Goal: Task Accomplishment & Management: Use online tool/utility

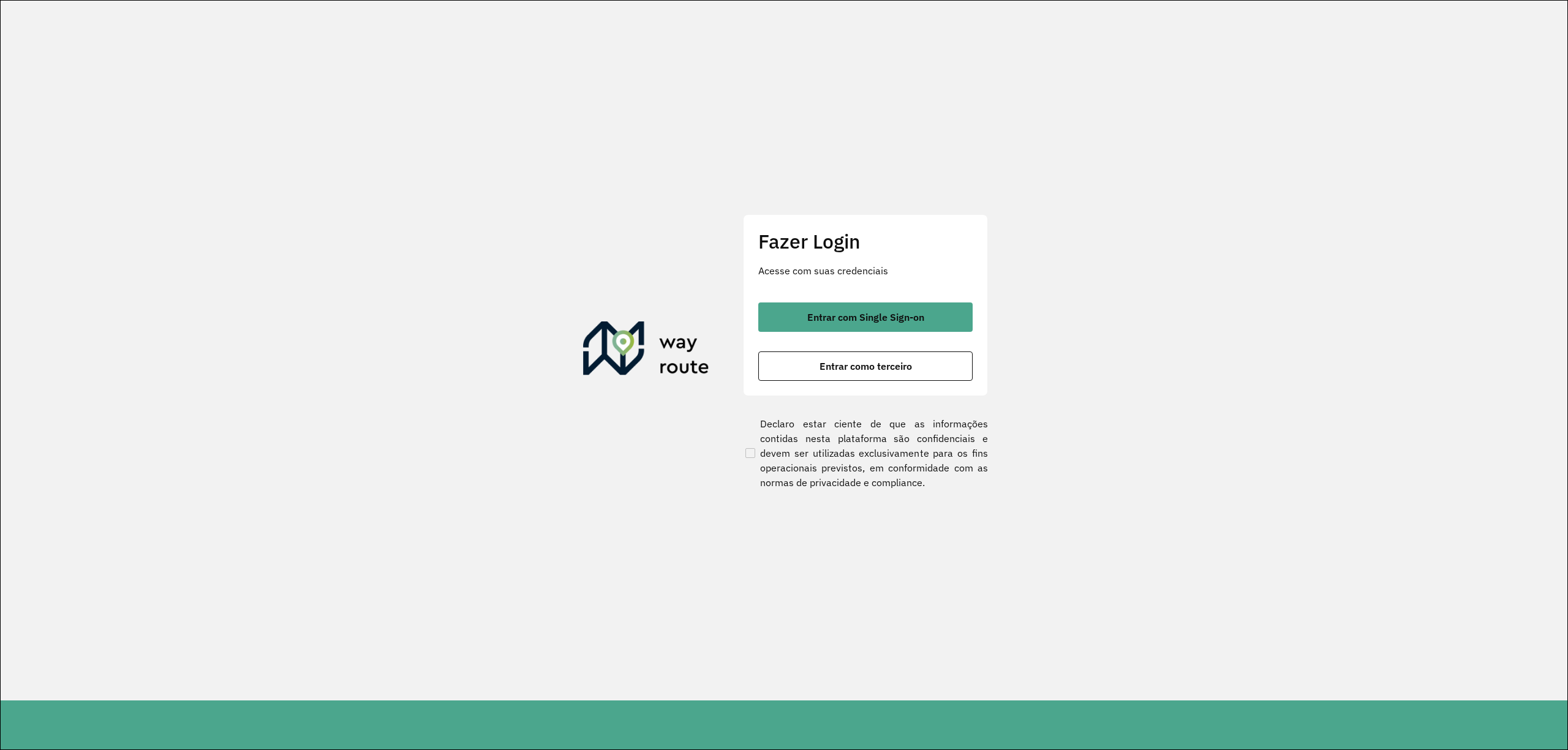
drag, startPoint x: 790, startPoint y: 321, endPoint x: 762, endPoint y: 338, distance: 32.8
click at [790, 322] on button "Entrar com Single Sign-on" at bounding box center [865, 317] width 214 height 29
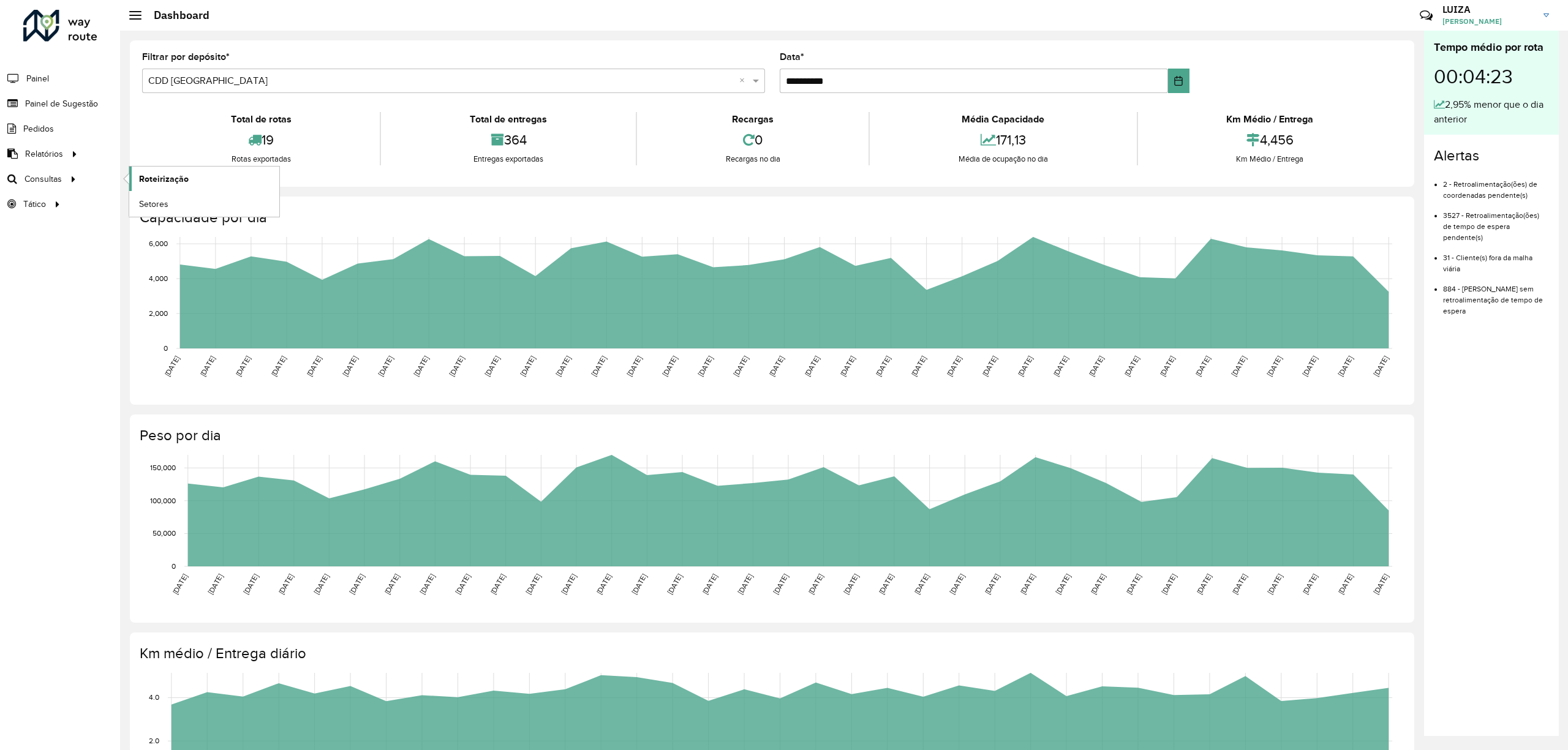
click at [169, 179] on span "Roteirização" at bounding box center [164, 179] width 49 height 13
click at [162, 211] on span "Setores" at bounding box center [154, 204] width 30 height 13
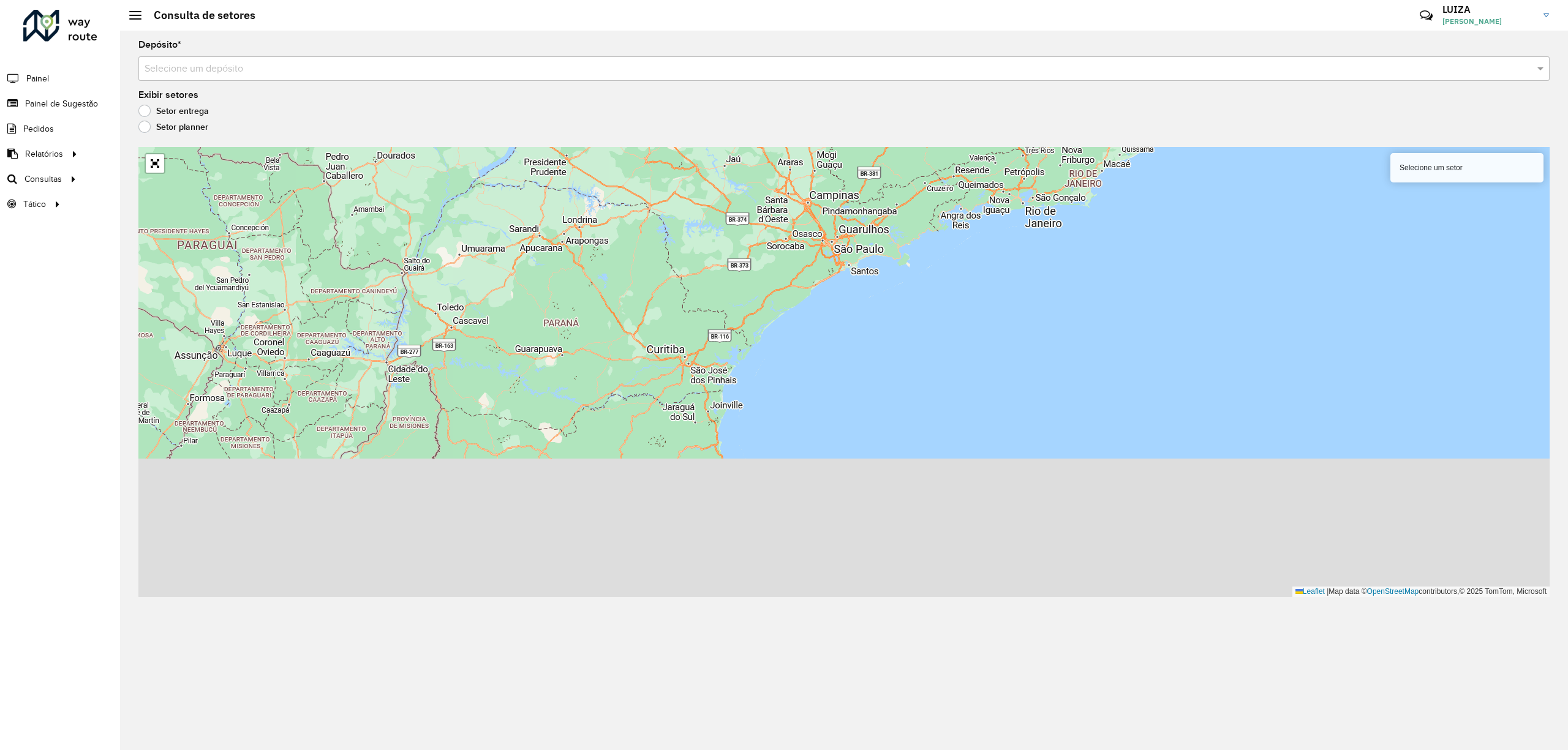
click at [359, 62] on input "text" at bounding box center [832, 69] width 1374 height 14
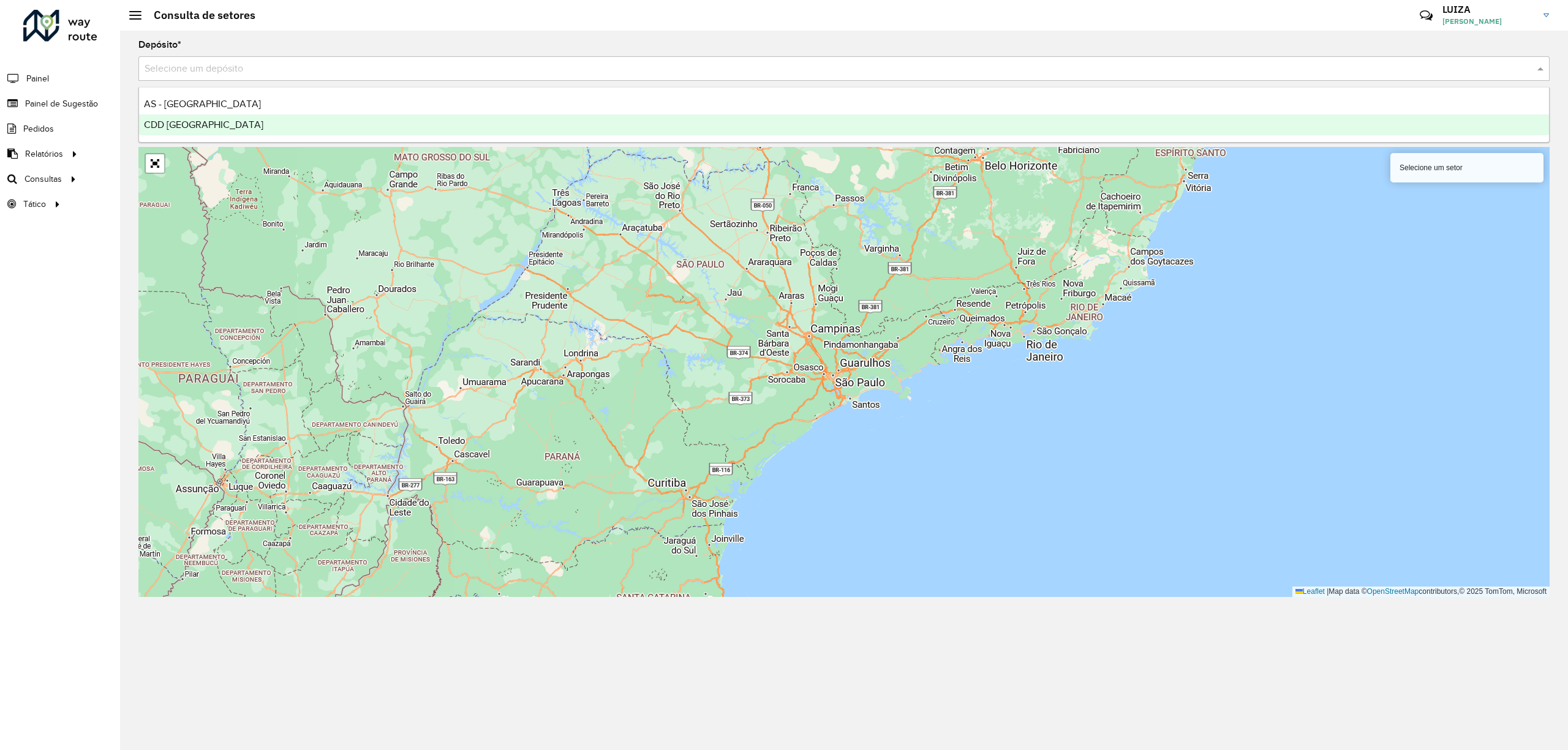
click at [312, 130] on div "CDD [GEOGRAPHIC_DATA]" at bounding box center [844, 125] width 1410 height 21
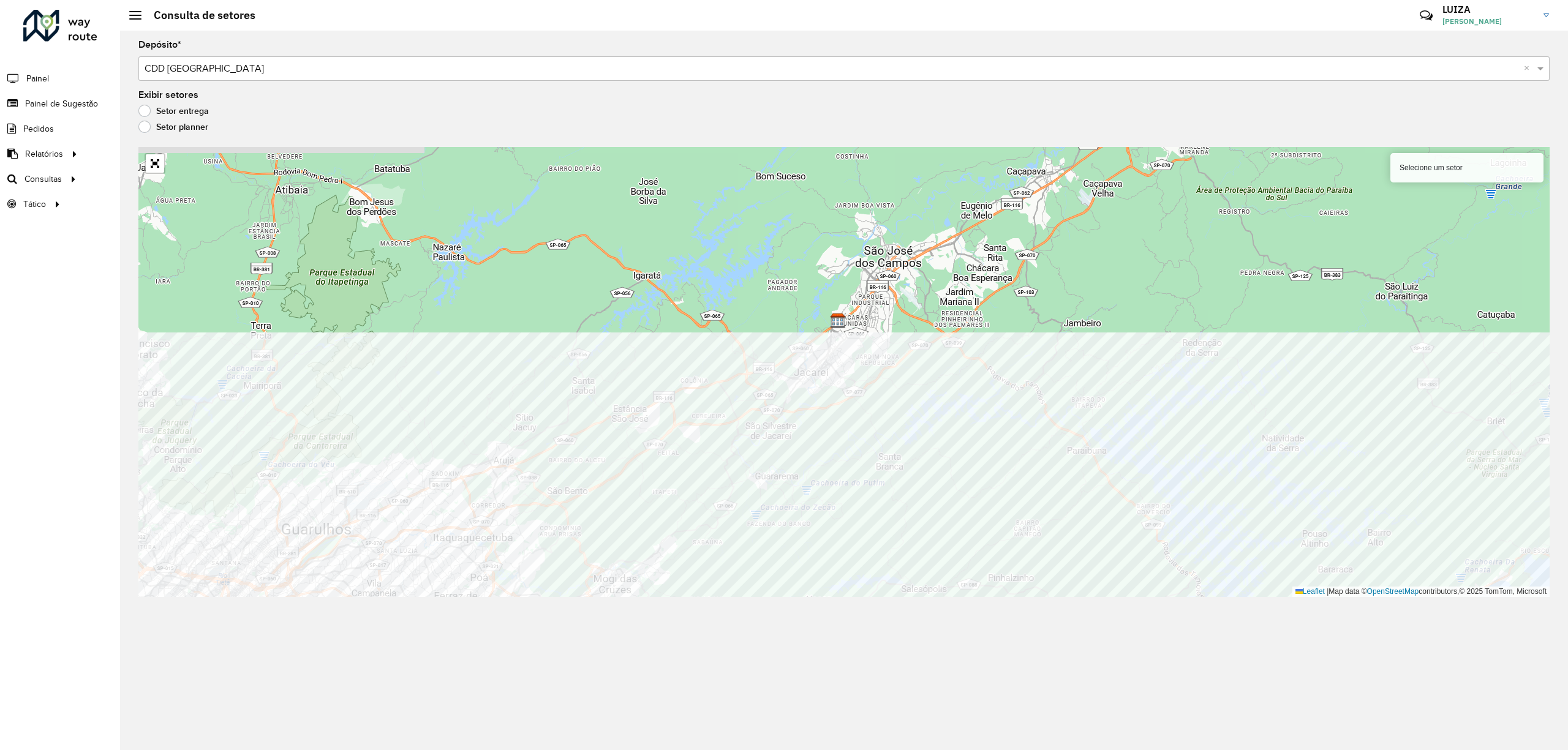
click at [1003, 749] on html "Aguarde... Pop-up bloqueado! Seu navegador bloqueou automáticamente a abertura …" at bounding box center [784, 375] width 1568 height 750
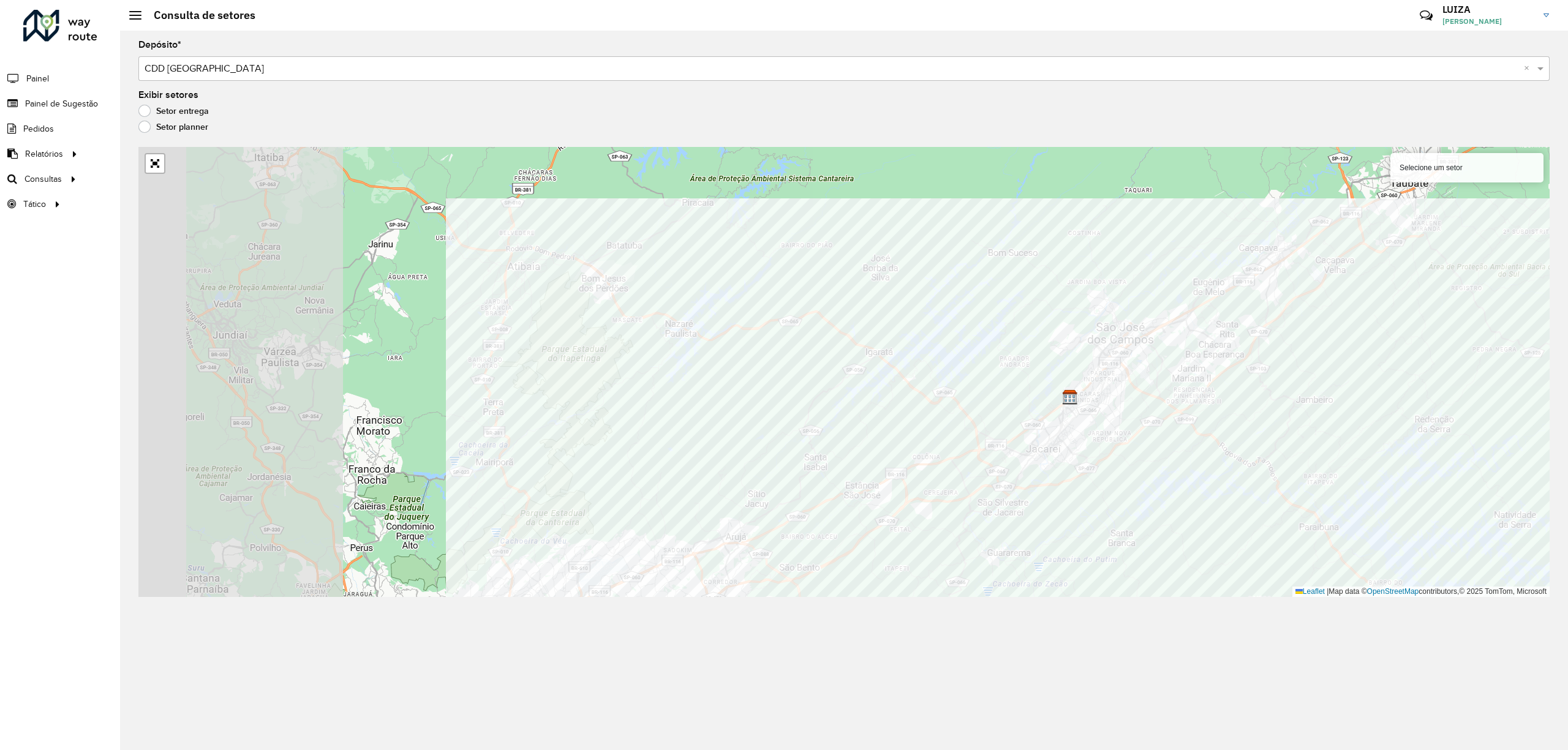
click at [1566, 567] on div "Depósito * Selecione um depósito × CDD São José dos Campos × Exibir setores Set…" at bounding box center [844, 390] width 1448 height 719
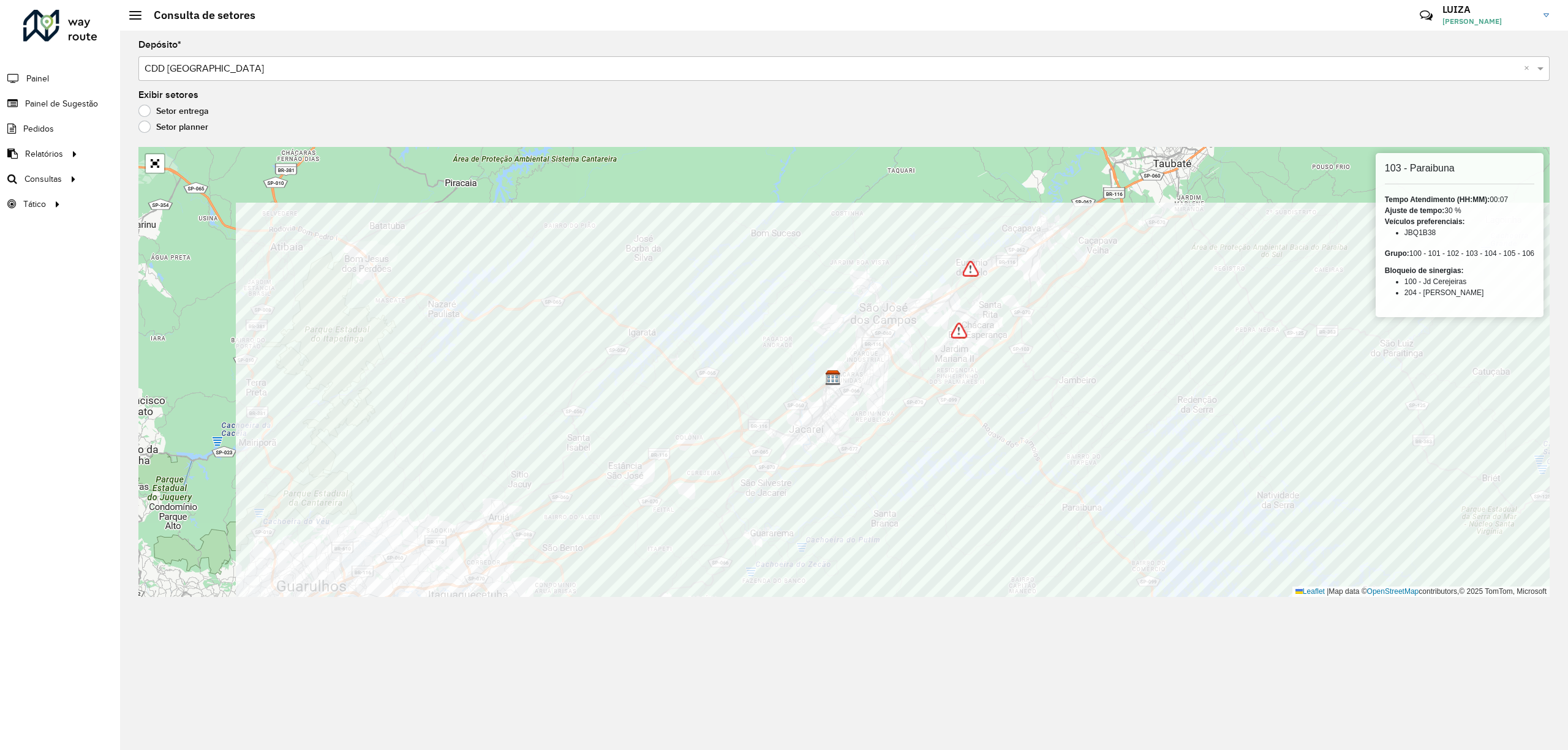
click at [1463, 591] on div "103 - Paraibuna Tempo Atendimento (HH:MM): 00:07 Ajuste de tempo: 30 % Veículos…" at bounding box center [844, 372] width 1412 height 450
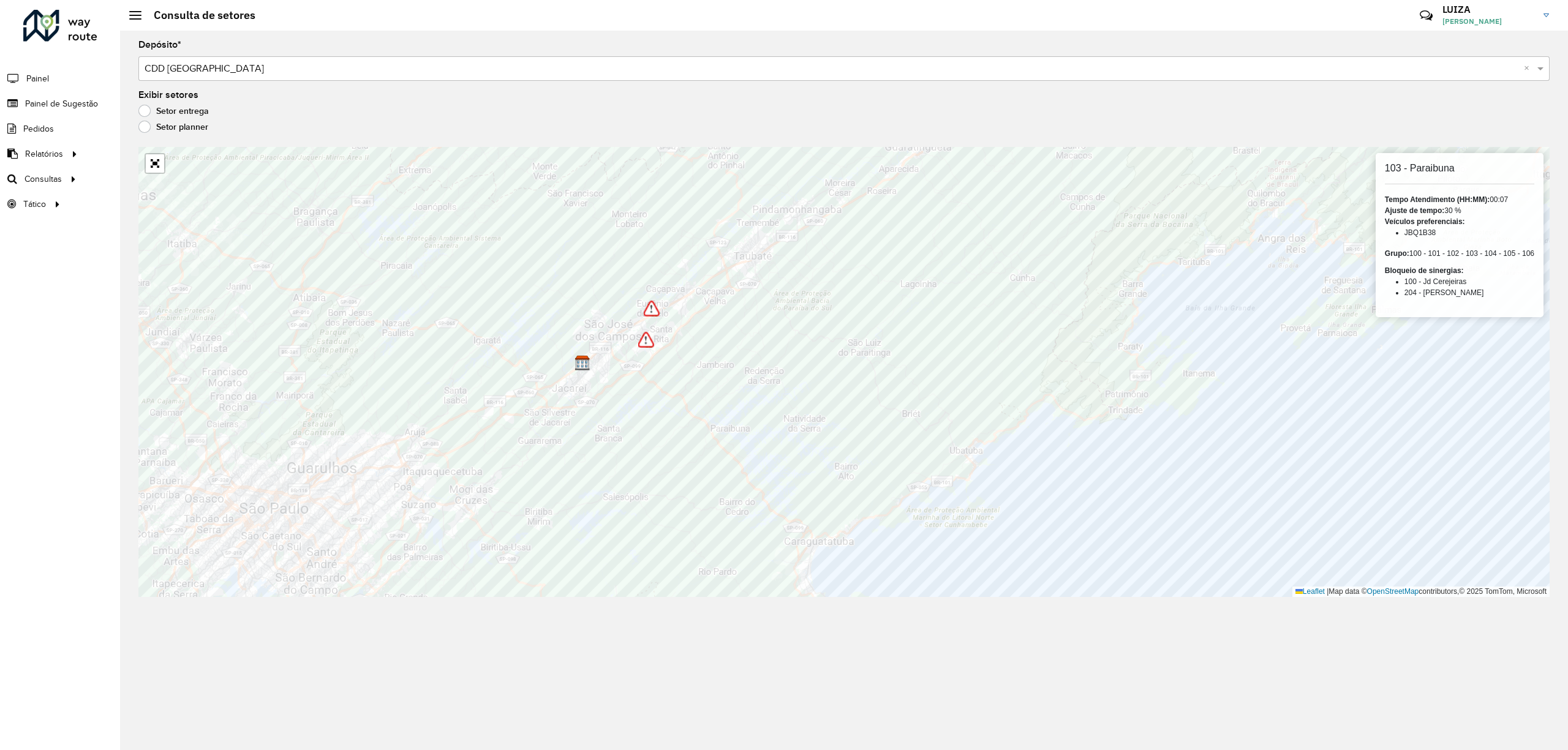
click at [49, 389] on div "Roteirizador AmbevTech Painel Painel de Sugestão Pedidos Relatórios Clientes Cl…" at bounding box center [60, 375] width 120 height 750
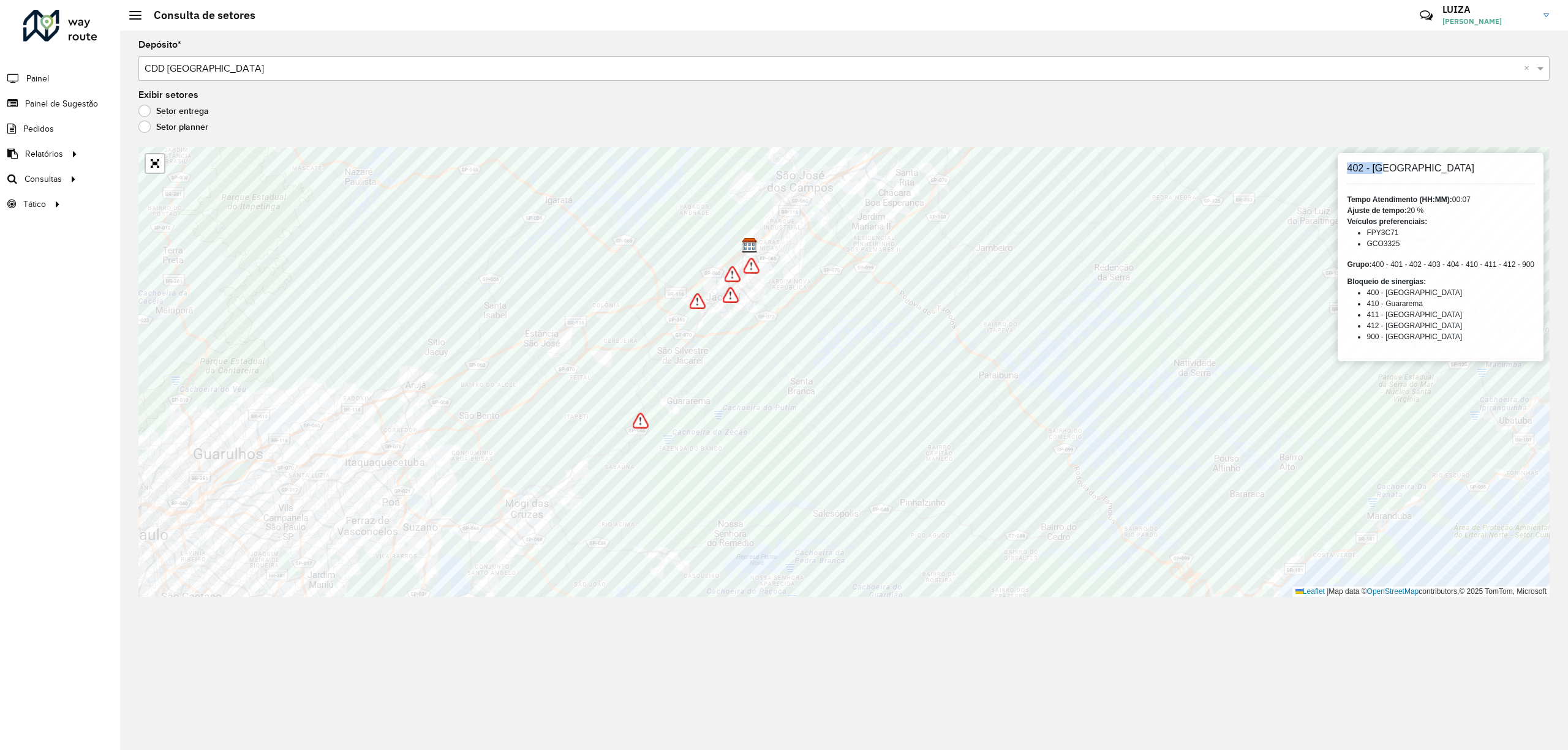
drag, startPoint x: 1381, startPoint y: 165, endPoint x: 1430, endPoint y: 174, distance: 49.8
click at [1430, 174] on div "402 - Salesópolis Tempo Atendimento (HH:MM): 00:07 Ajuste de tempo: 20 % Veícul…" at bounding box center [1440, 257] width 206 height 208
drag, startPoint x: 1341, startPoint y: 169, endPoint x: 1374, endPoint y: 168, distance: 33.0
click at [1374, 168] on div "402 - Salesópolis Tempo Atendimento (HH:MM): 00:07 Ajuste de tempo: 20 % Veícul…" at bounding box center [1440, 257] width 206 height 208
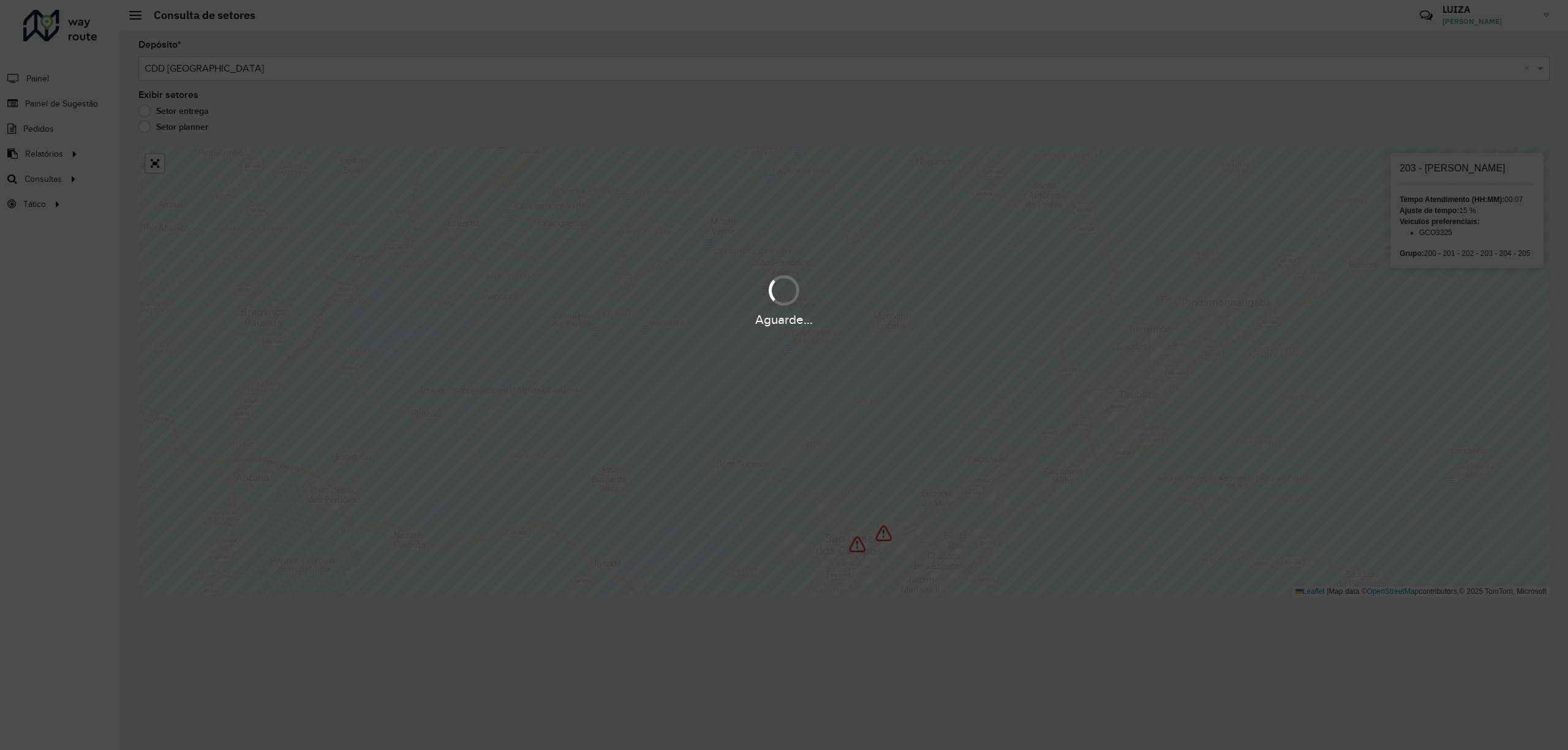
drag, startPoint x: 682, startPoint y: 635, endPoint x: 691, endPoint y: 285, distance: 350.1
click at [691, 285] on div "Aguarde..." at bounding box center [784, 375] width 1568 height 750
click at [691, 285] on div "Aguarde..." at bounding box center [784, 299] width 1568 height 58
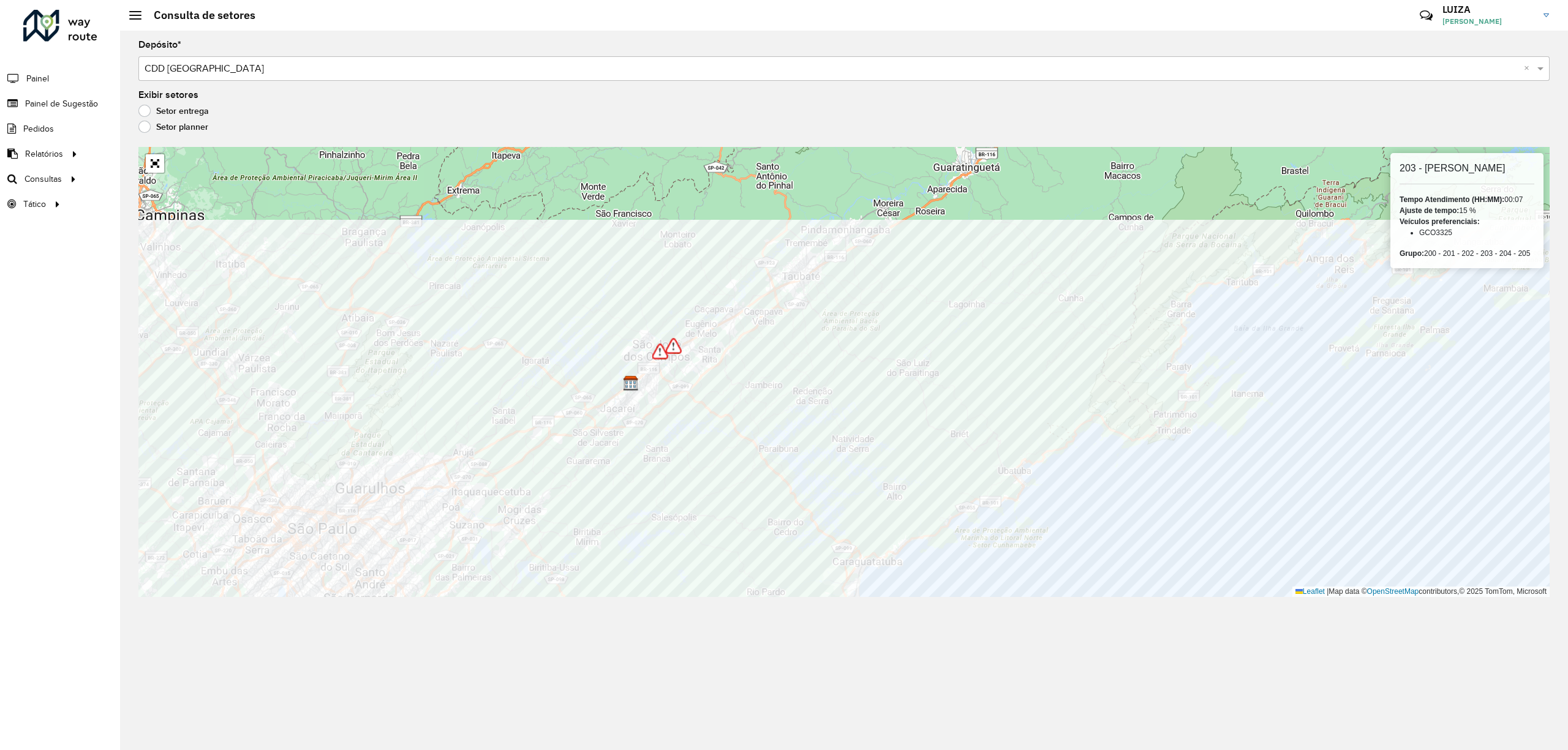
drag, startPoint x: 694, startPoint y: 233, endPoint x: 668, endPoint y: 351, distance: 120.8
click at [668, 351] on img at bounding box center [661, 351] width 16 height 16
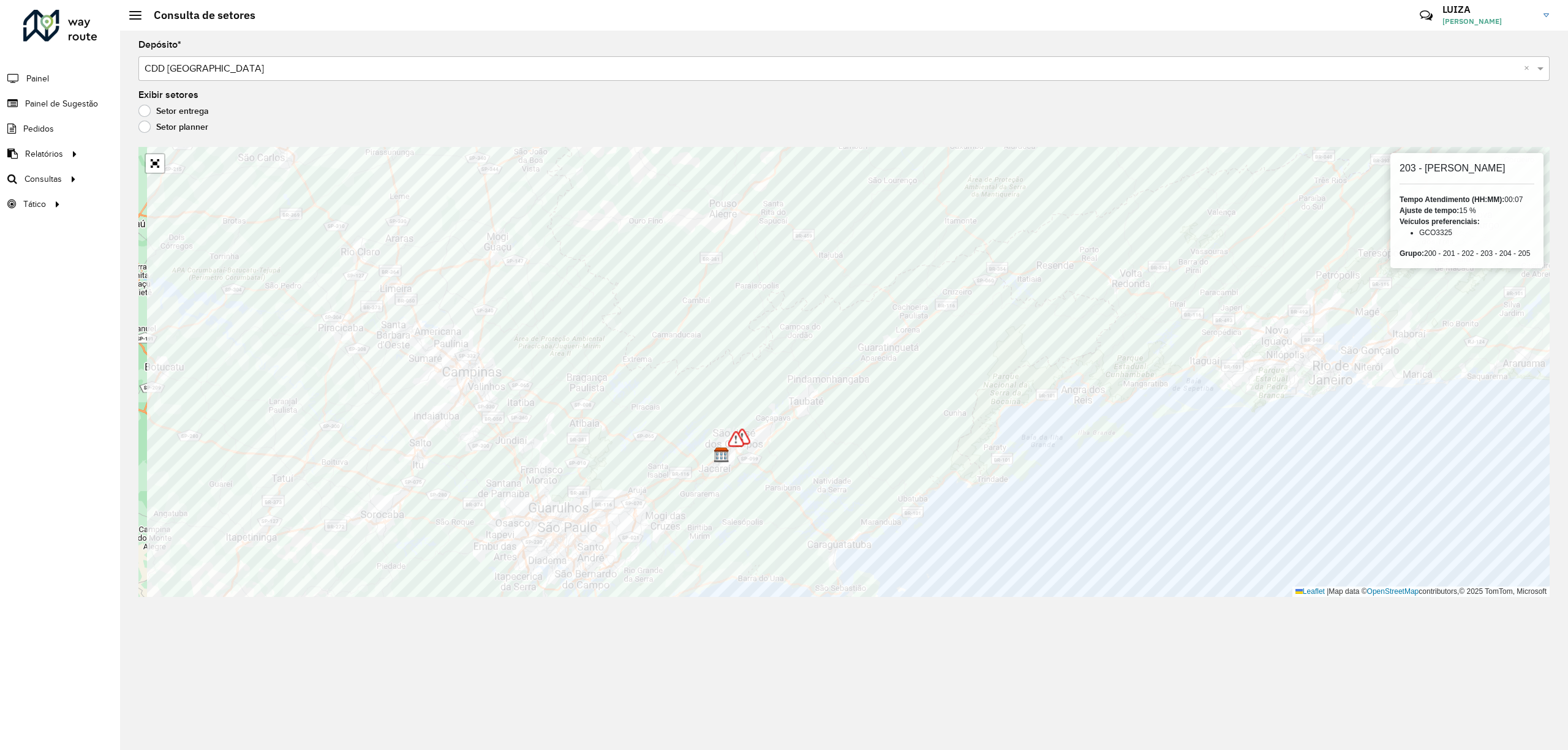
drag, startPoint x: 597, startPoint y: 445, endPoint x: 745, endPoint y: 440, distance: 148.1
click at [745, 440] on img at bounding box center [742, 437] width 16 height 16
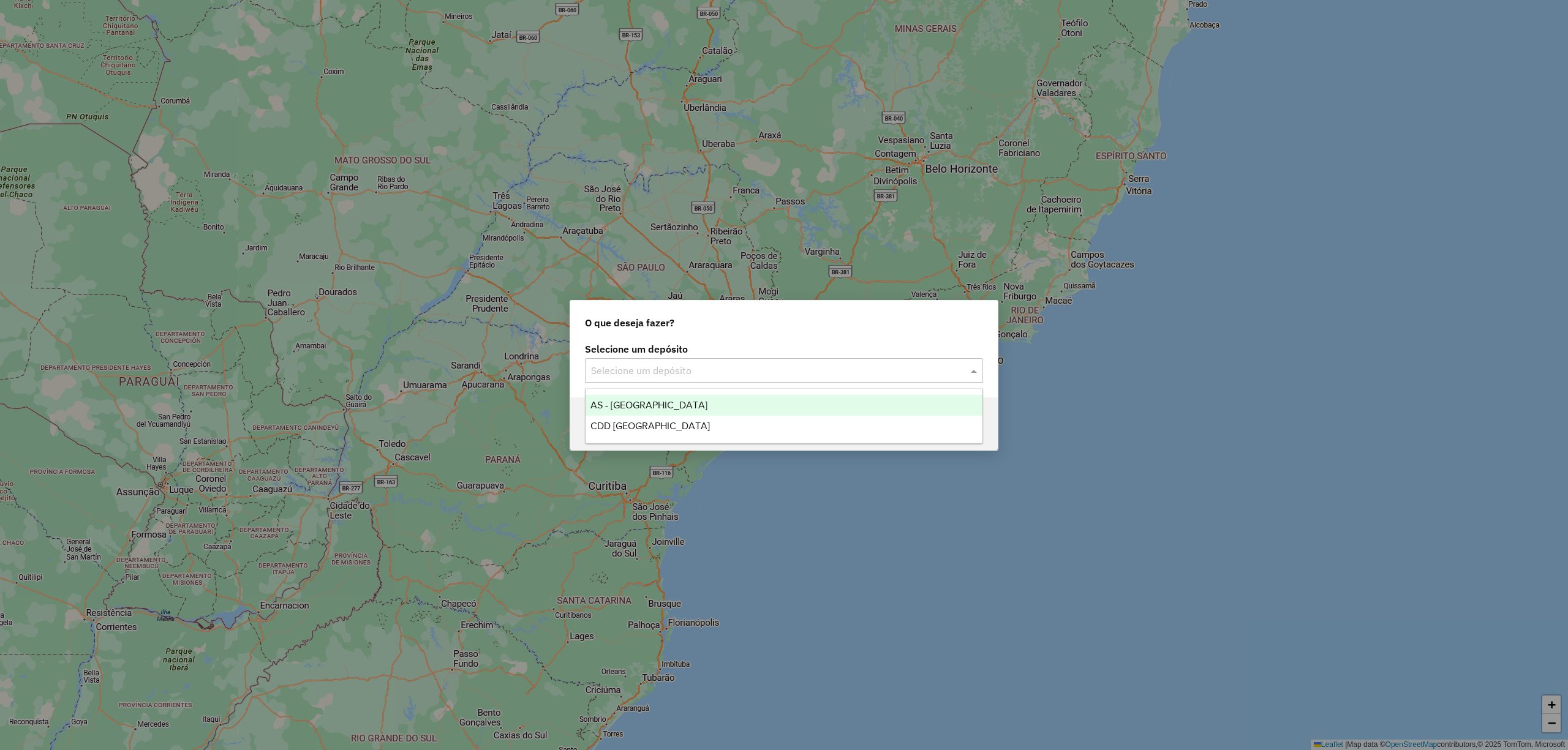
click at [608, 367] on input "text" at bounding box center [772, 371] width 362 height 14
click at [605, 426] on span "CDD São José dos Campos" at bounding box center [650, 426] width 120 height 11
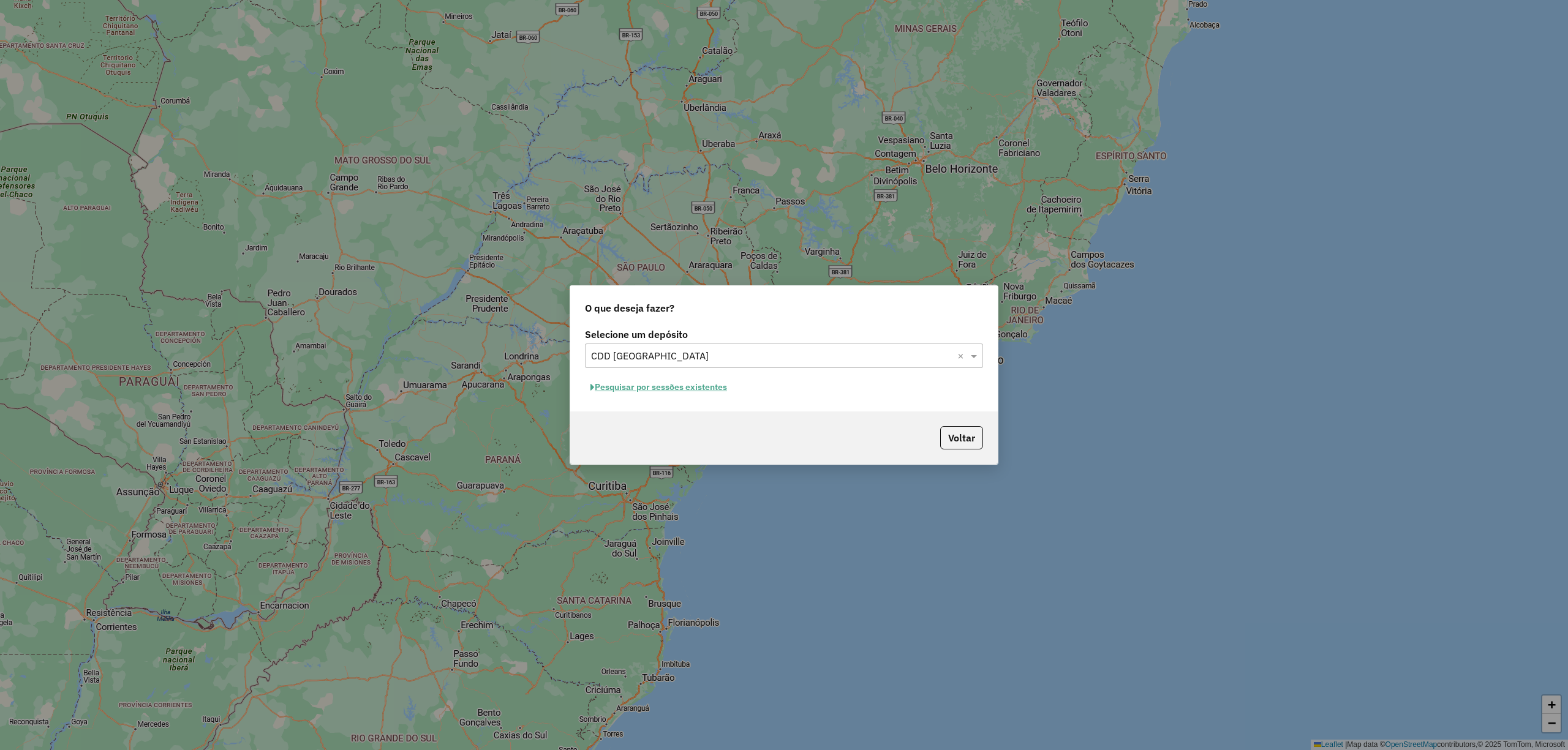
click at [696, 387] on button "Pesquisar por sessões existentes" at bounding box center [659, 387] width 148 height 19
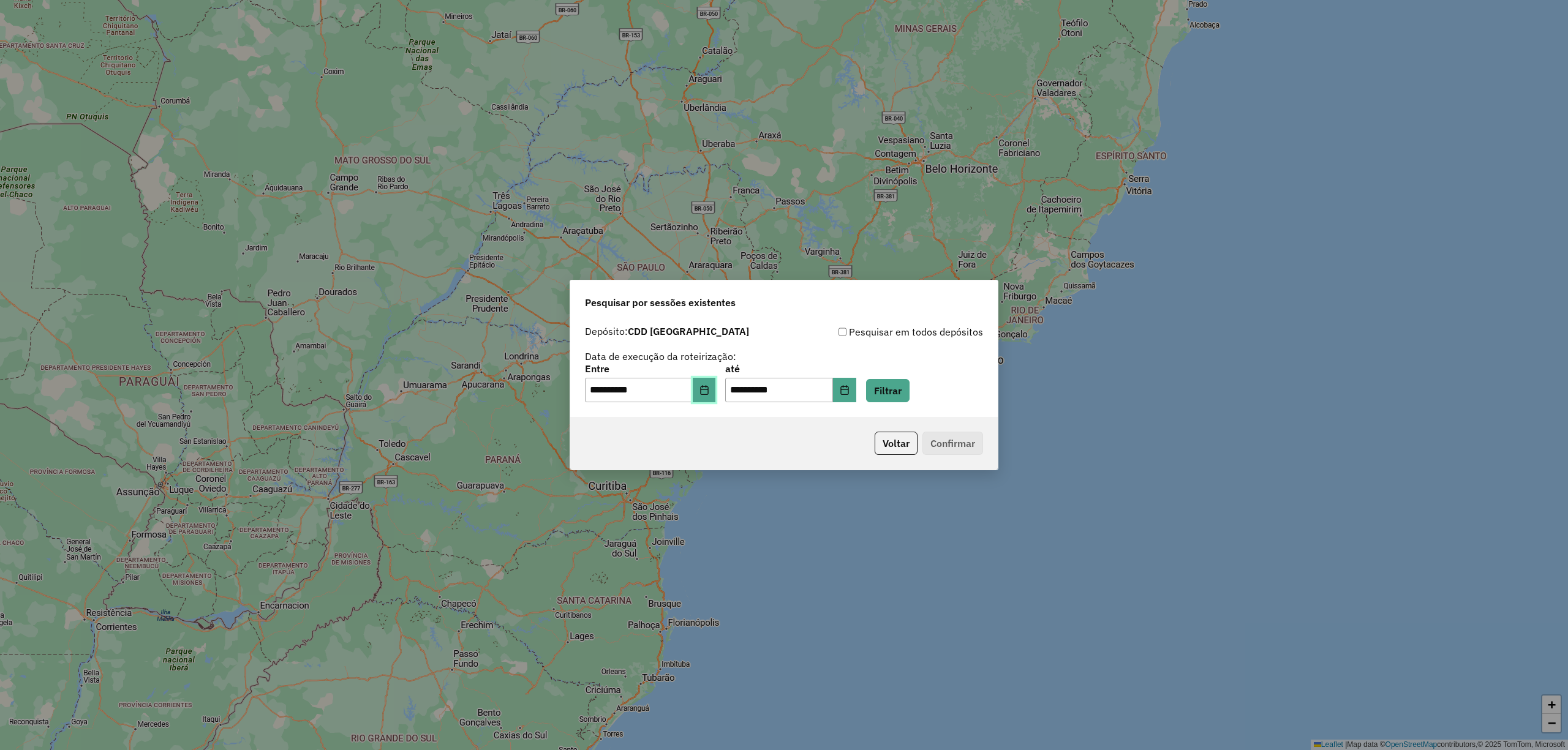
click at [709, 388] on icon "Choose Date" at bounding box center [704, 390] width 10 height 10
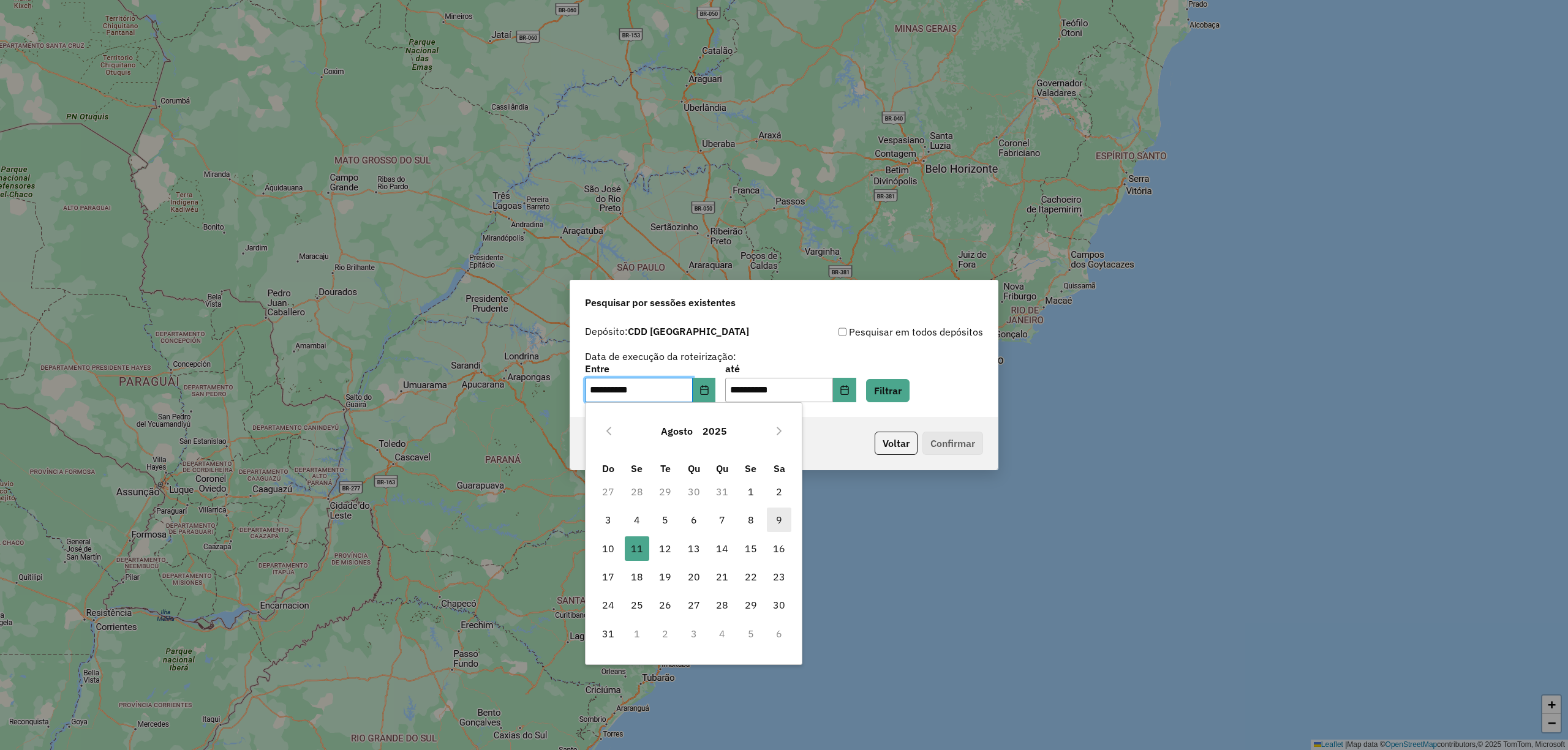
click at [780, 513] on span "9" at bounding box center [779, 520] width 24 height 24
type input "**********"
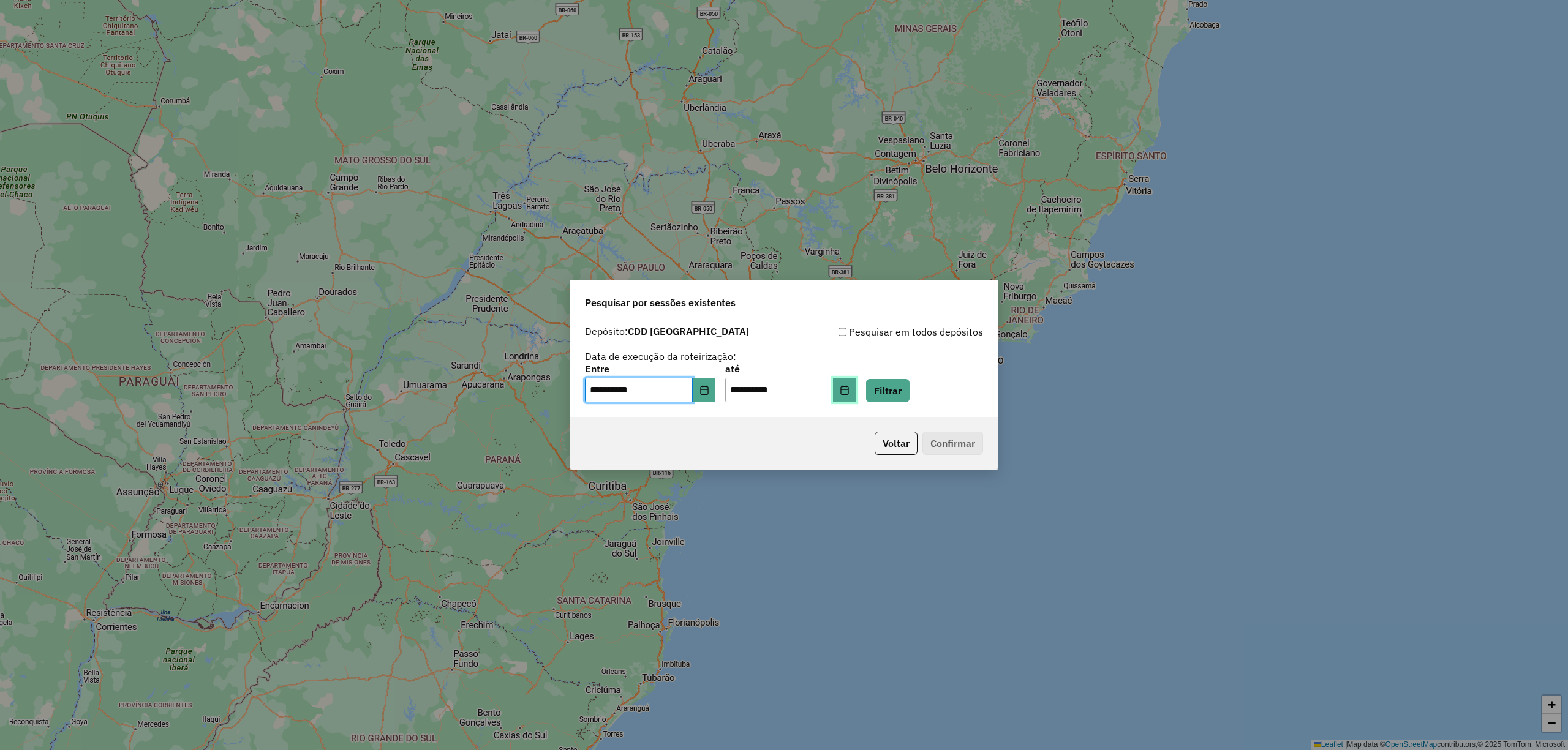
click at [850, 386] on icon "Choose Date" at bounding box center [845, 390] width 10 height 10
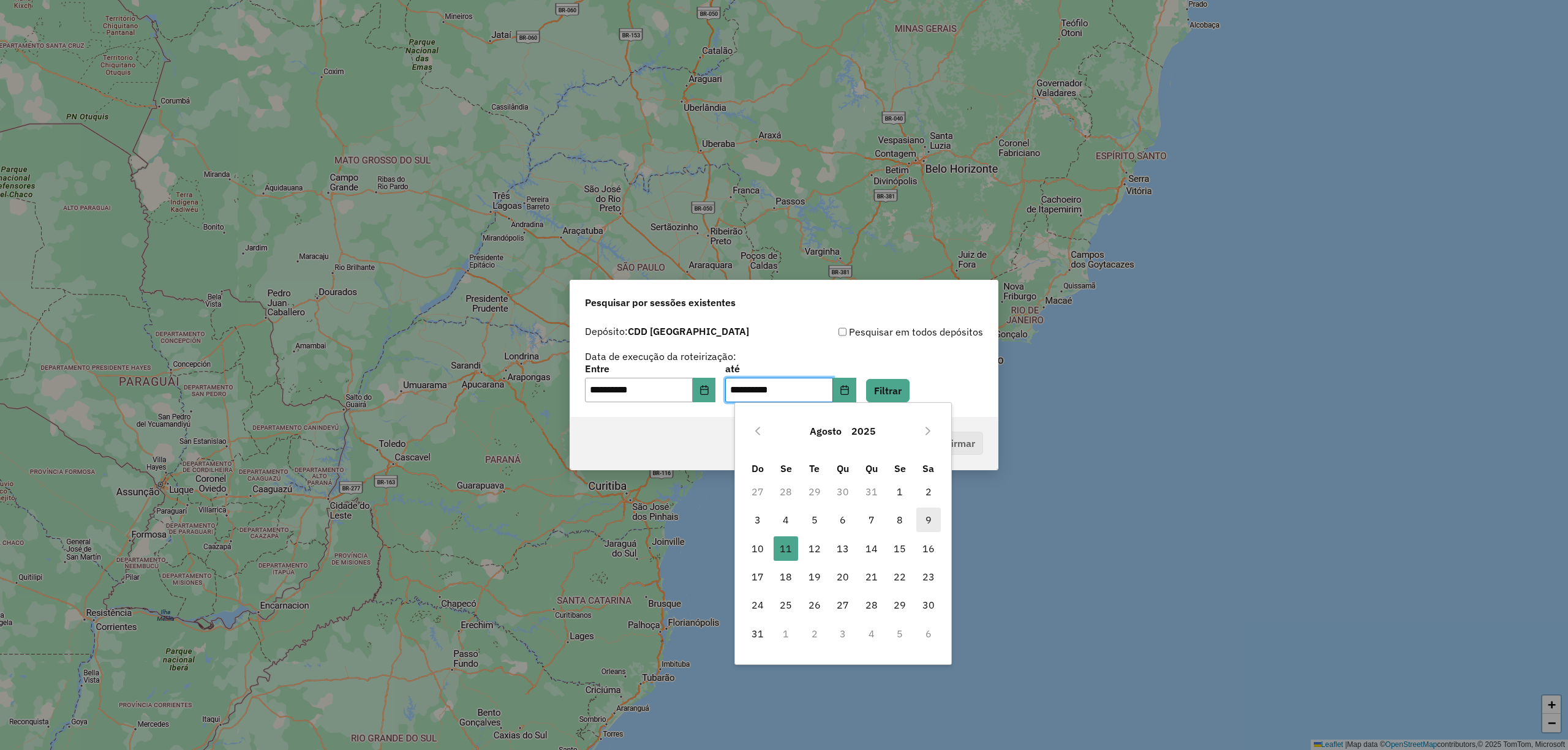
click at [922, 519] on span "9" at bounding box center [929, 520] width 24 height 24
type input "**********"
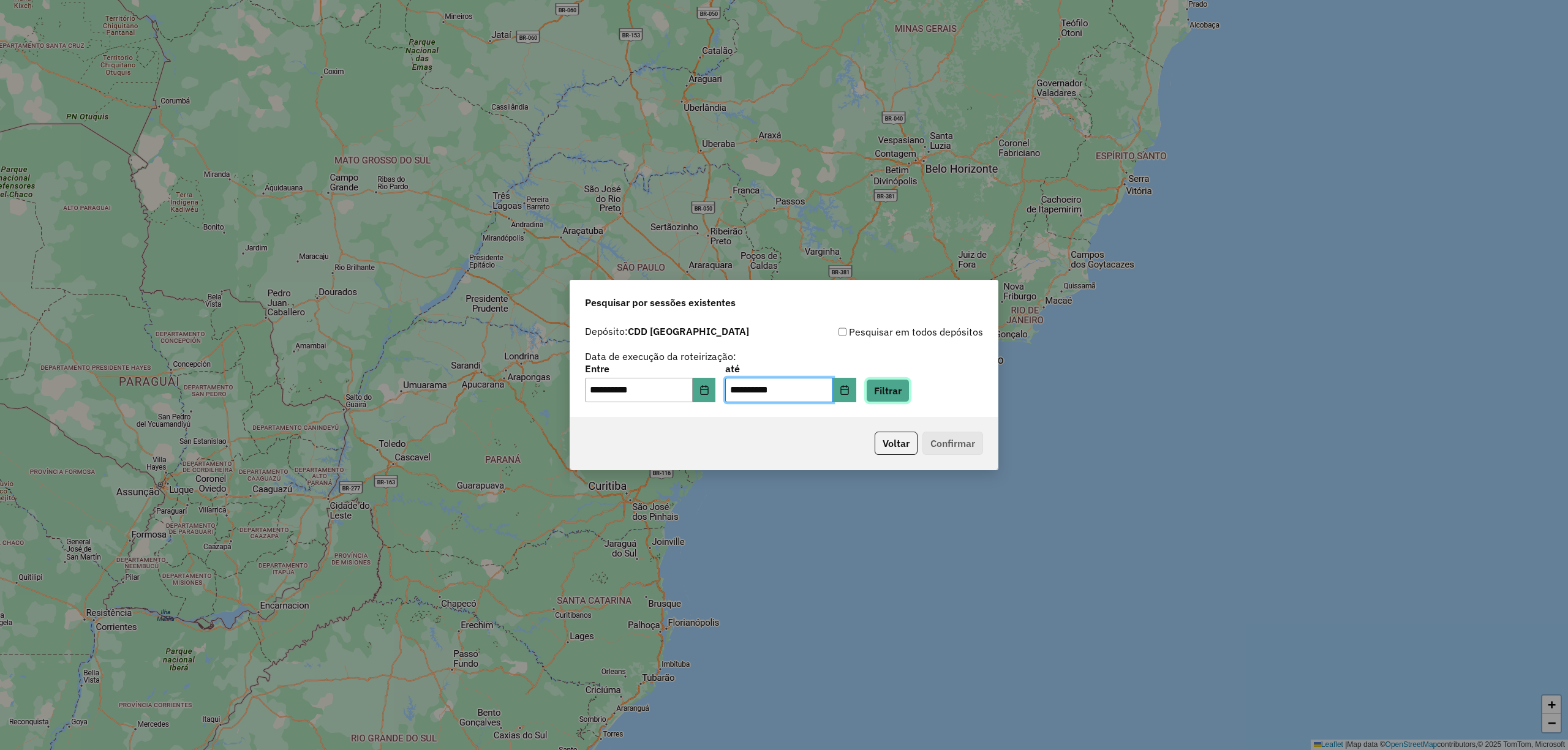
click at [910, 384] on button "Filtrar" at bounding box center [888, 391] width 44 height 23
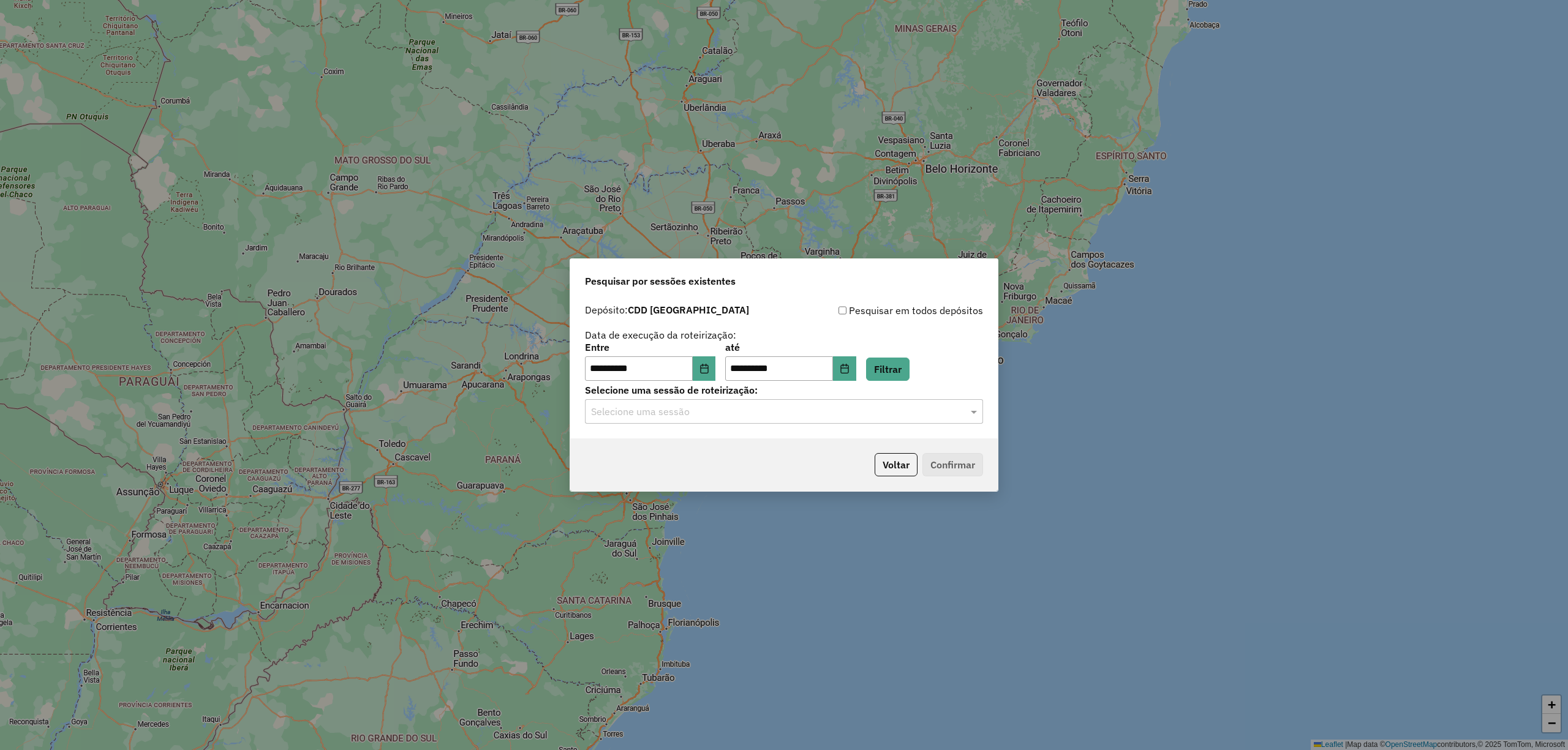
click at [663, 422] on div "Selecione uma sessão" at bounding box center [784, 412] width 398 height 24
click at [630, 448] on span "1226827 - 09/08/2025 18:28" at bounding box center [639, 447] width 98 height 11
click at [951, 467] on button "Confirmar" at bounding box center [953, 465] width 61 height 23
click at [708, 371] on icon "Choose Date" at bounding box center [704, 369] width 8 height 10
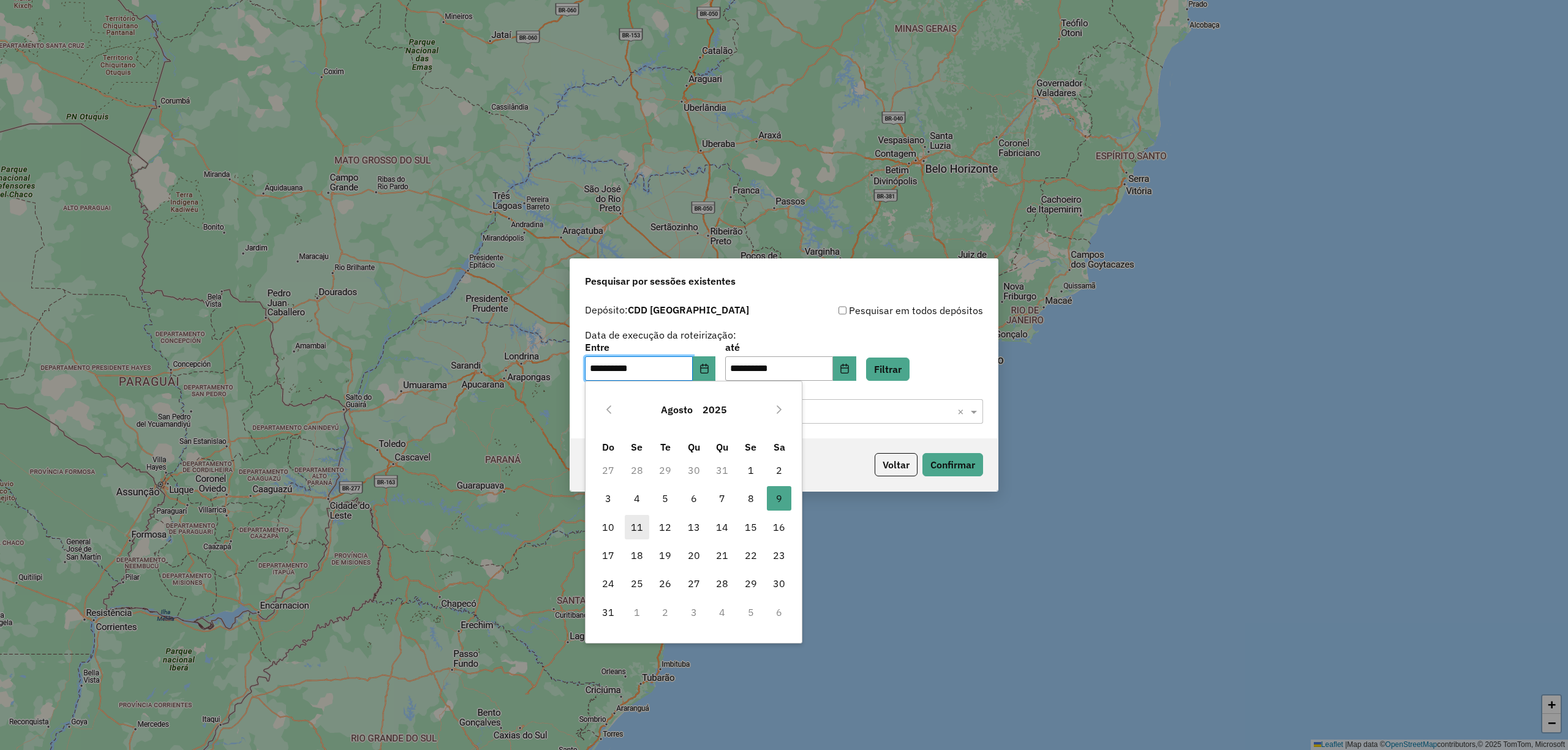
click at [636, 529] on span "11" at bounding box center [637, 527] width 24 height 24
type input "**********"
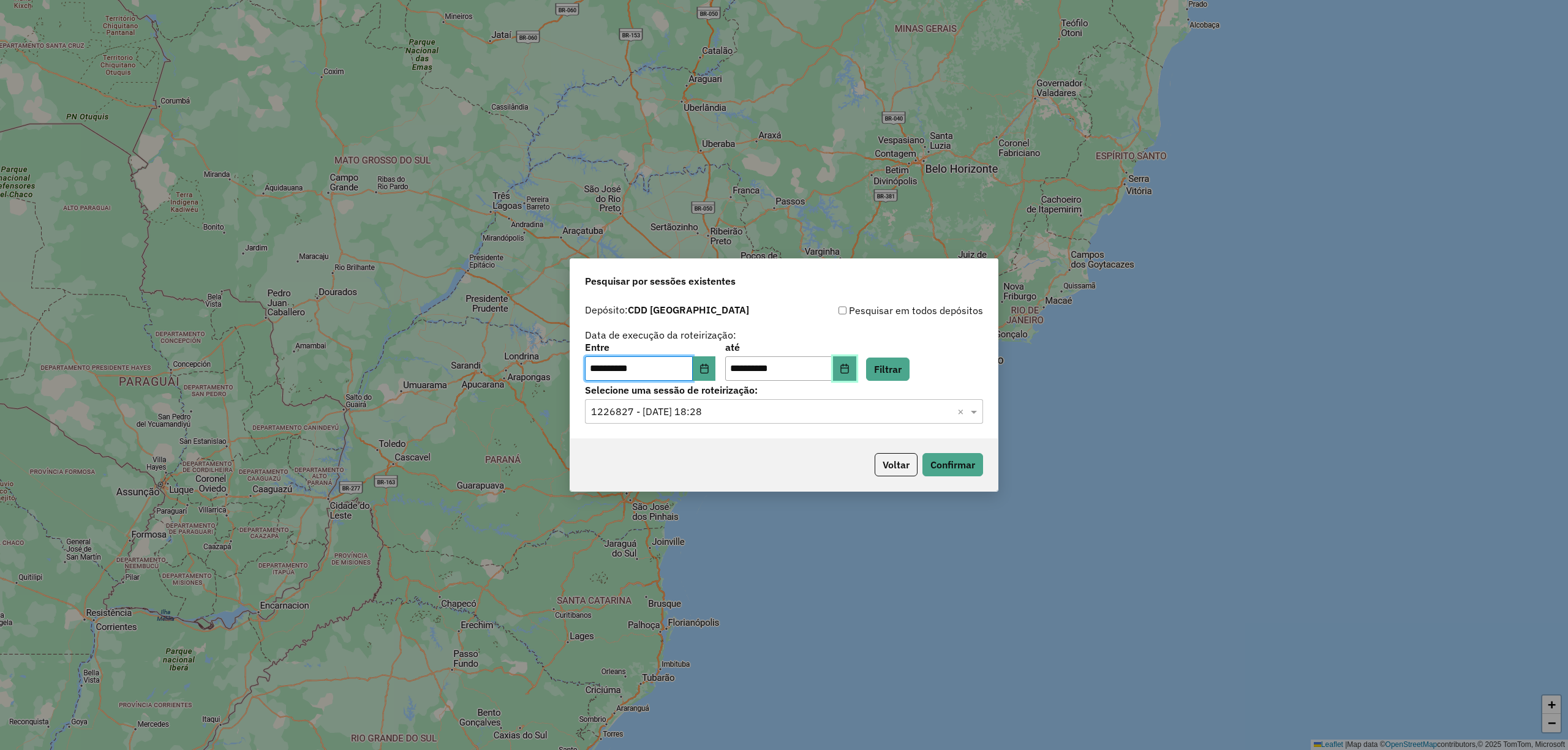
click at [850, 364] on icon "Choose Date" at bounding box center [845, 369] width 10 height 10
click at [947, 343] on div "**********" at bounding box center [784, 361] width 398 height 38
click at [932, 460] on button "Confirmar" at bounding box center [953, 465] width 61 height 23
click at [736, 409] on input "text" at bounding box center [772, 412] width 362 height 14
click at [897, 358] on button "Filtrar" at bounding box center [888, 369] width 44 height 23
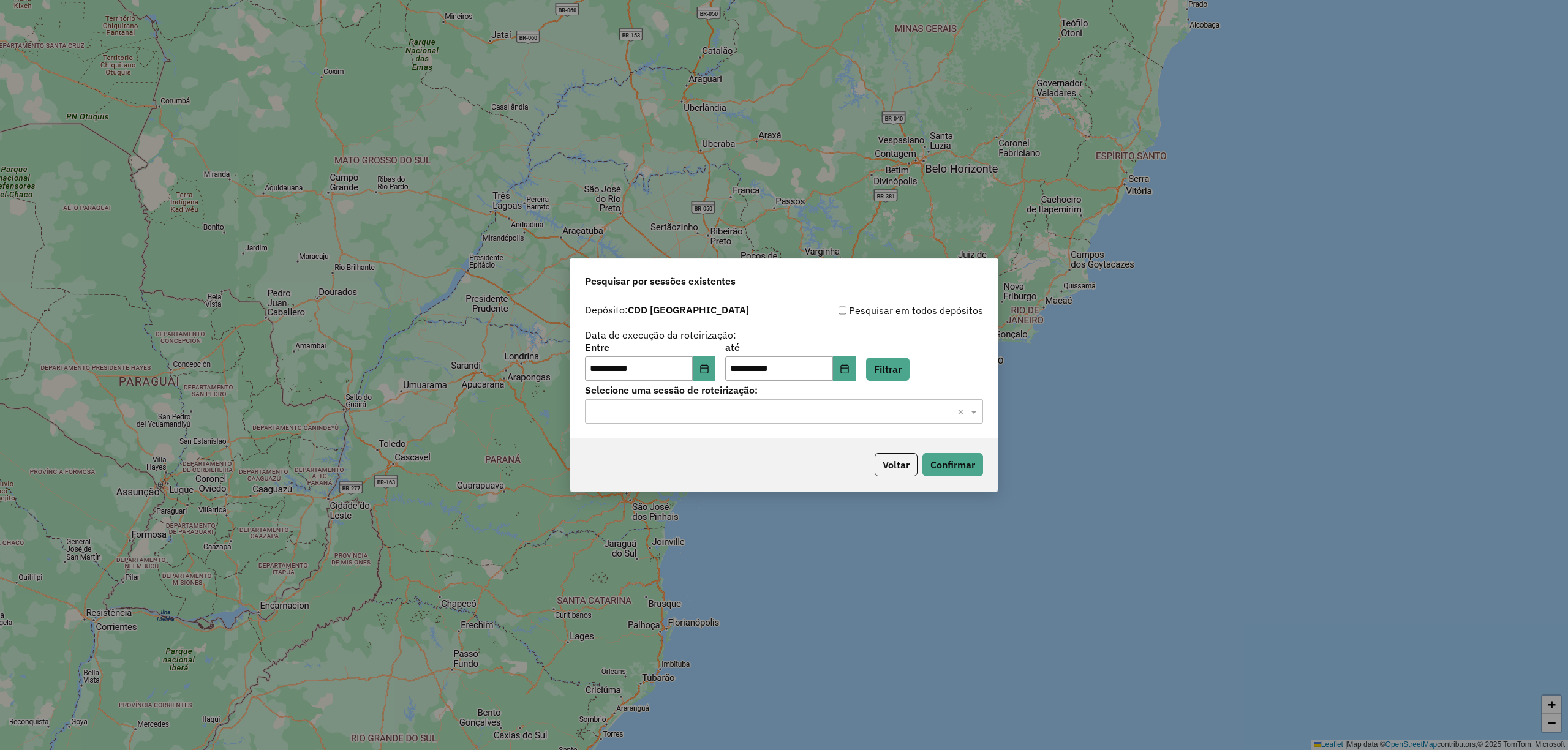
click at [685, 414] on input "text" at bounding box center [772, 412] width 362 height 14
click at [686, 450] on span "1227542 - 11/08/2025 15:14" at bounding box center [638, 447] width 95 height 11
click at [952, 466] on button "Confirmar" at bounding box center [953, 465] width 61 height 23
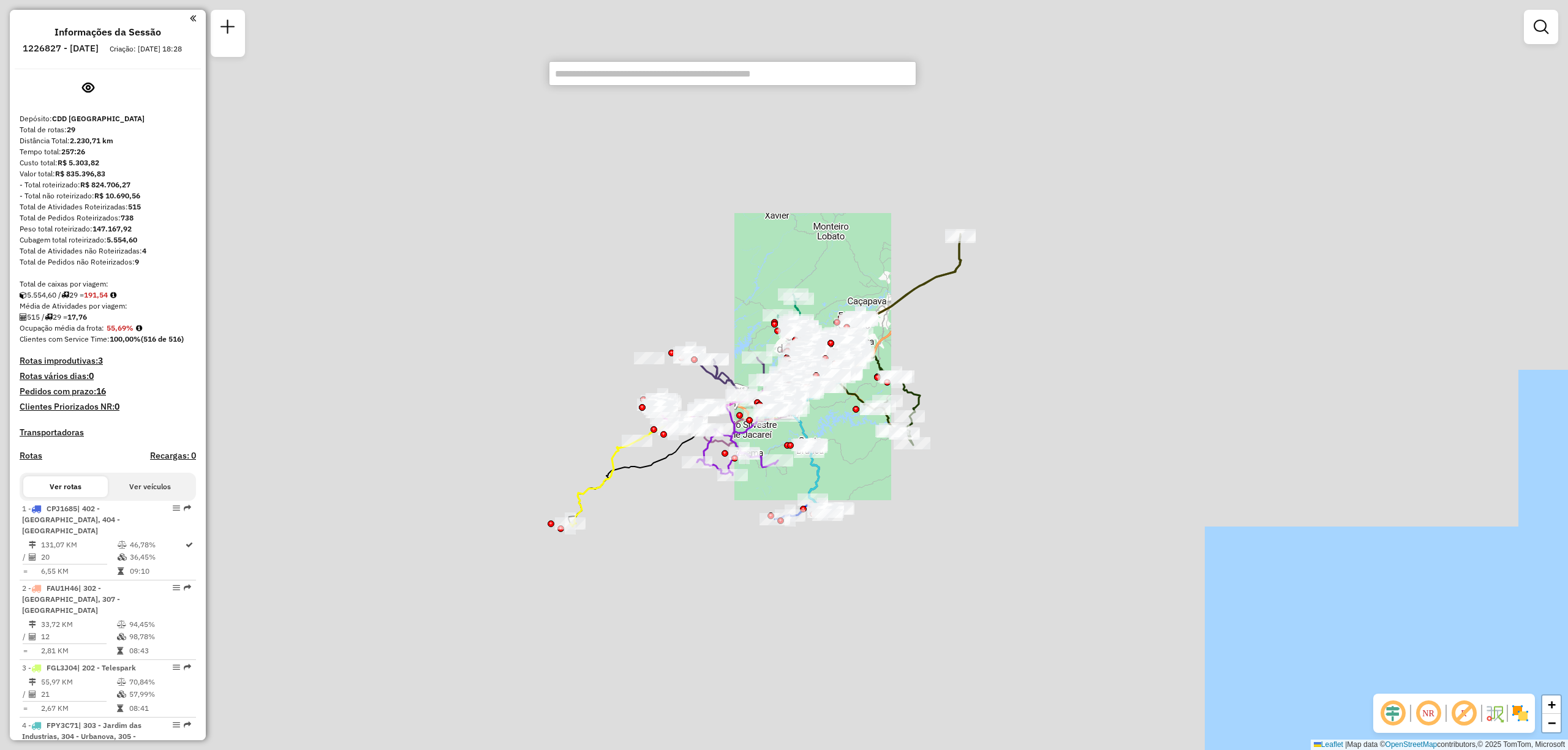
scroll to position [2112, 0]
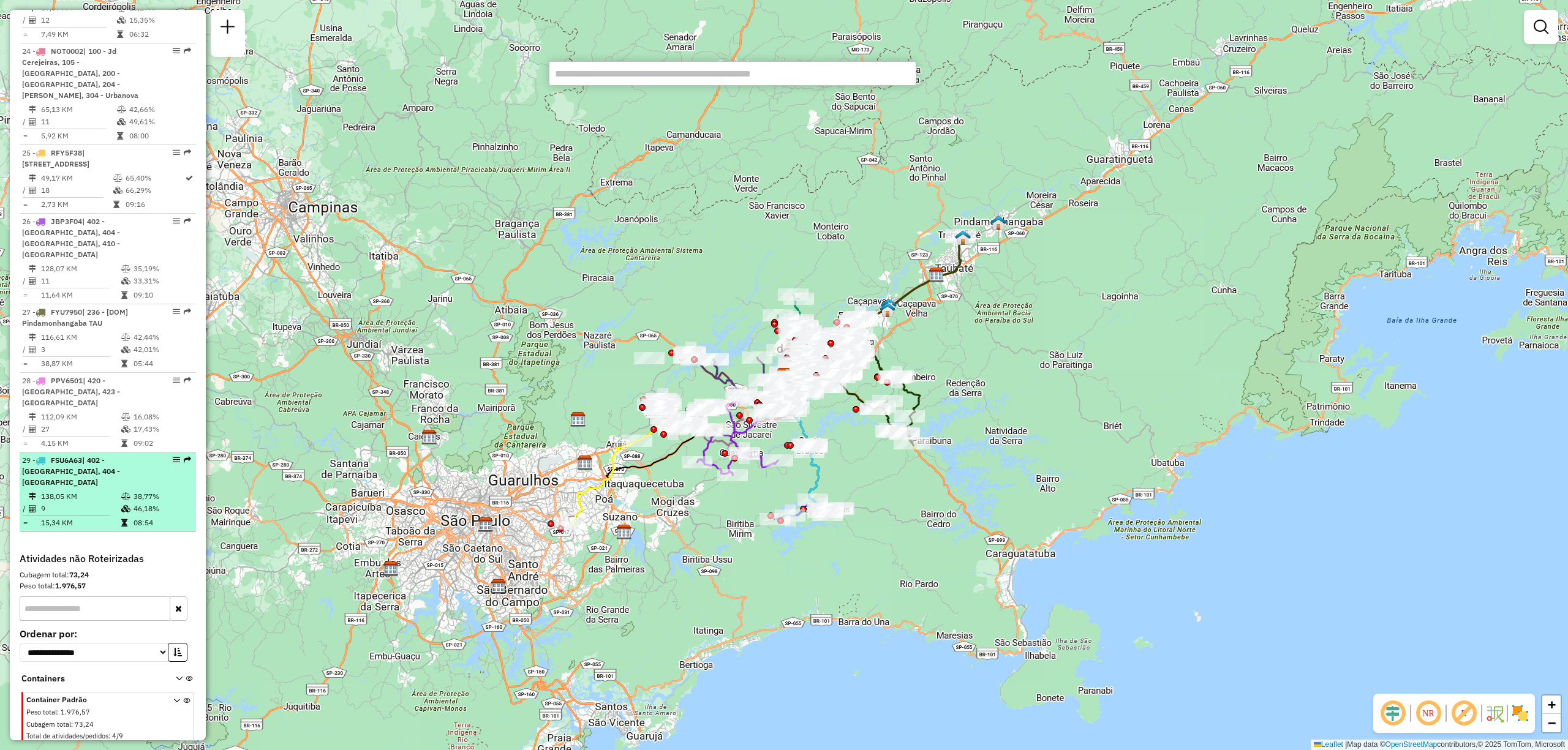
click at [97, 490] on td "138,05 KM" at bounding box center [80, 496] width 80 height 12
select select "**********"
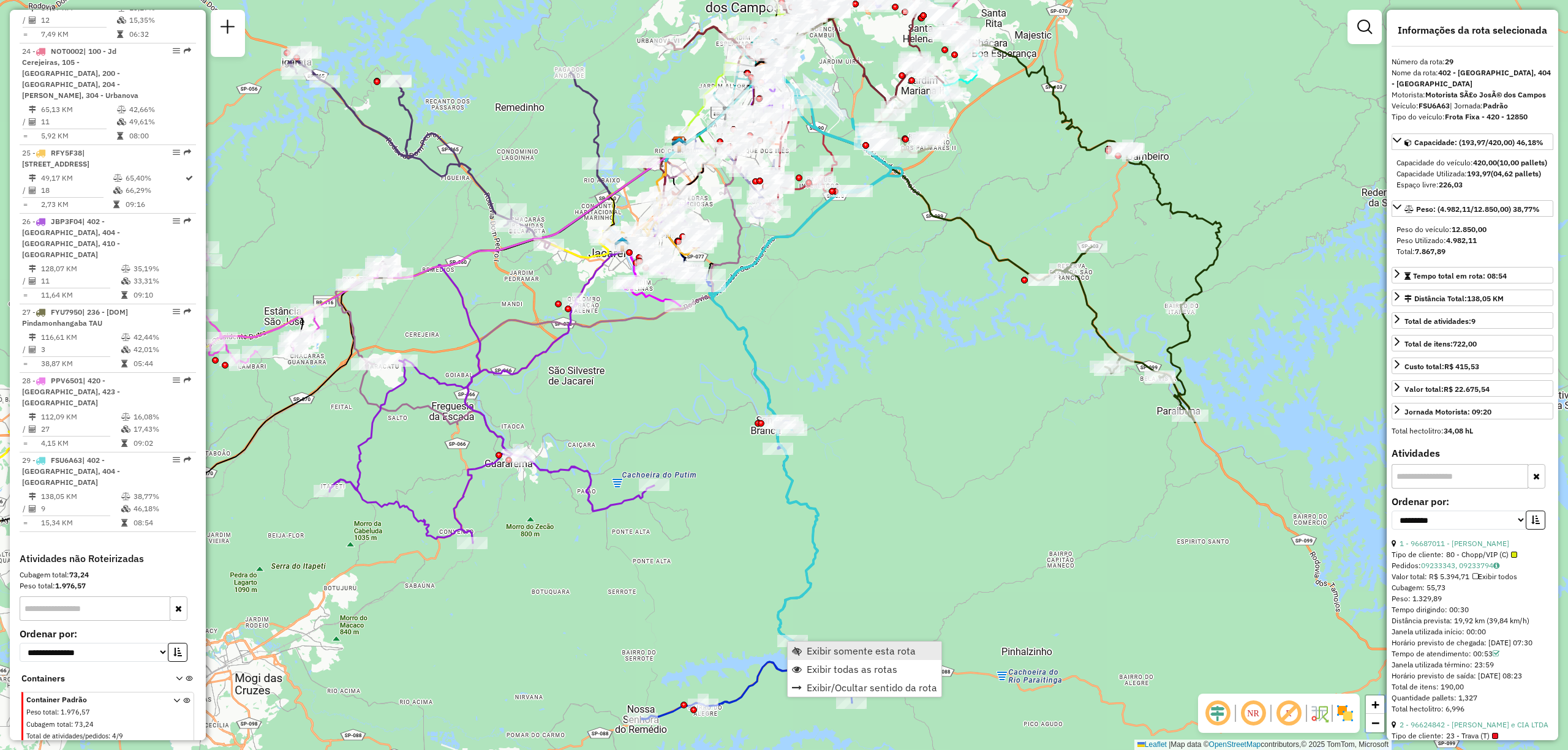
click at [808, 657] on link "Exibir somente esta rota" at bounding box center [864, 651] width 154 height 19
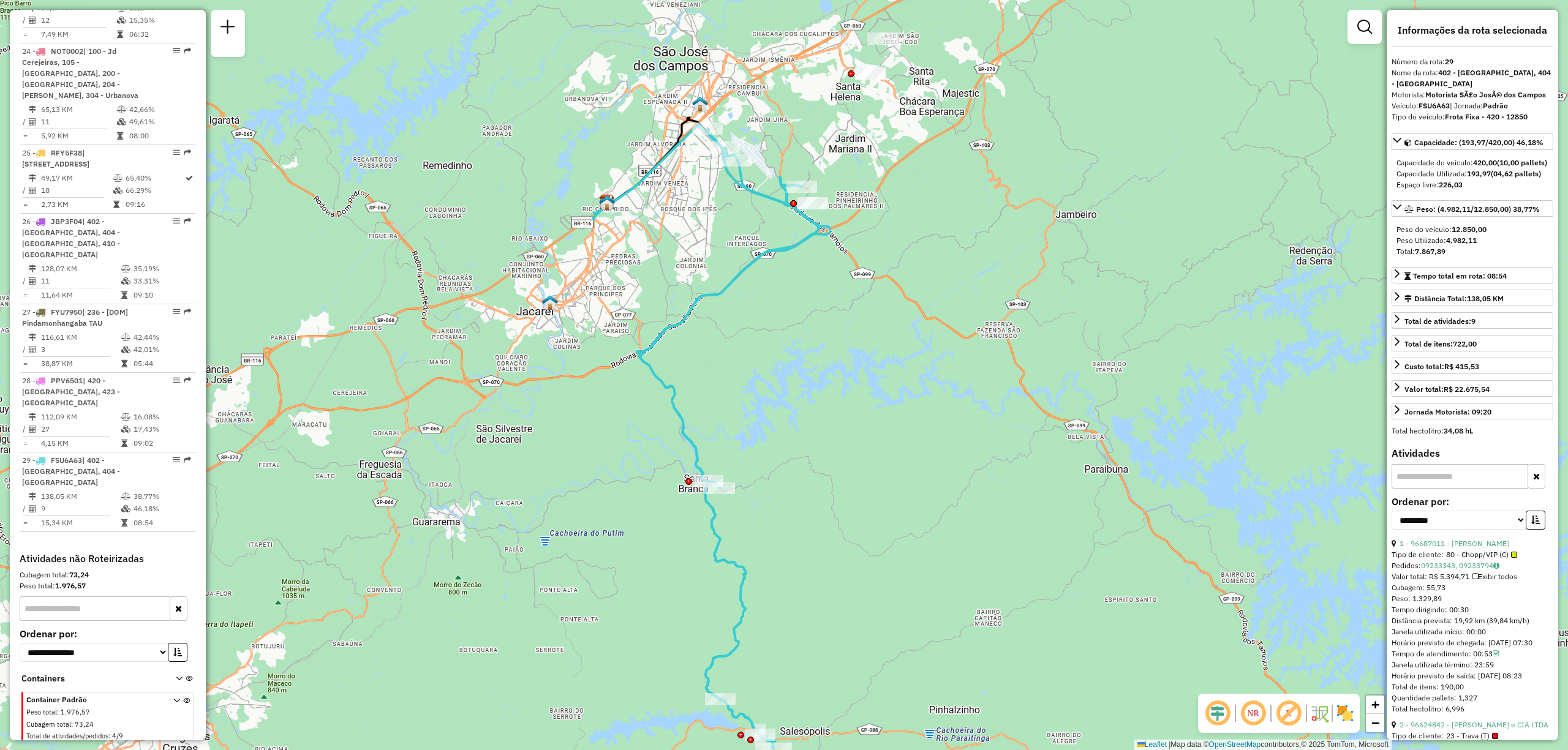
drag, startPoint x: 861, startPoint y: 483, endPoint x: 789, endPoint y: 541, distance: 92.5
click at [789, 541] on div "Janela de atendimento Grade de atendimento Capacidade Transportadoras Veículos …" at bounding box center [784, 375] width 1568 height 750
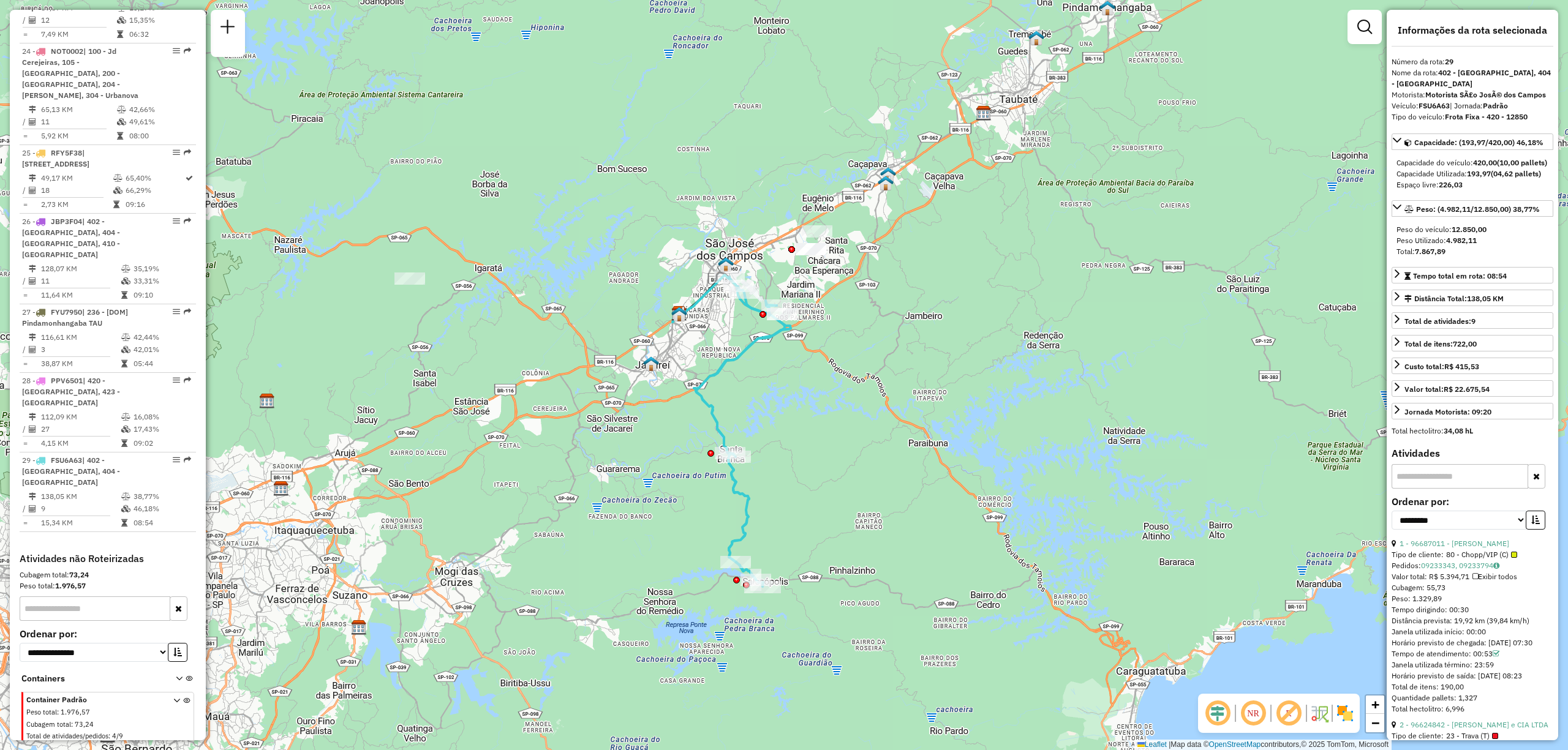
drag, startPoint x: 783, startPoint y: 510, endPoint x: 773, endPoint y: 480, distance: 31.6
click at [773, 480] on div "Janela de atendimento Grade de atendimento Capacidade Transportadoras Veículos …" at bounding box center [784, 375] width 1568 height 750
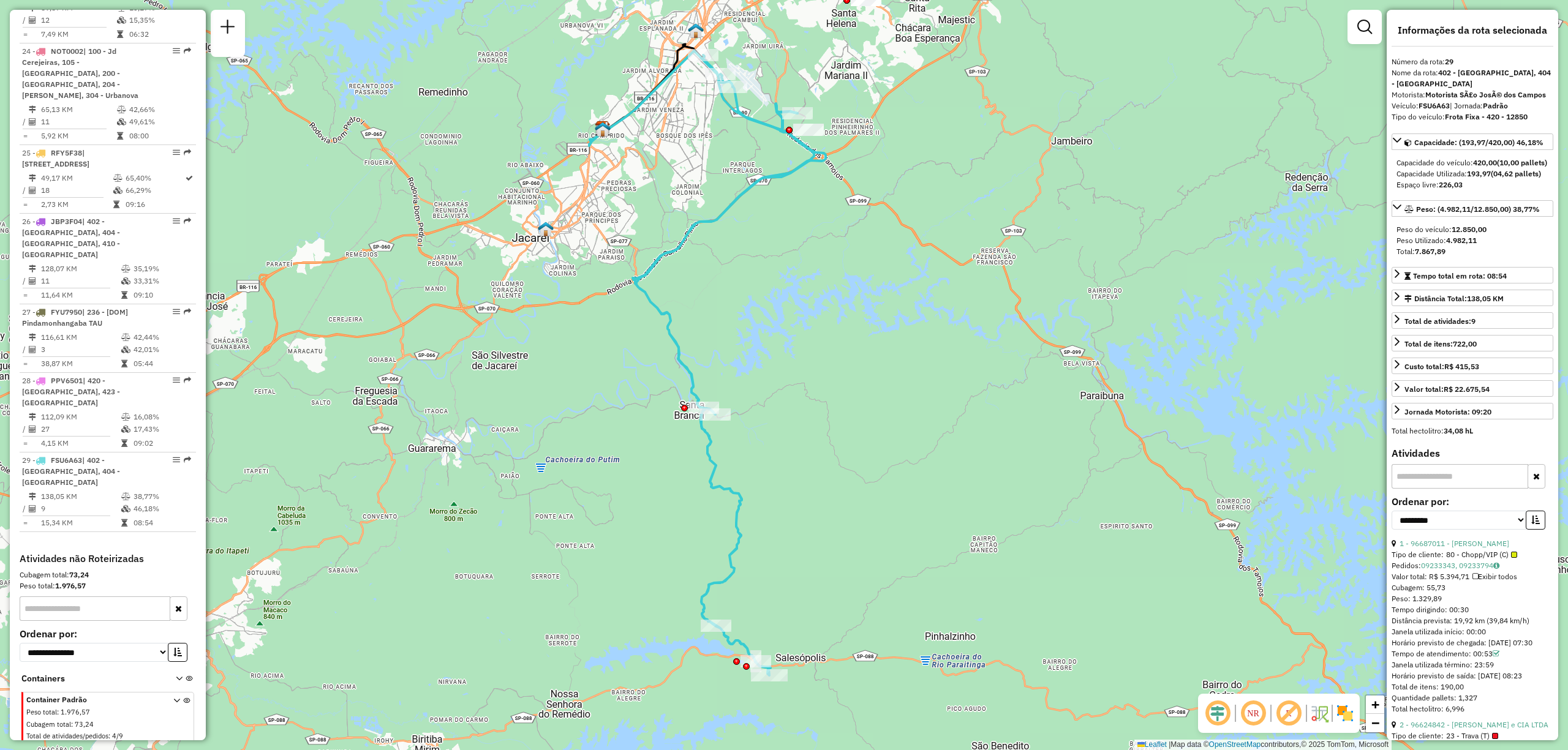
drag, startPoint x: 778, startPoint y: 223, endPoint x: 777, endPoint y: 245, distance: 22.0
click at [777, 245] on div "Janela de atendimento Grade de atendimento Capacidade Transportadoras Veículos …" at bounding box center [784, 375] width 1568 height 750
click at [755, 652] on span "Exibir todas as rotas" at bounding box center [782, 652] width 90 height 10
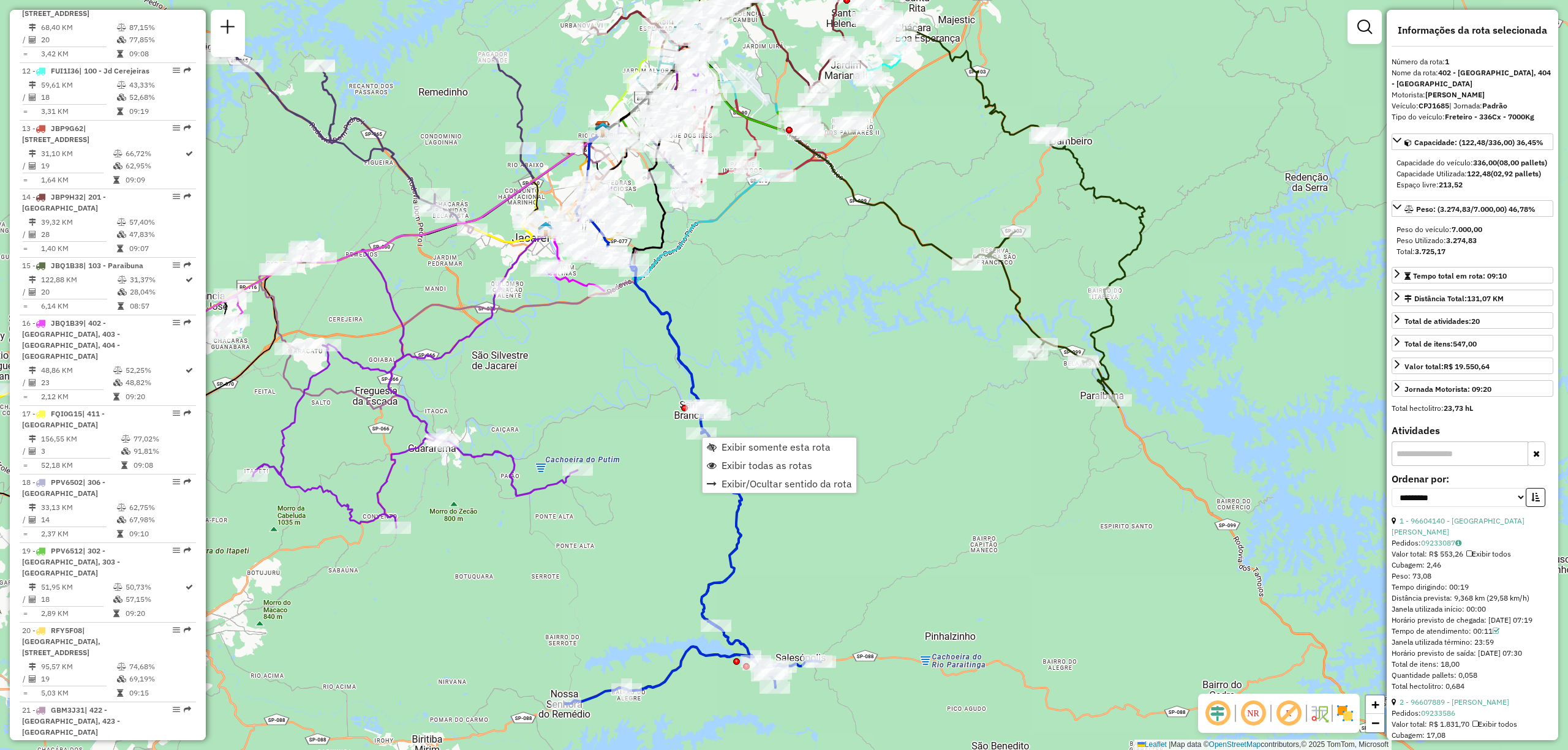
scroll to position [501, 0]
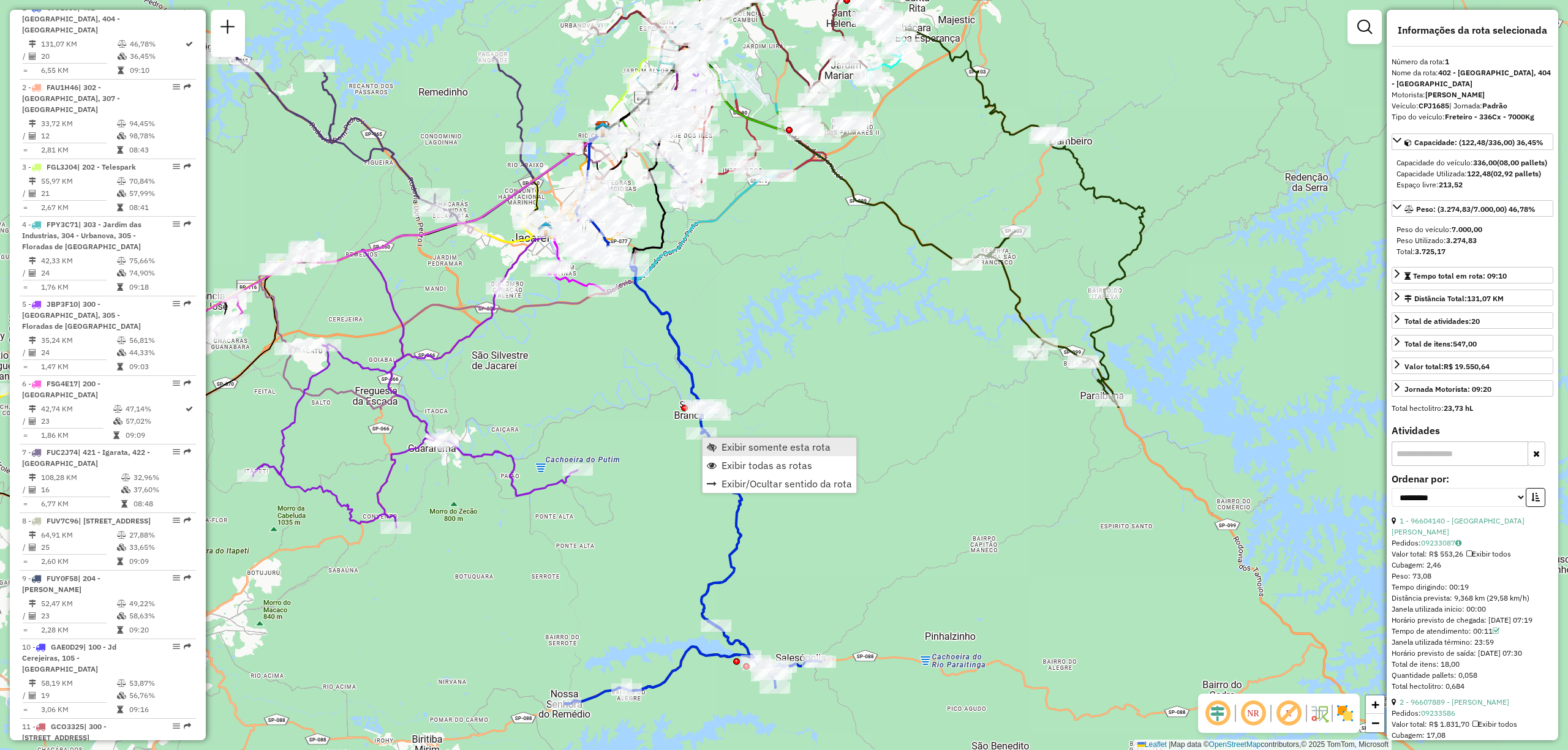
click at [728, 449] on span "Exibir somente esta rota" at bounding box center [776, 447] width 109 height 10
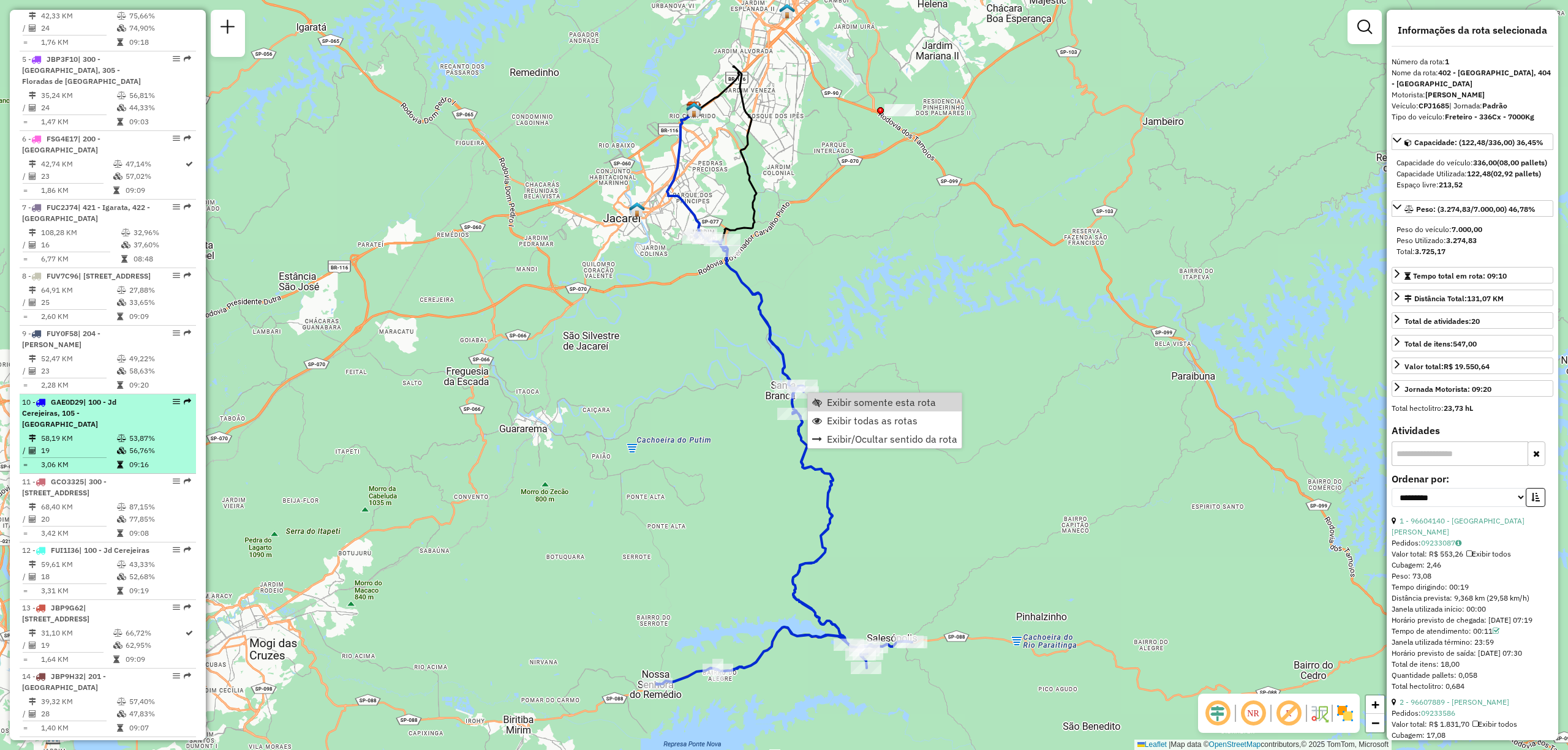
scroll to position [828, 0]
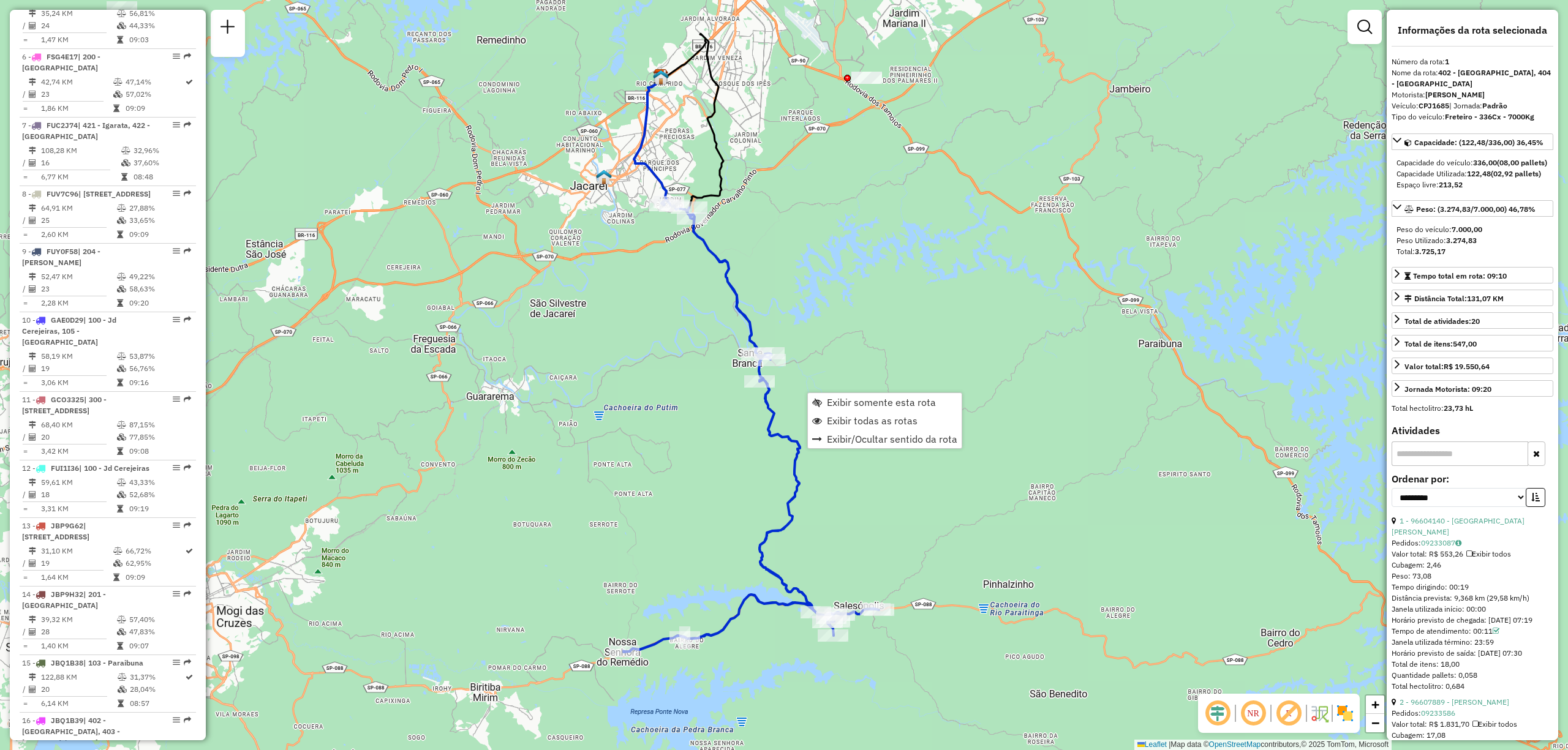
drag, startPoint x: 680, startPoint y: 427, endPoint x: 647, endPoint y: 395, distance: 46.0
click at [647, 395] on div "Janela de atendimento Grade de atendimento Capacidade Transportadoras Veículos …" at bounding box center [784, 375] width 1568 height 750
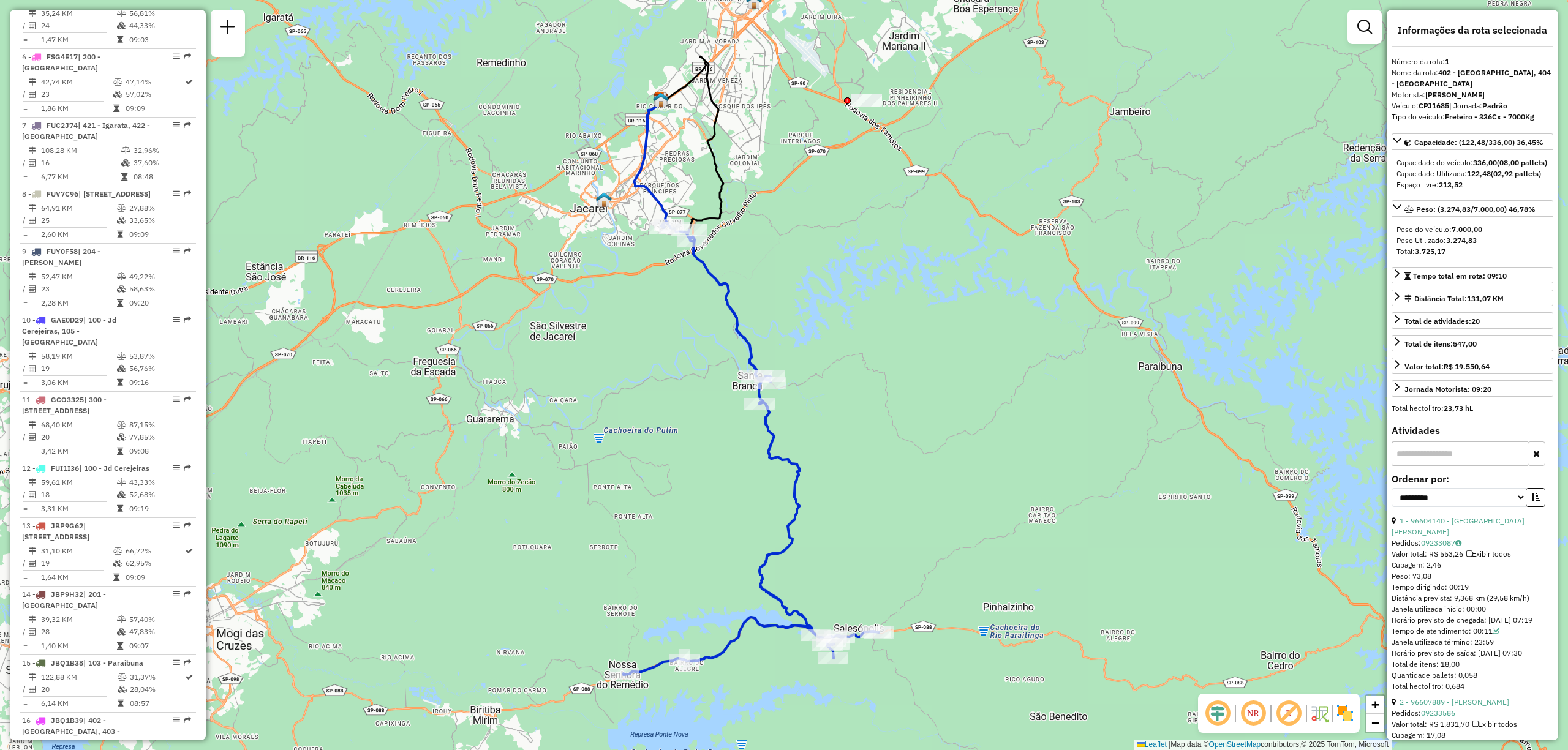
drag, startPoint x: 569, startPoint y: 336, endPoint x: 569, endPoint y: 359, distance: 23.0
click at [569, 359] on div "Janela de atendimento Grade de atendimento Capacidade Transportadoras Veículos …" at bounding box center [784, 375] width 1568 height 750
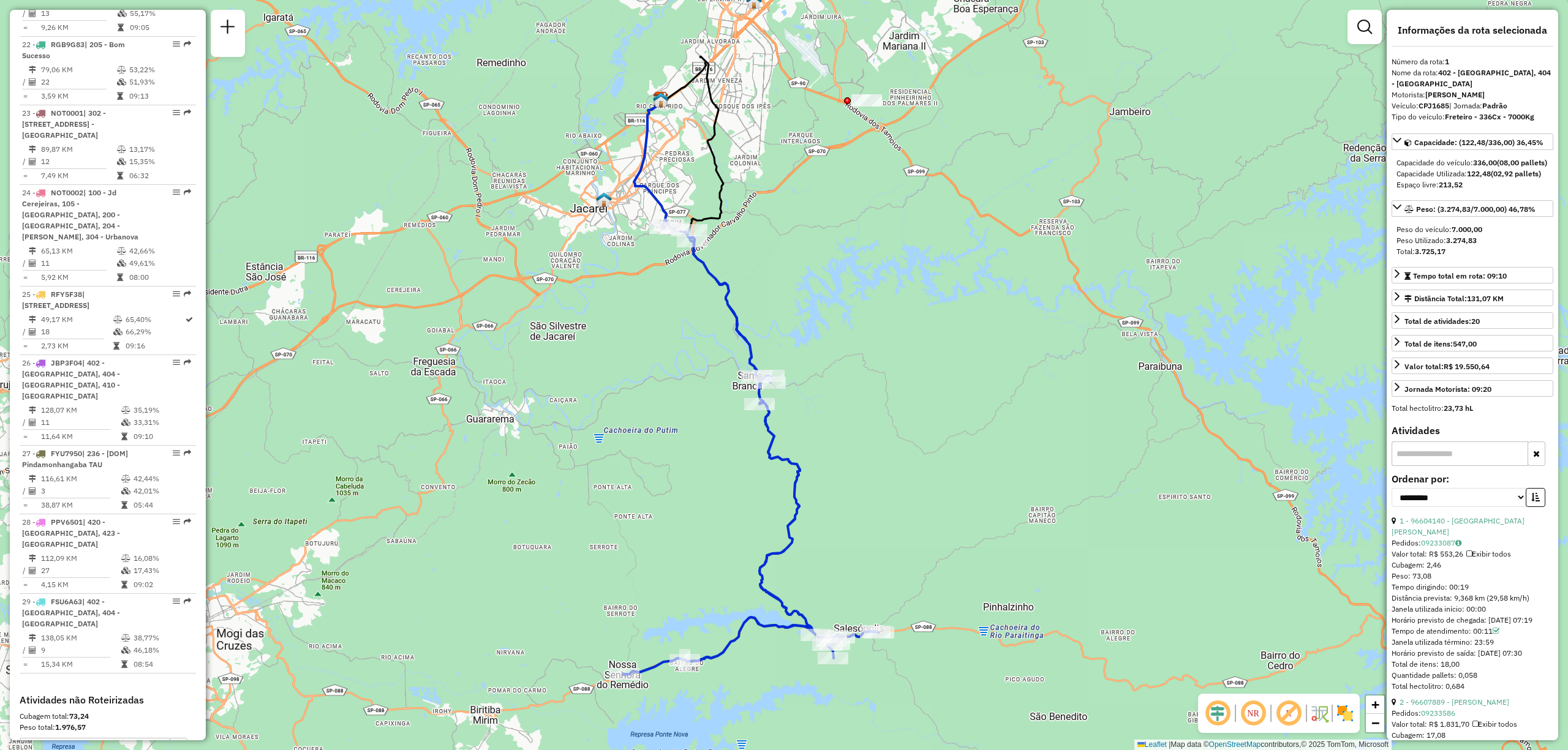
scroll to position [2112, 0]
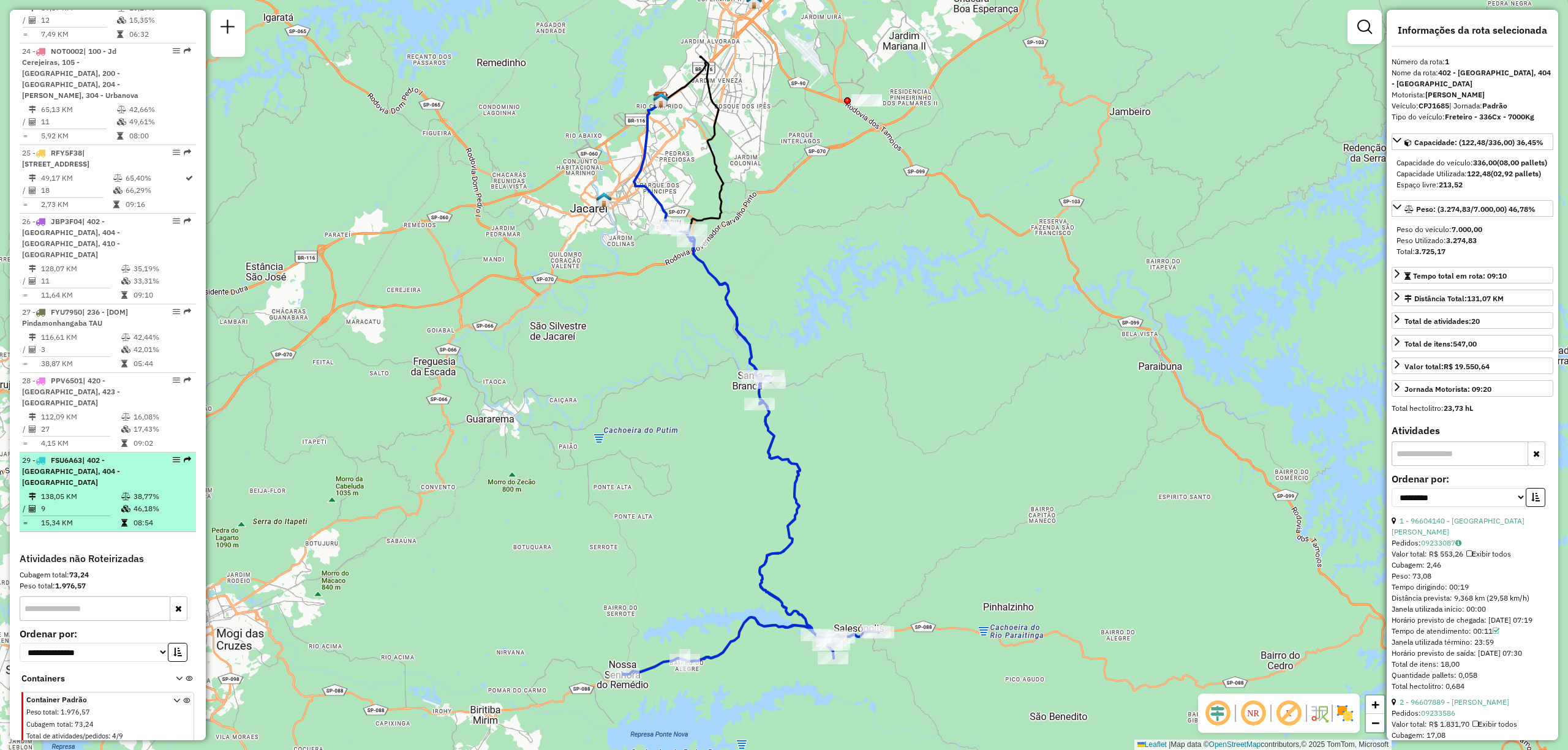
click at [98, 490] on td "138,05 KM" at bounding box center [80, 496] width 80 height 12
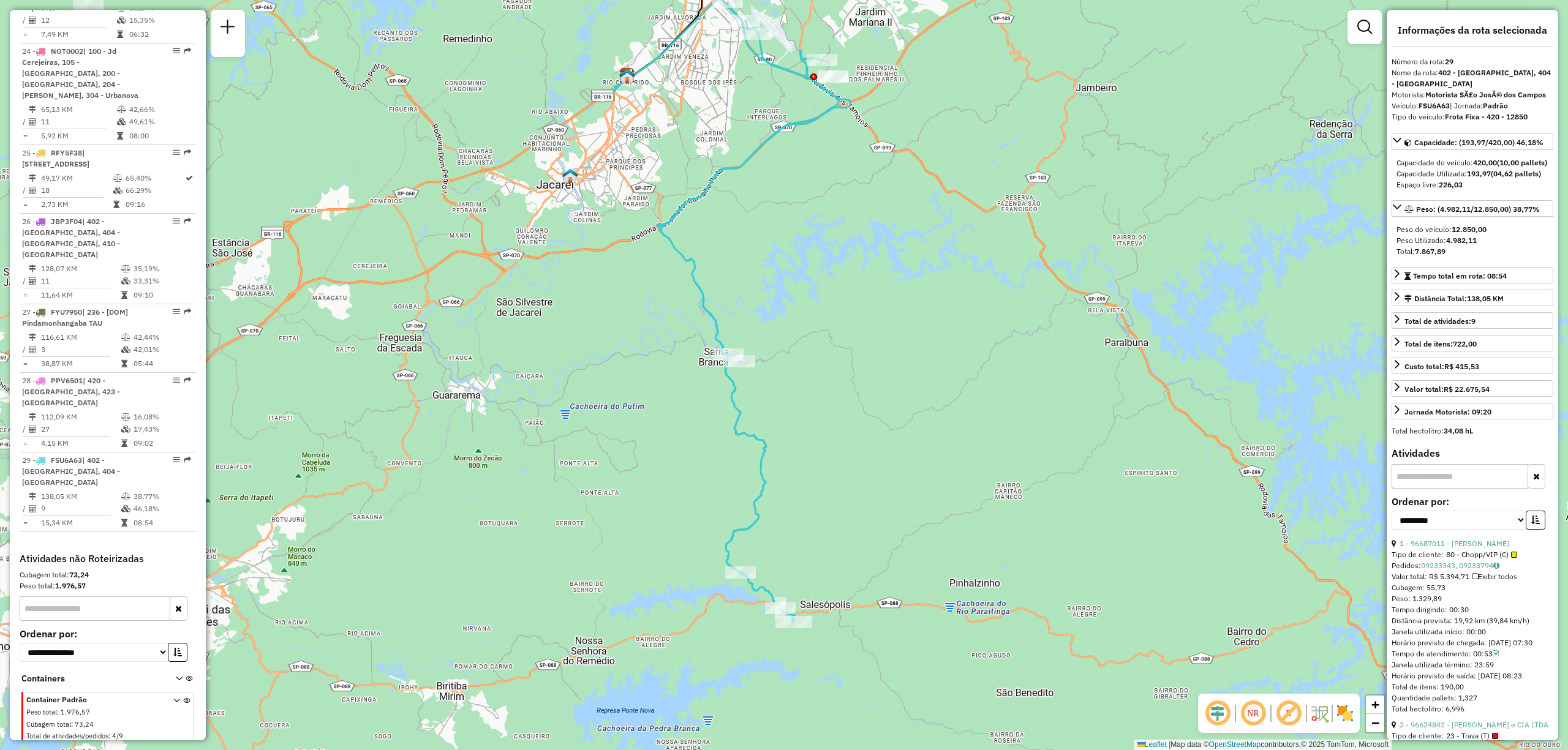
drag, startPoint x: 716, startPoint y: 505, endPoint x: 663, endPoint y: 437, distance: 86.2
click at [663, 437] on div "Janela de atendimento Grade de atendimento Capacidade Transportadoras Veículos …" at bounding box center [784, 375] width 1568 height 750
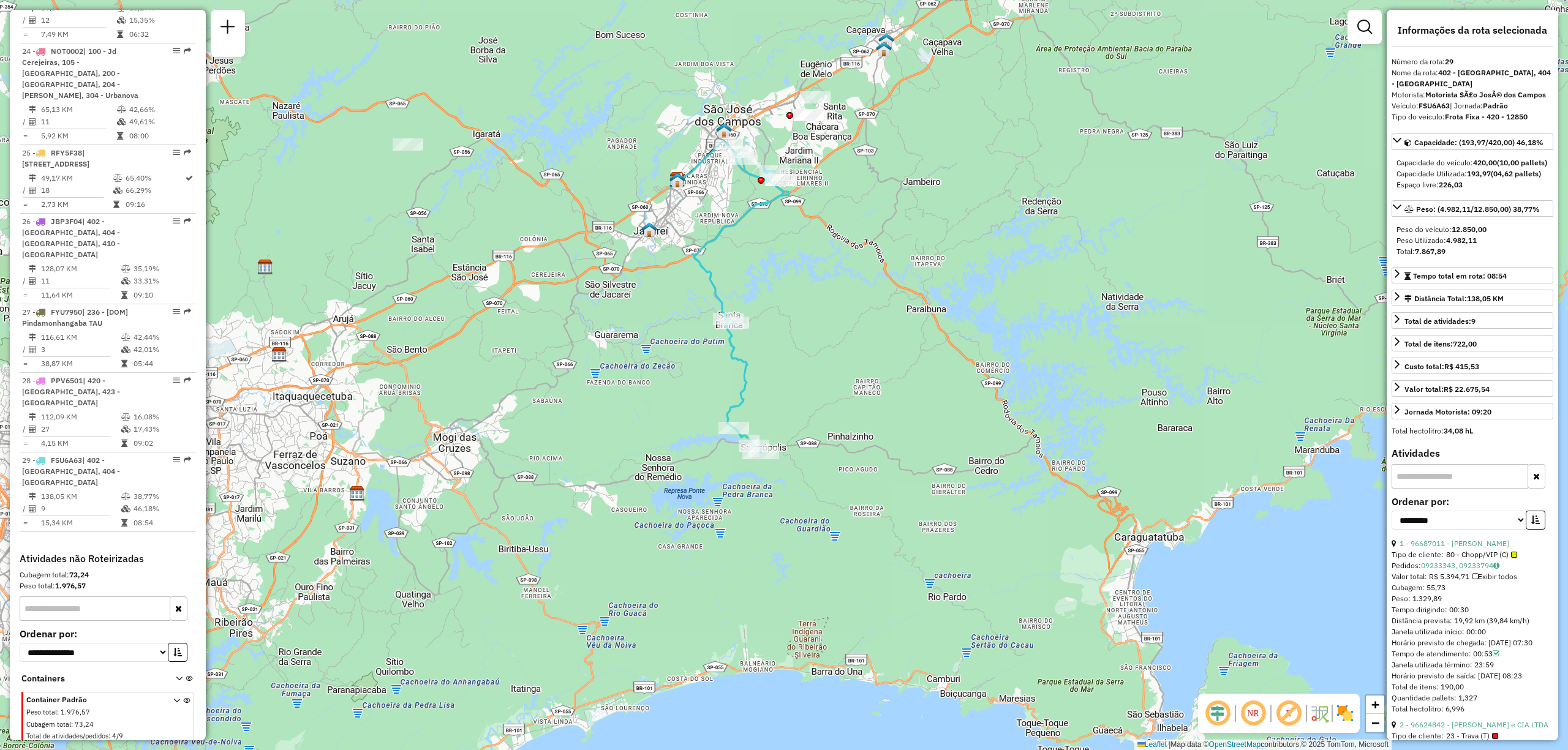
drag, startPoint x: 560, startPoint y: 310, endPoint x: 605, endPoint y: 323, distance: 46.8
click at [605, 323] on div "Janela de atendimento Grade de atendimento Capacidade Transportadoras Veículos …" at bounding box center [784, 375] width 1568 height 750
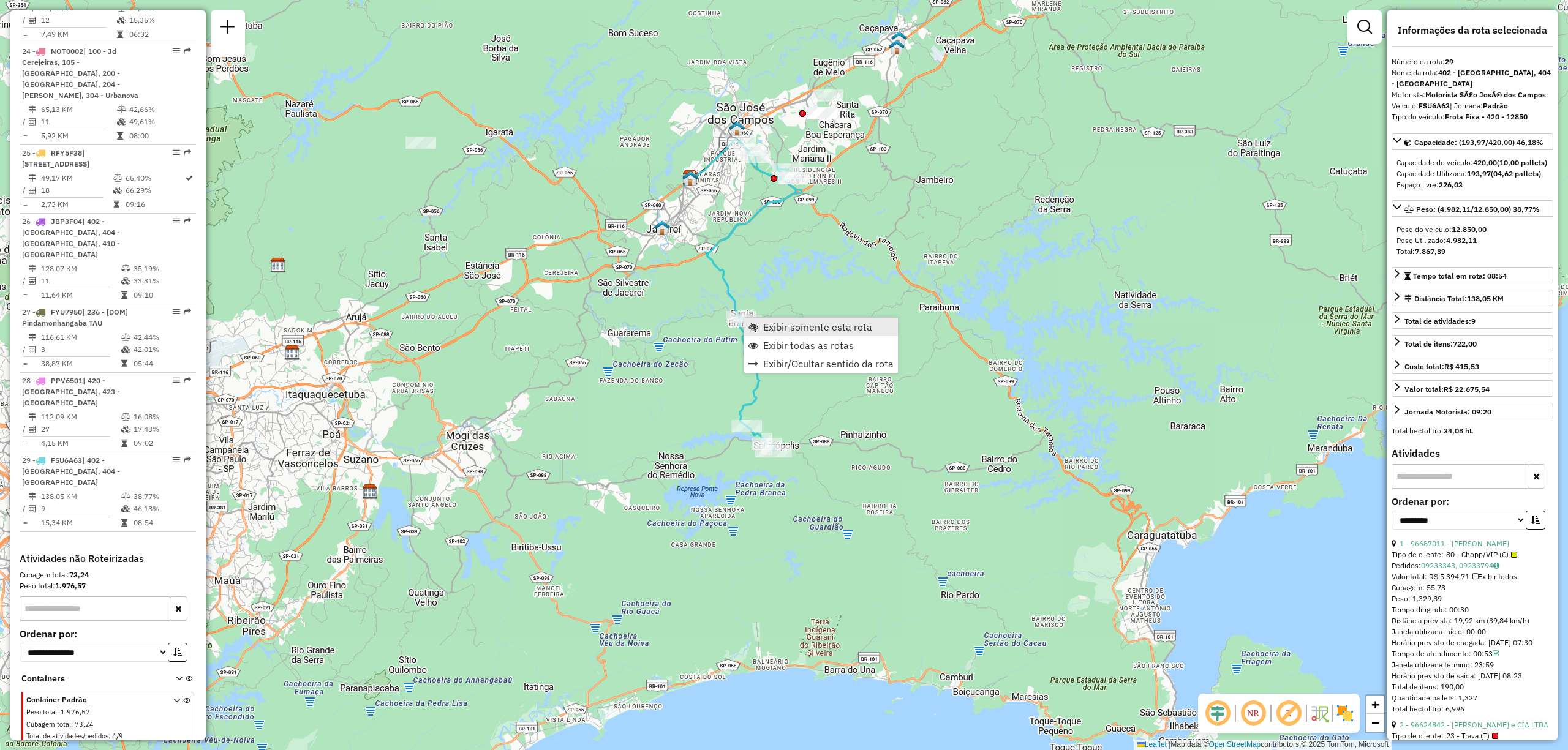
click at [773, 329] on span "Exibir somente esta rota" at bounding box center [818, 327] width 109 height 10
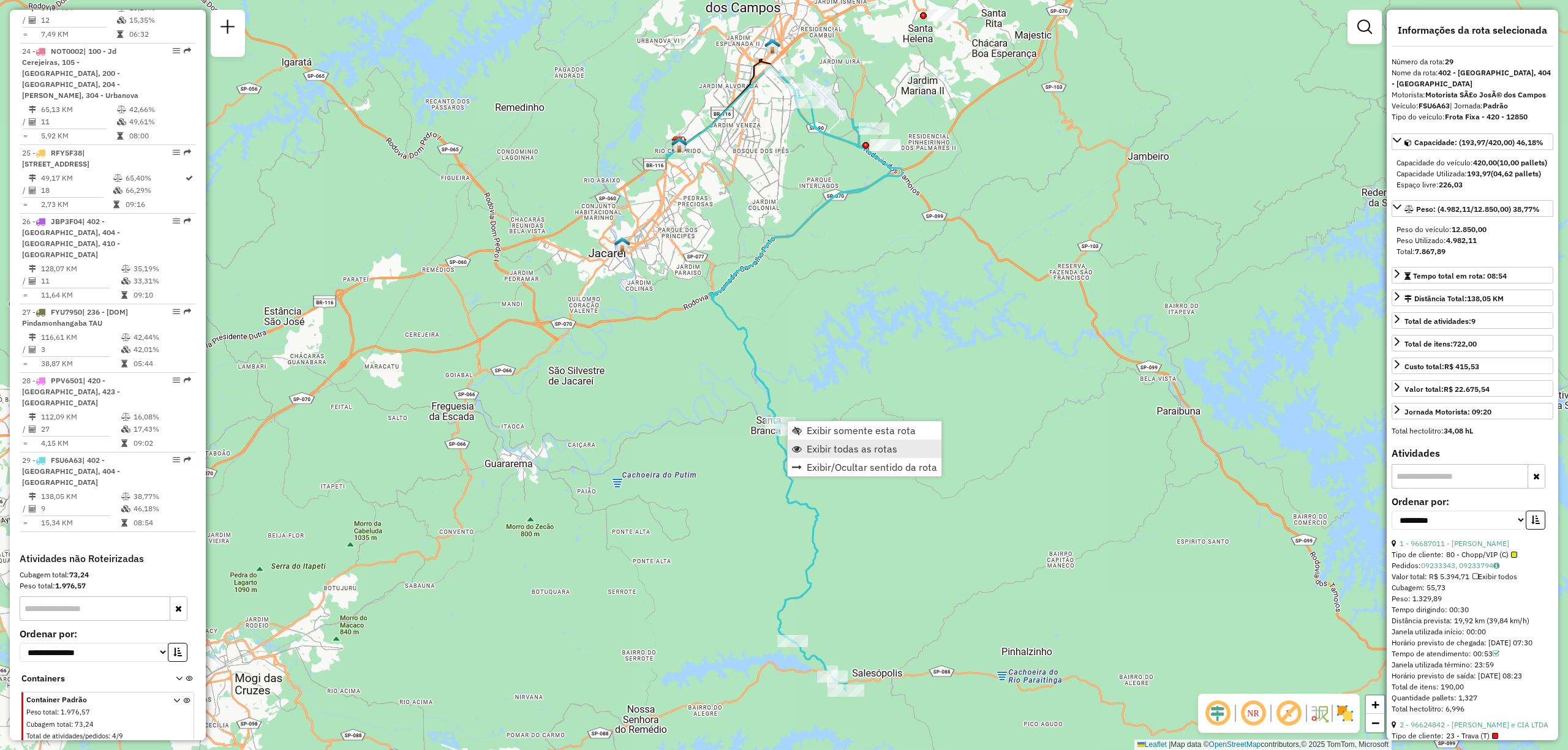
click at [812, 446] on span "Exibir todas as rotas" at bounding box center [852, 449] width 90 height 10
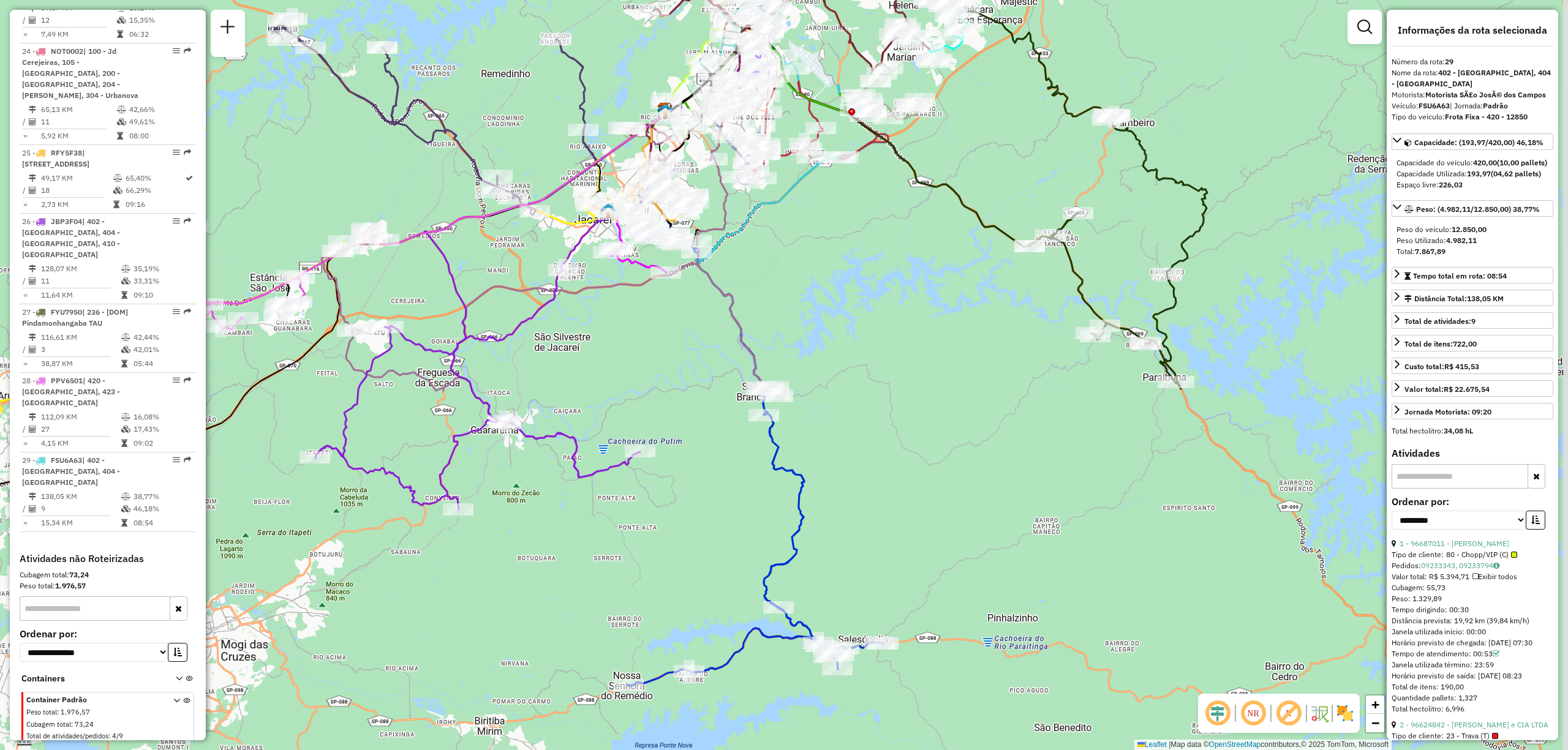
drag, startPoint x: 841, startPoint y: 542, endPoint x: 826, endPoint y: 508, distance: 37.2
click at [826, 508] on div "Janela de atendimento Grade de atendimento Capacidade Transportadoras Veículos …" at bounding box center [784, 375] width 1568 height 750
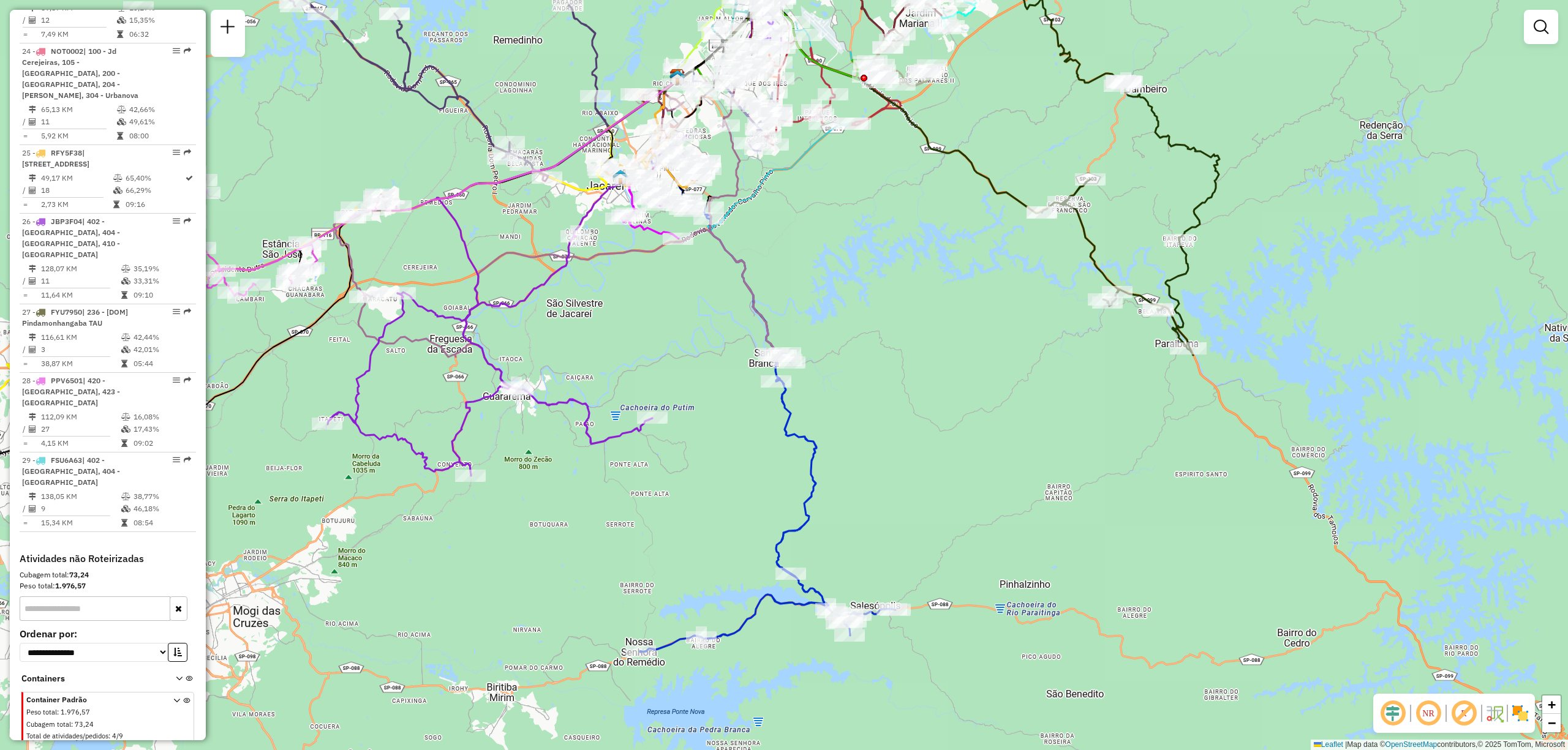
drag, startPoint x: 752, startPoint y: 549, endPoint x: 763, endPoint y: 517, distance: 33.8
click at [763, 517] on div "Janela de atendimento Grade de atendimento Capacidade Transportadoras Veículos …" at bounding box center [784, 375] width 1568 height 750
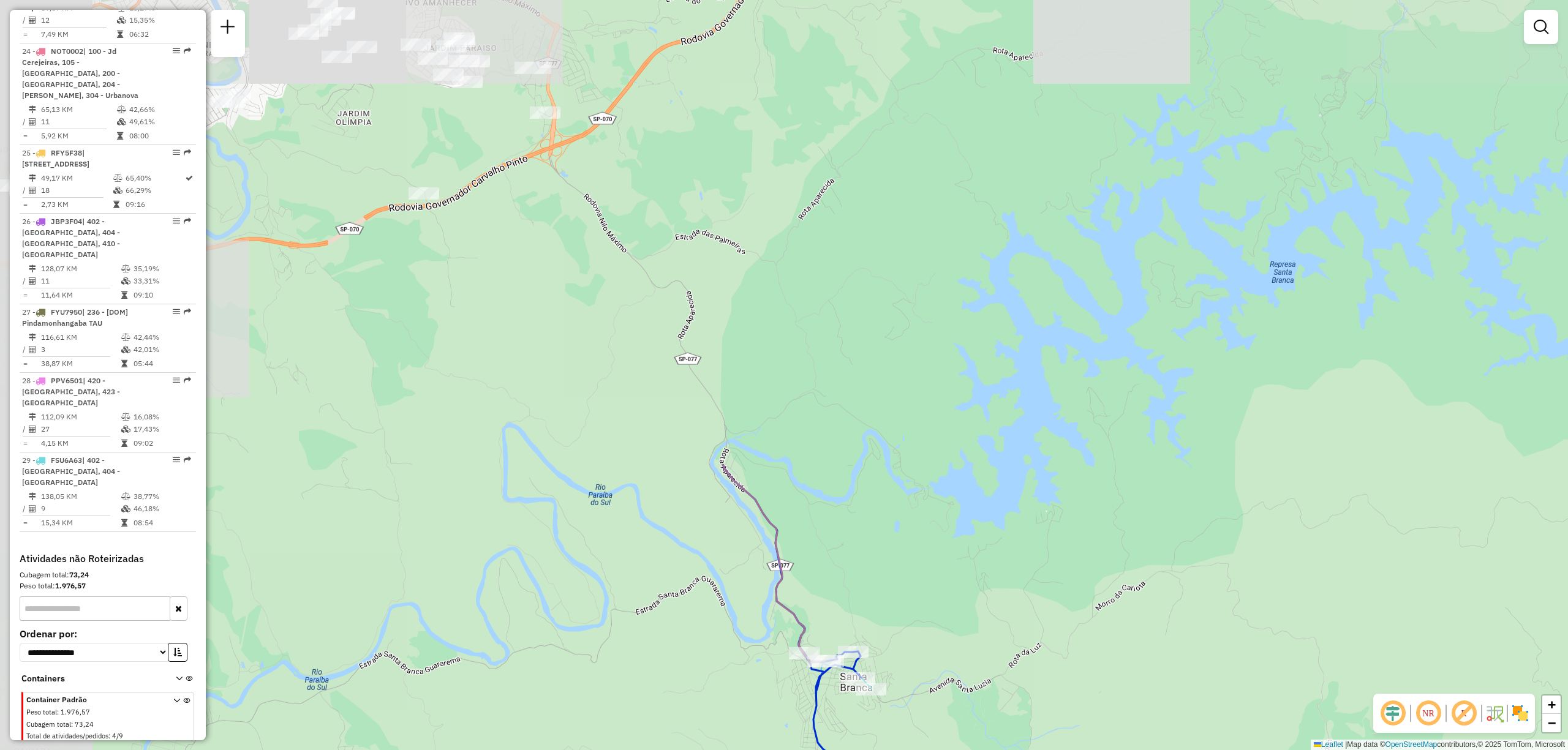
drag, startPoint x: 814, startPoint y: 415, endPoint x: 1031, endPoint y: 782, distance: 426.4
click at [1031, 749] on html "Aguarde... Pop-up bloqueado! Seu navegador bloqueou automáticamente a abertura …" at bounding box center [784, 375] width 1568 height 750
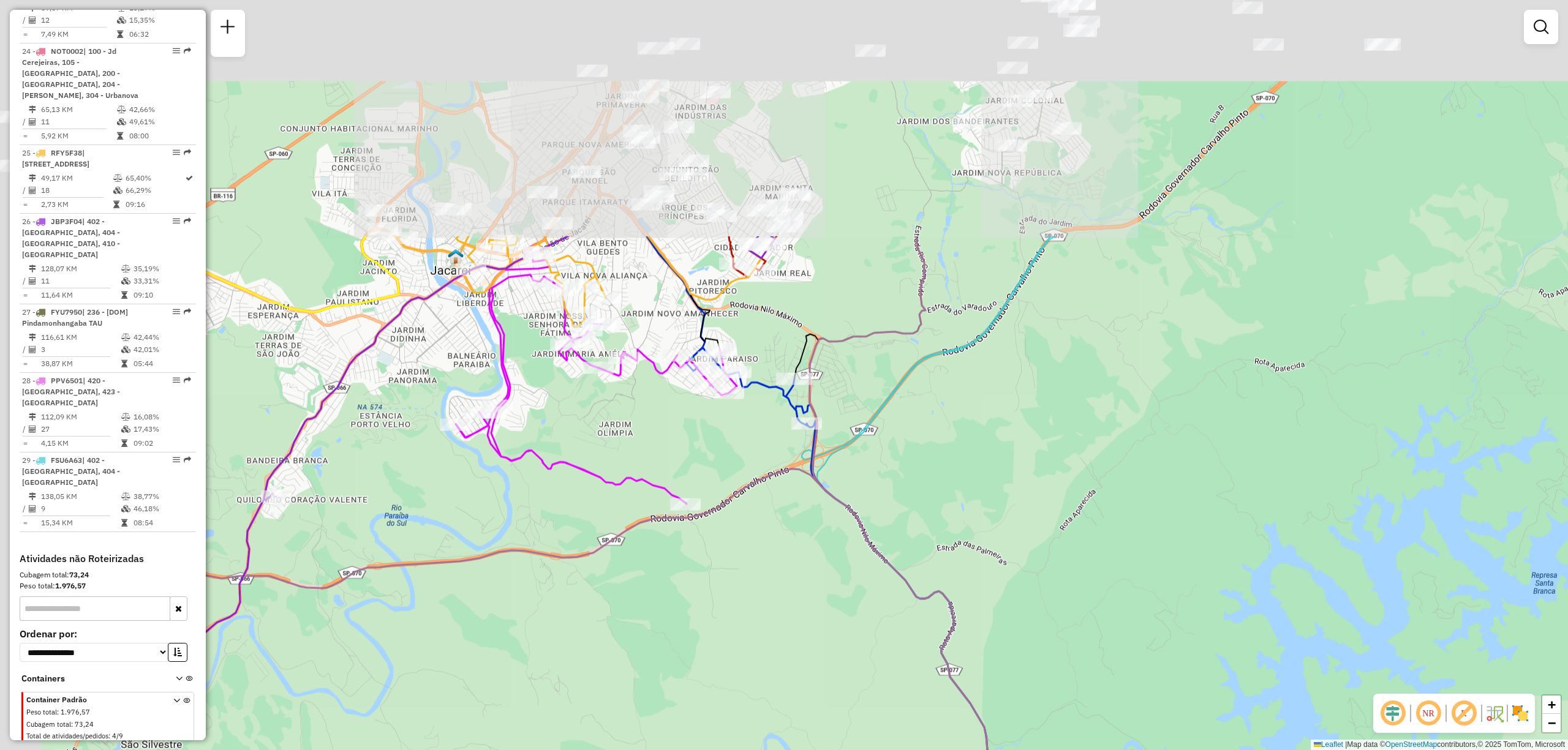
drag, startPoint x: 712, startPoint y: 258, endPoint x: 937, endPoint y: 525, distance: 349.2
click at [937, 525] on div "Janela de atendimento Grade de atendimento Capacidade Transportadoras Veículos …" at bounding box center [784, 375] width 1568 height 750
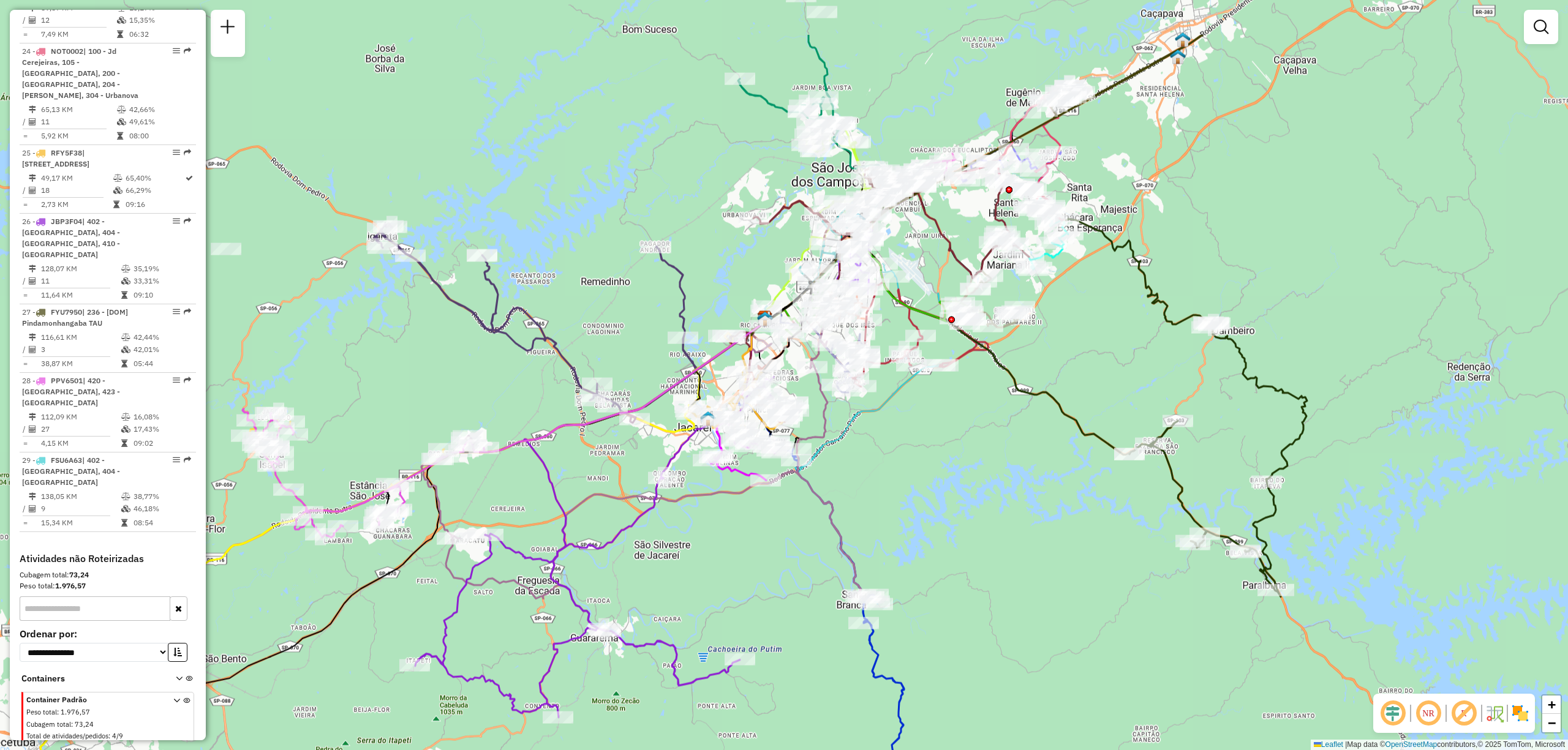
drag, startPoint x: 1037, startPoint y: 361, endPoint x: 894, endPoint y: 473, distance: 181.6
click at [894, 473] on div "Janela de atendimento Grade de atendimento Capacidade Transportadoras Veículos …" at bounding box center [784, 375] width 1568 height 750
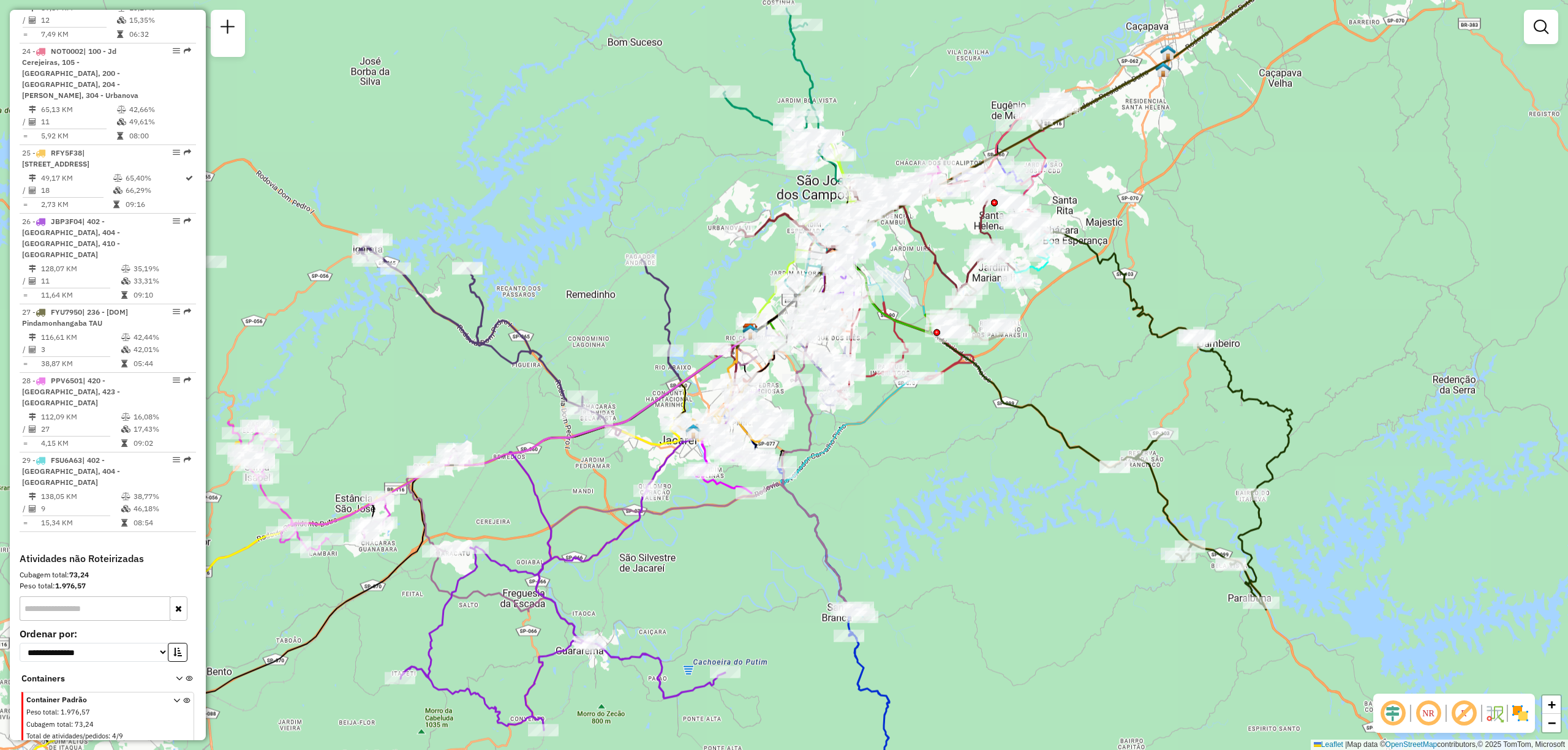
click at [1421, 718] on em at bounding box center [1428, 713] width 29 height 29
click at [1392, 713] on em at bounding box center [1393, 713] width 29 height 29
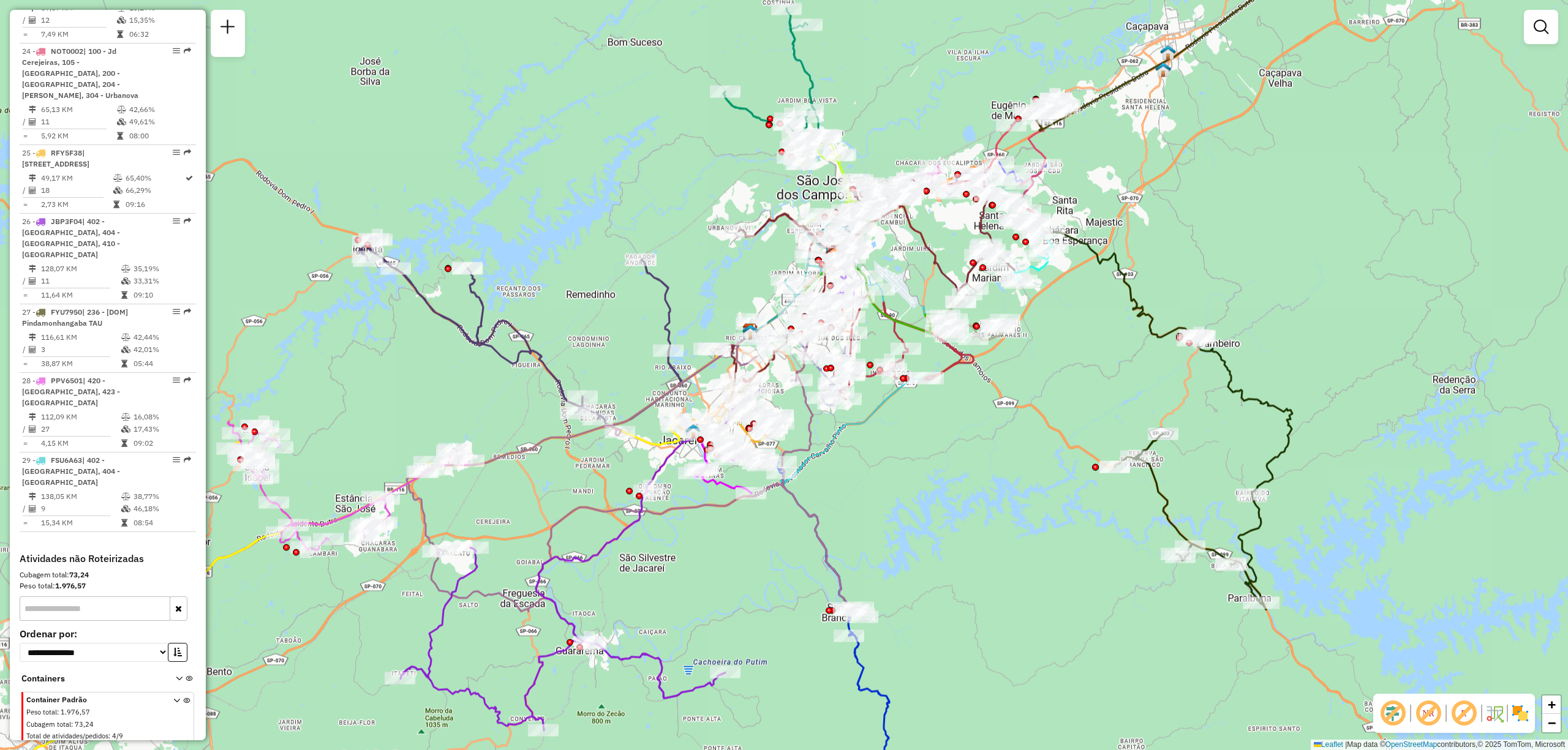
click at [1392, 713] on em at bounding box center [1393, 713] width 29 height 29
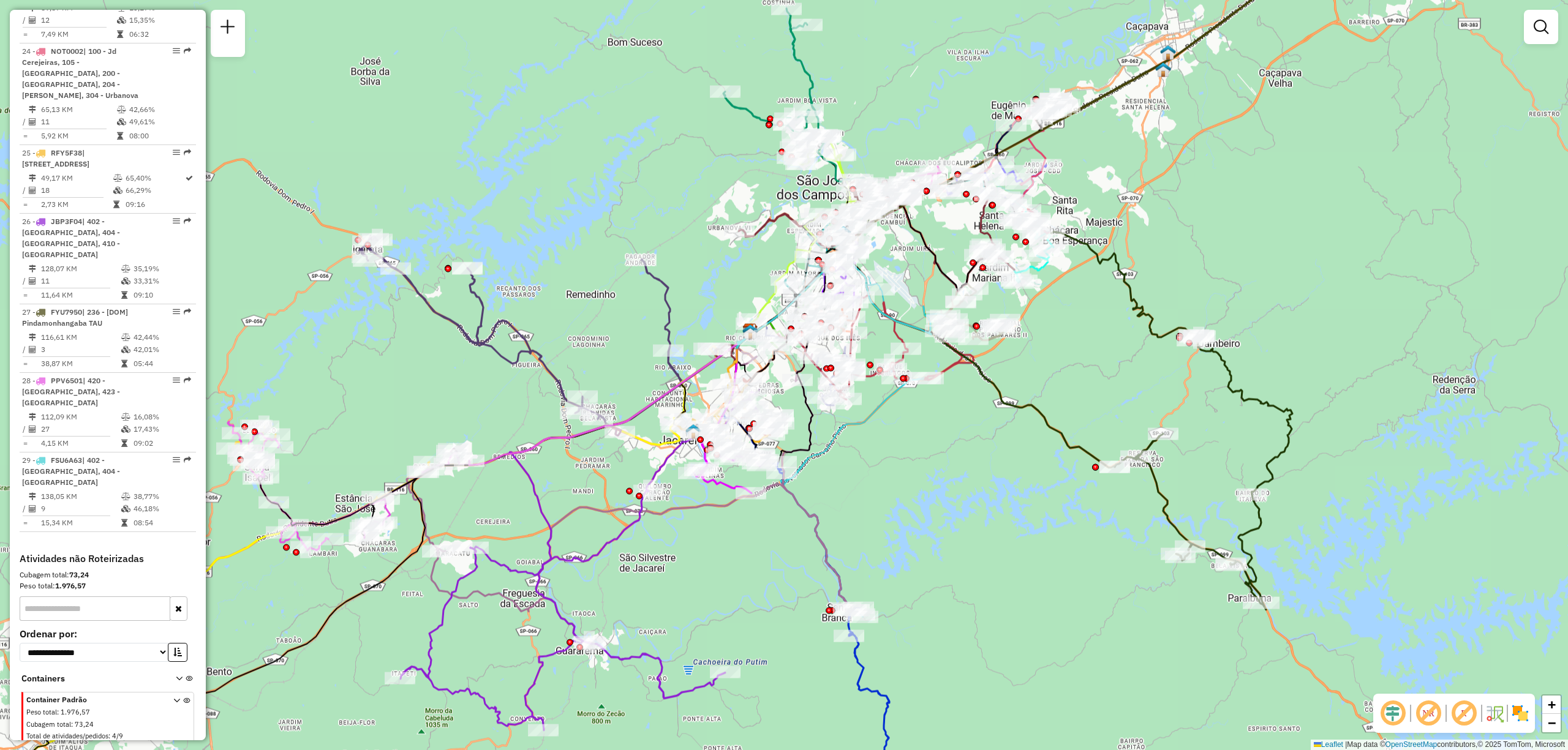
click at [870, 694] on icon at bounding box center [820, 640] width 138 height 371
select select "**********"
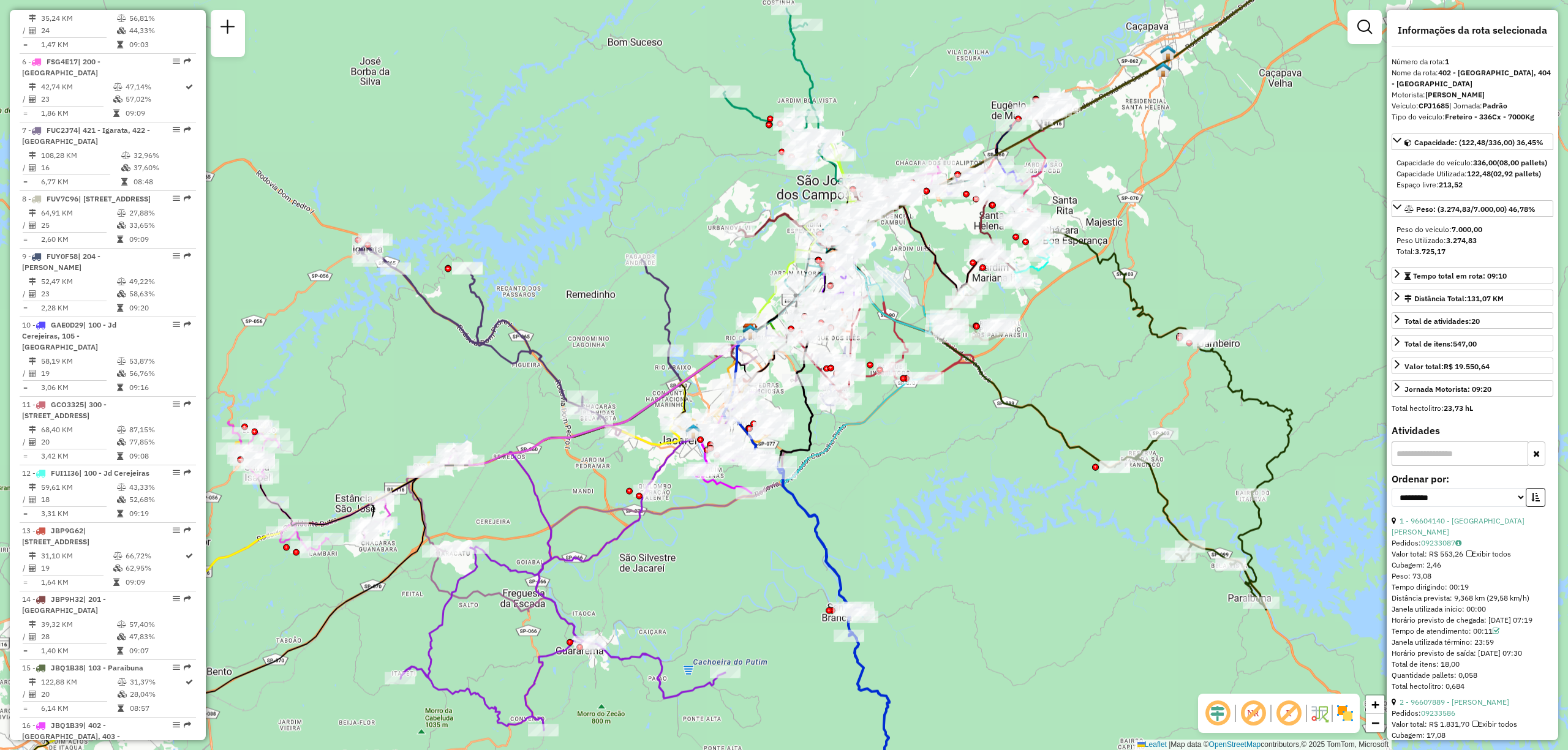
scroll to position [501, 0]
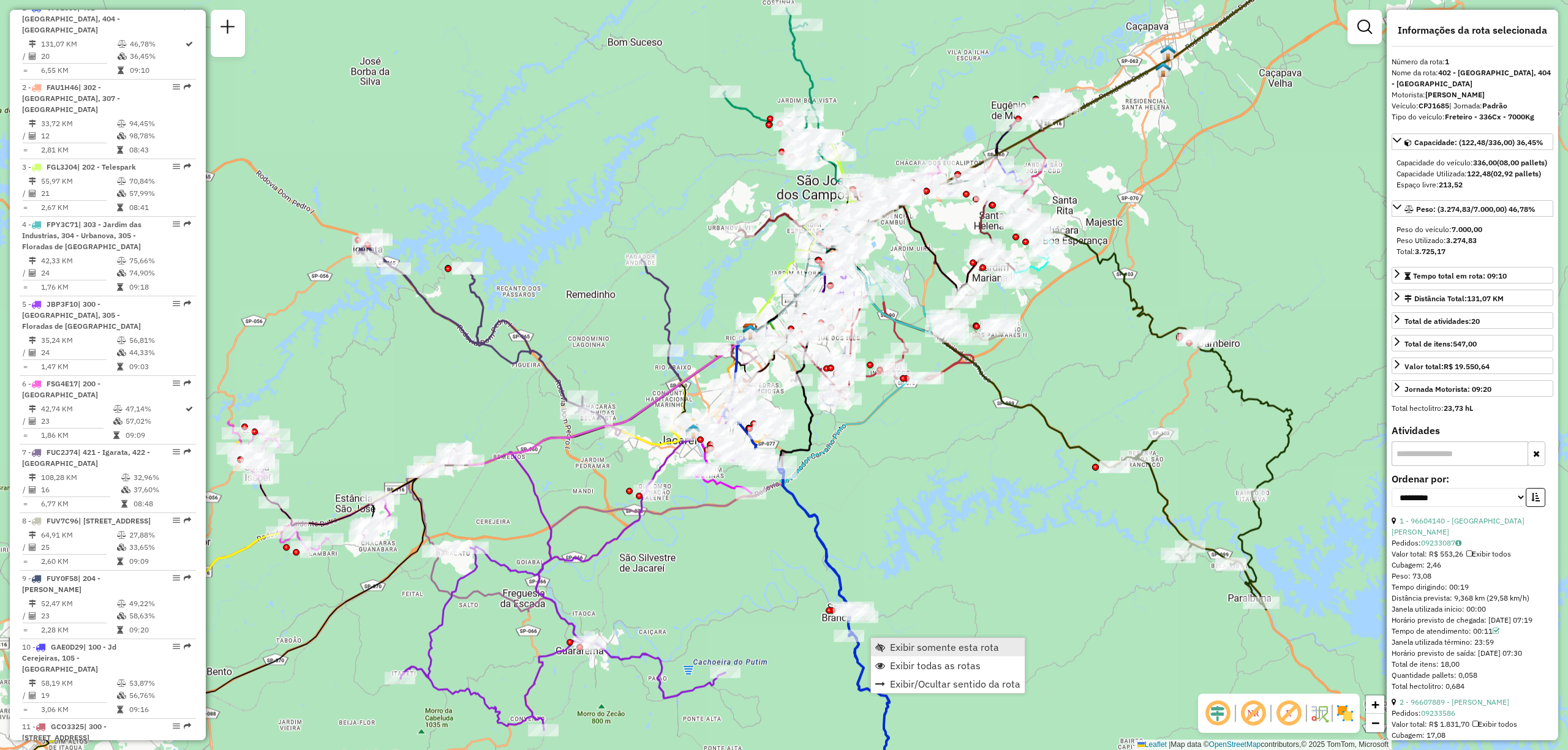
click at [925, 655] on link "Exibir somente esta rota" at bounding box center [948, 647] width 154 height 19
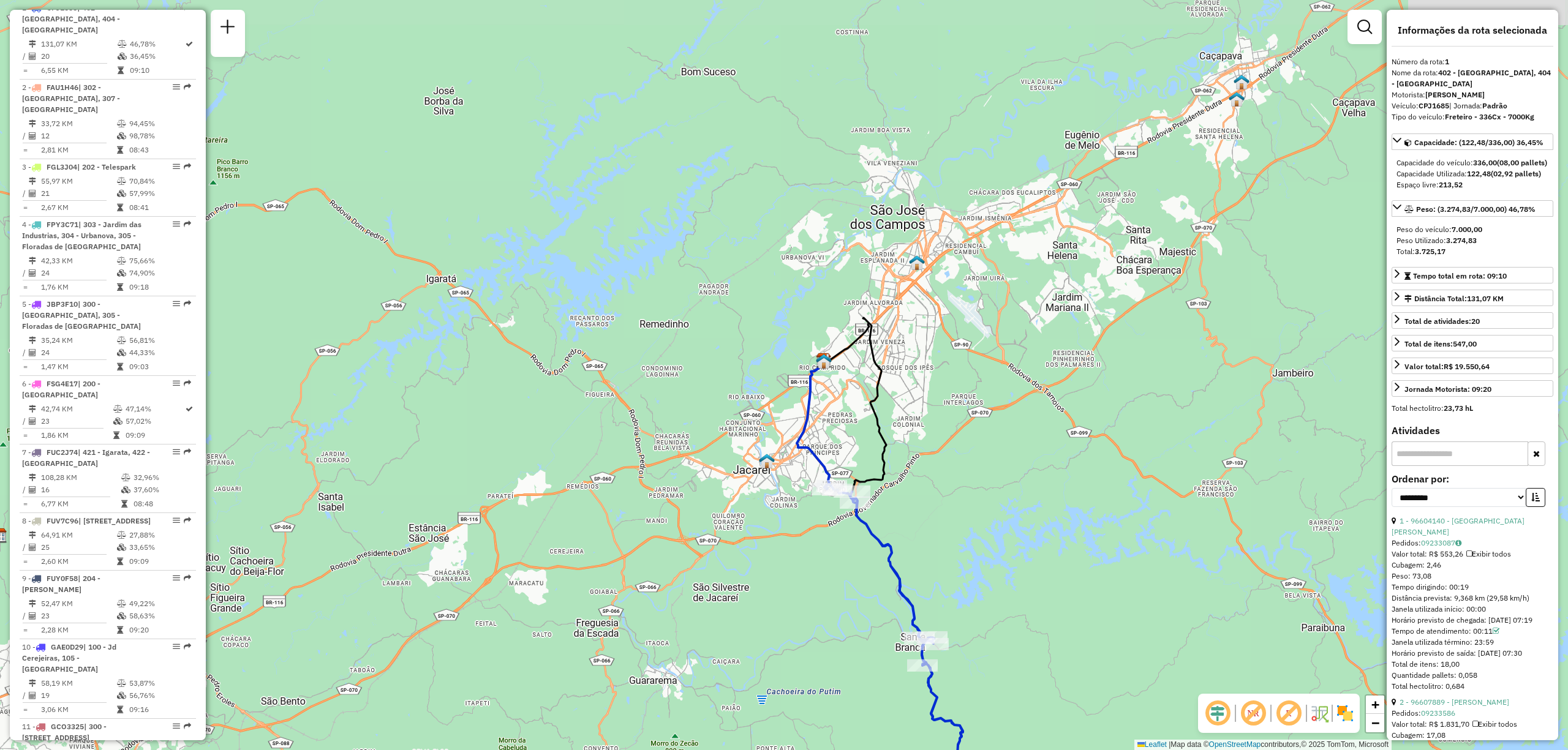
drag, startPoint x: 978, startPoint y: 262, endPoint x: 1121, endPoint y: 510, distance: 286.3
click at [1118, 511] on div "Janela de atendimento Grade de atendimento Capacidade Transportadoras Veículos …" at bounding box center [784, 375] width 1568 height 750
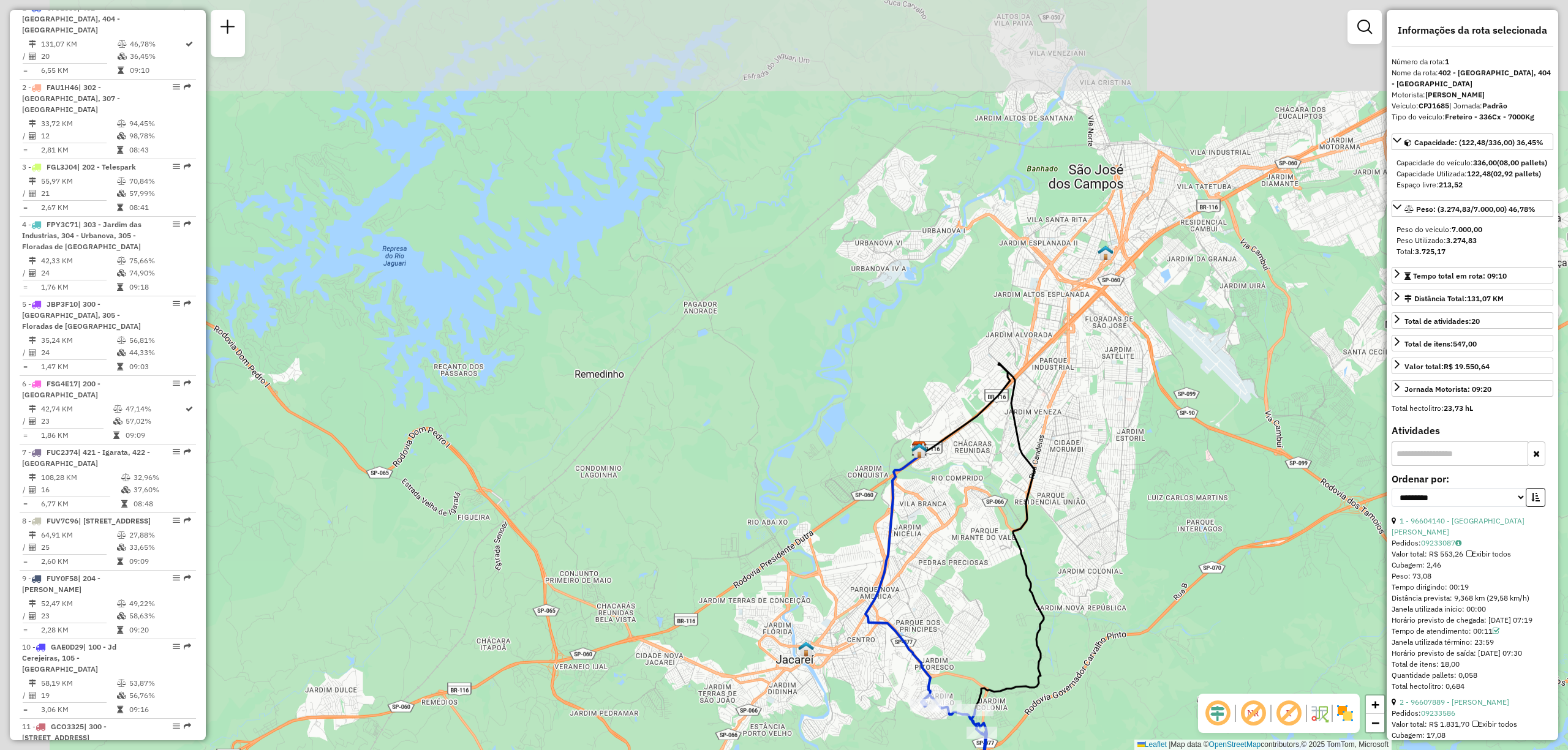
drag, startPoint x: 947, startPoint y: 401, endPoint x: 1196, endPoint y: 610, distance: 325.1
click at [1196, 610] on div "Janela de atendimento Grade de atendimento Capacidade Transportadoras Veículos …" at bounding box center [784, 375] width 1568 height 750
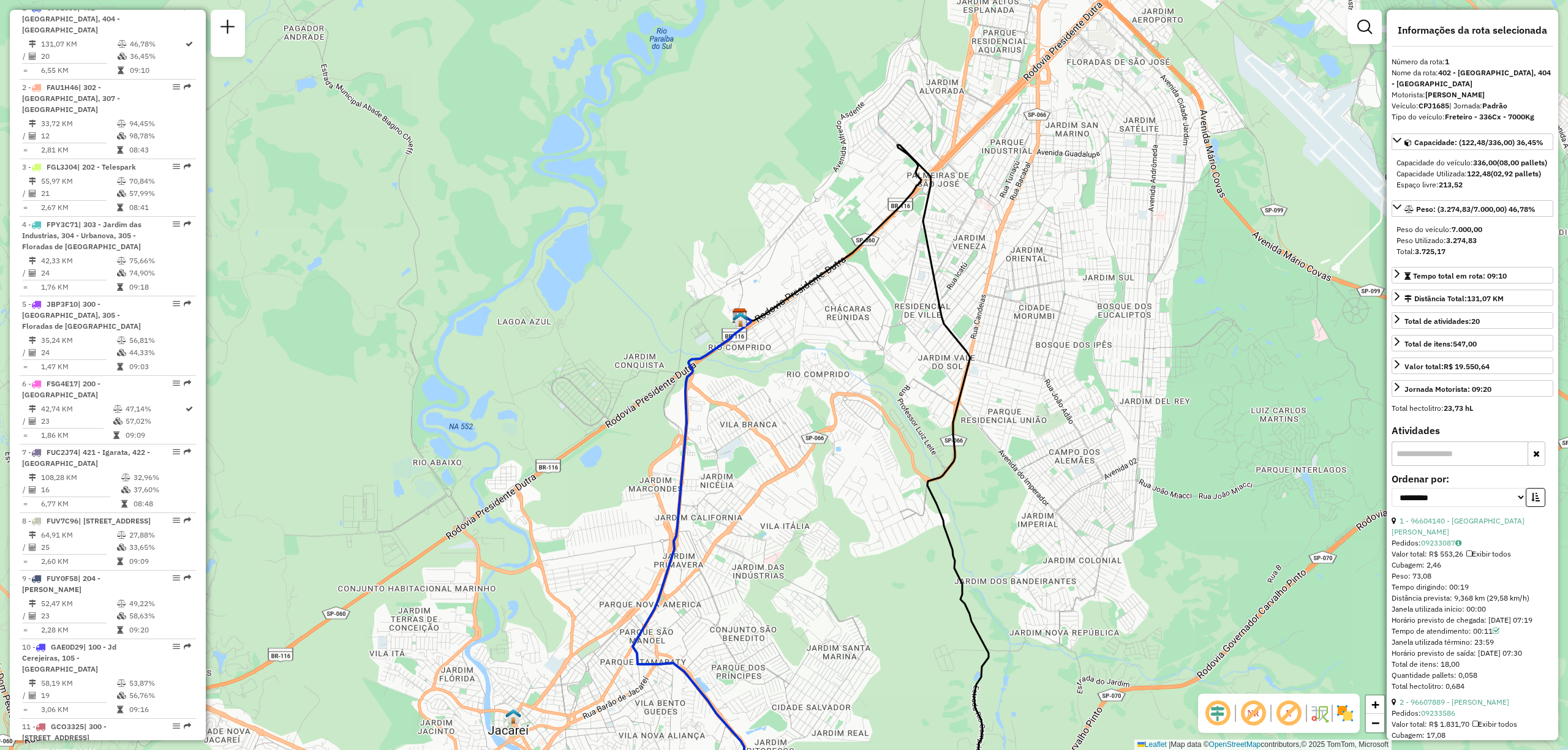
drag, startPoint x: 1097, startPoint y: 495, endPoint x: 1087, endPoint y: 467, distance: 29.7
click at [1087, 467] on div "Janela de atendimento Grade de atendimento Capacidade Transportadoras Veículos …" at bounding box center [784, 375] width 1568 height 750
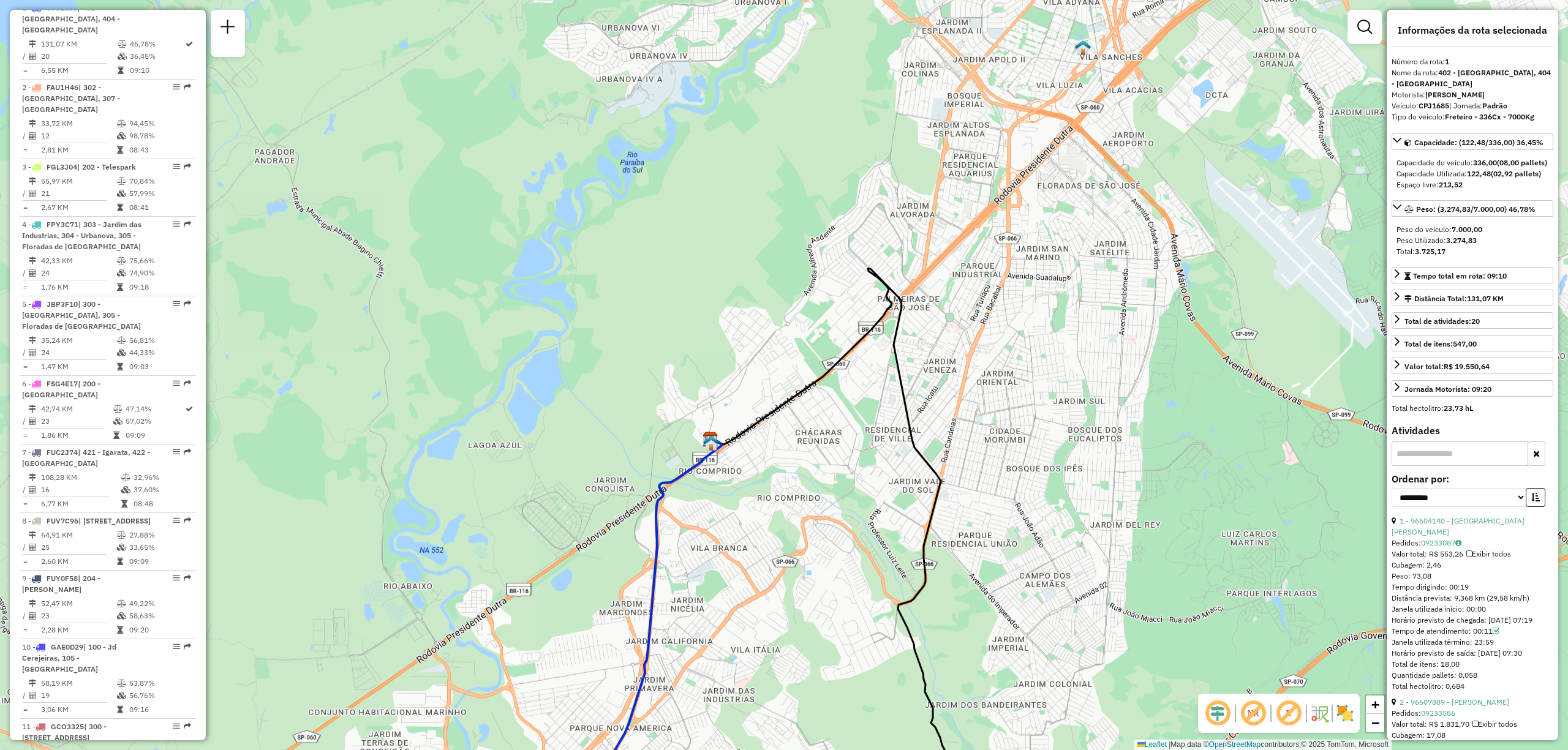
drag, startPoint x: 768, startPoint y: 196, endPoint x: 738, endPoint y: 320, distance: 127.6
click at [738, 320] on div "Janela de atendimento Grade de atendimento Capacidade Transportadoras Veículos …" at bounding box center [784, 375] width 1568 height 750
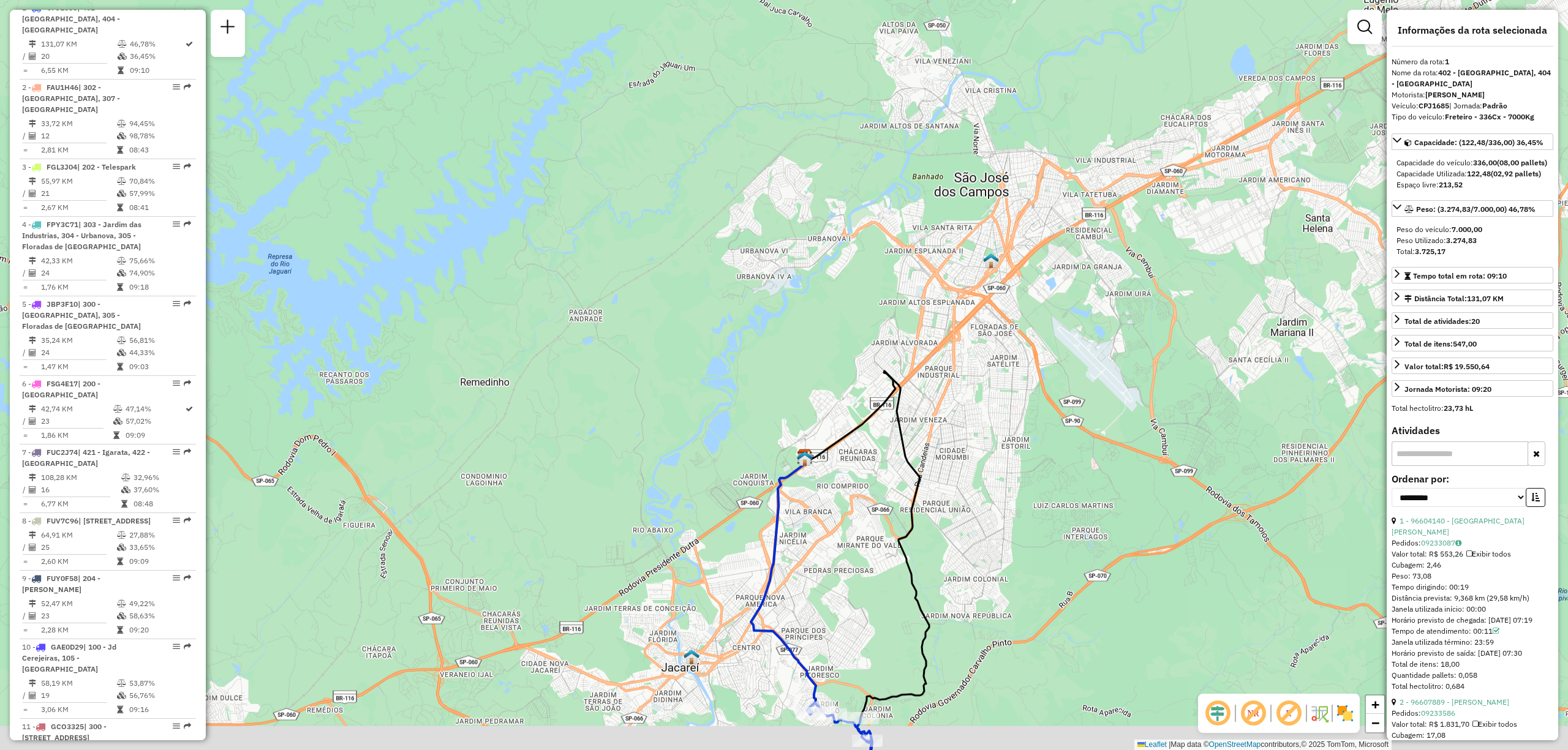
drag, startPoint x: 865, startPoint y: 673, endPoint x: 806, endPoint y: 414, distance: 265.6
click at [816, 444] on div "Janela de atendimento Grade de atendimento Capacidade Transportadoras Veículos …" at bounding box center [784, 375] width 1568 height 750
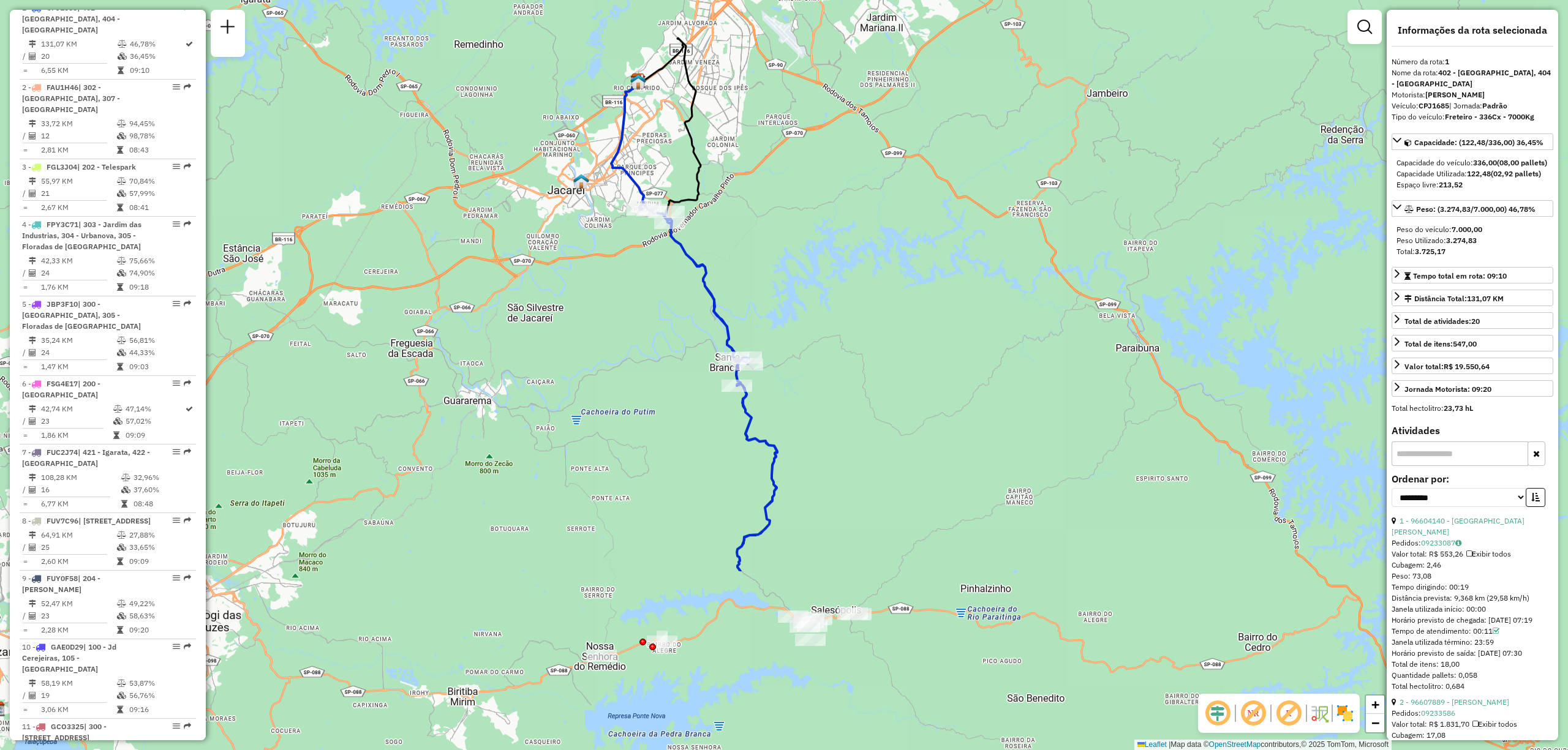
drag, startPoint x: 856, startPoint y: 674, endPoint x: 713, endPoint y: 420, distance: 291.5
click at [713, 420] on div "Janela de atendimento Grade de atendimento Capacidade Transportadoras Veículos …" at bounding box center [784, 375] width 1568 height 750
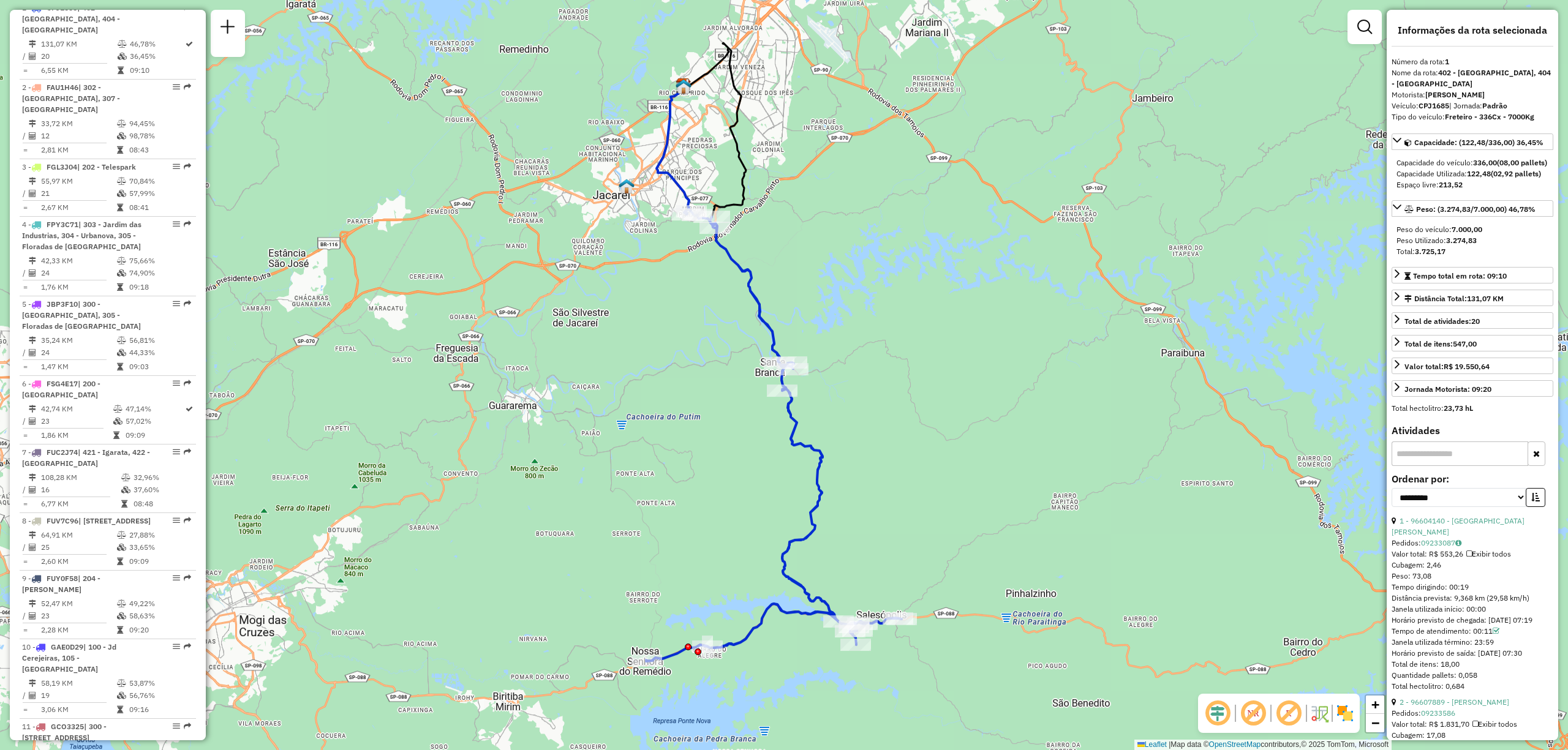
drag, startPoint x: 545, startPoint y: 467, endPoint x: 590, endPoint y: 472, distance: 45.3
click at [590, 472] on div "Janela de atendimento Grade de atendimento Capacidade Transportadoras Veículos …" at bounding box center [784, 375] width 1568 height 750
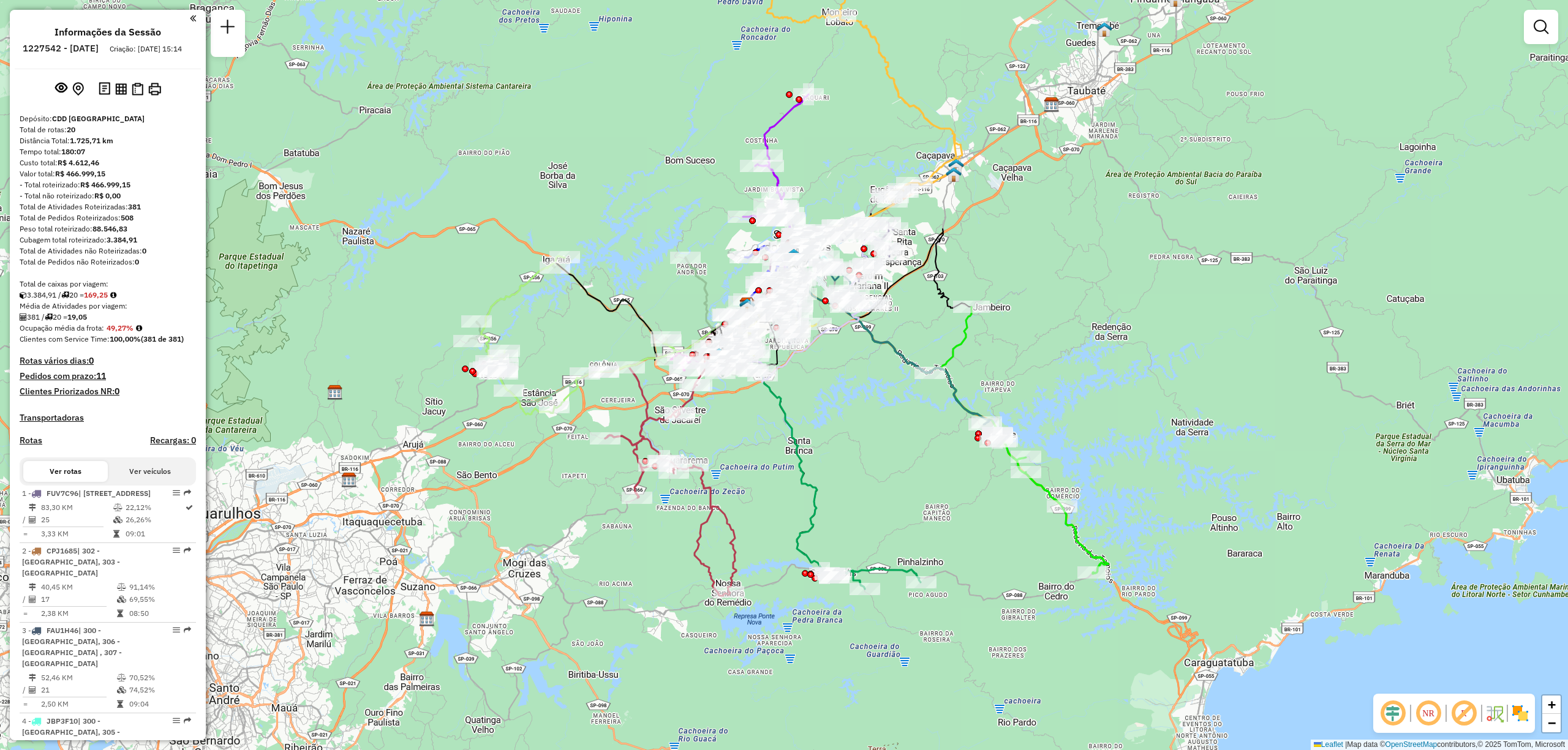
drag, startPoint x: 824, startPoint y: 488, endPoint x: 809, endPoint y: 444, distance: 46.5
click at [809, 444] on div "Janela de atendimento Grade de atendimento Capacidade Transportadoras Veículos …" at bounding box center [784, 375] width 1568 height 750
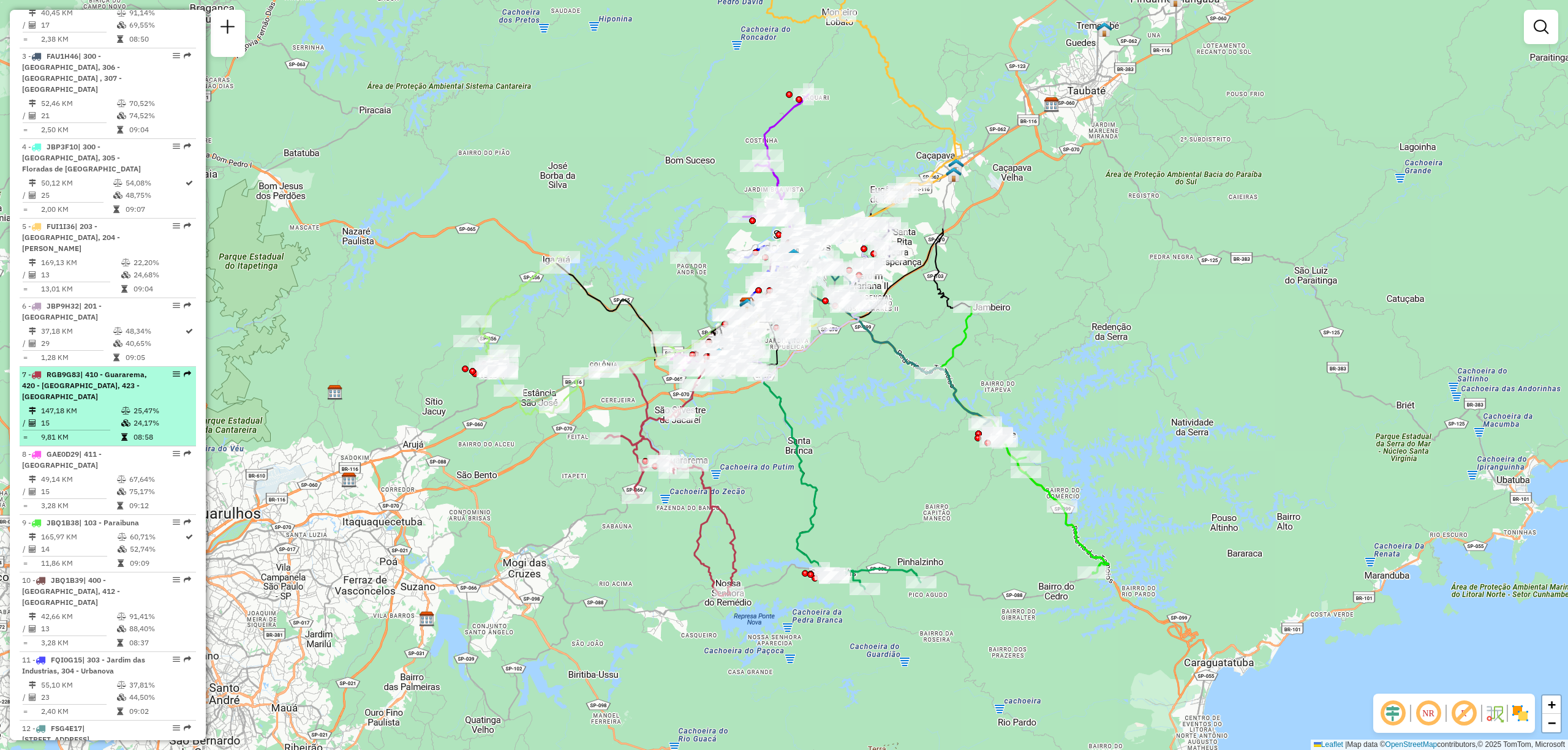
click at [115, 390] on span "| 410 - Guararema, 420 - Santa Isabel, 423 - Arujá" at bounding box center [85, 386] width 125 height 32
select select "**********"
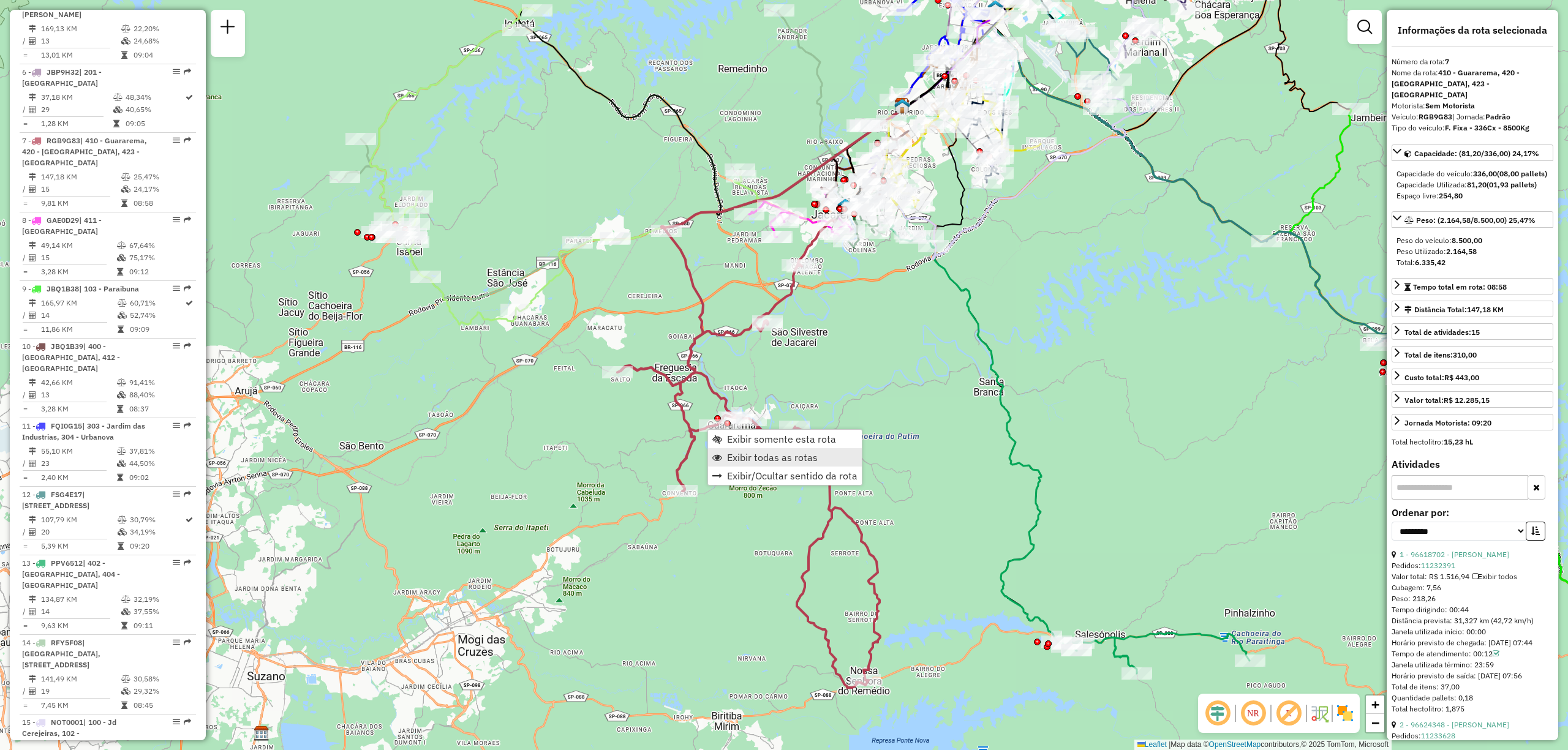
scroll to position [932, 0]
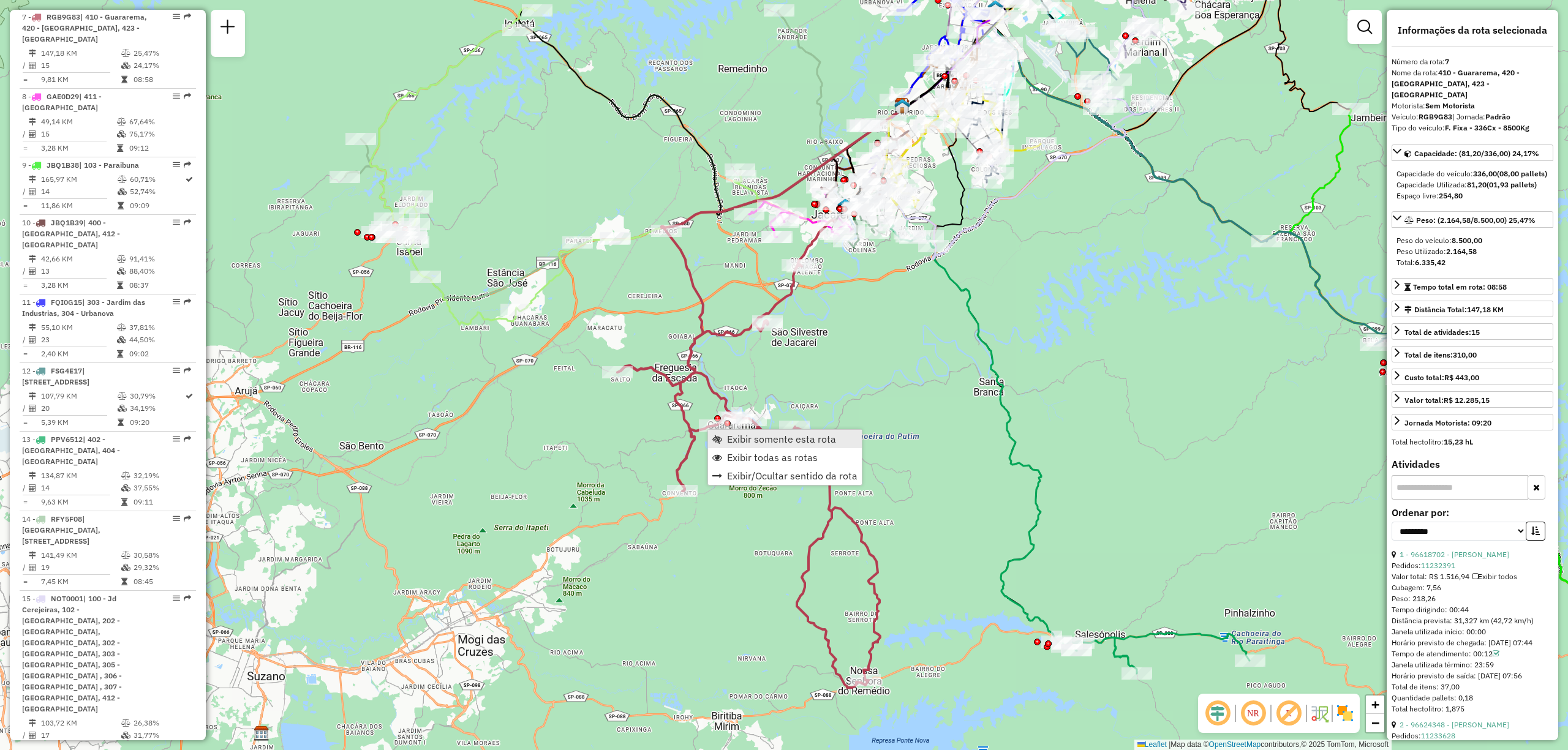
click at [726, 438] on link "Exibir somente esta rota" at bounding box center [785, 440] width 154 height 19
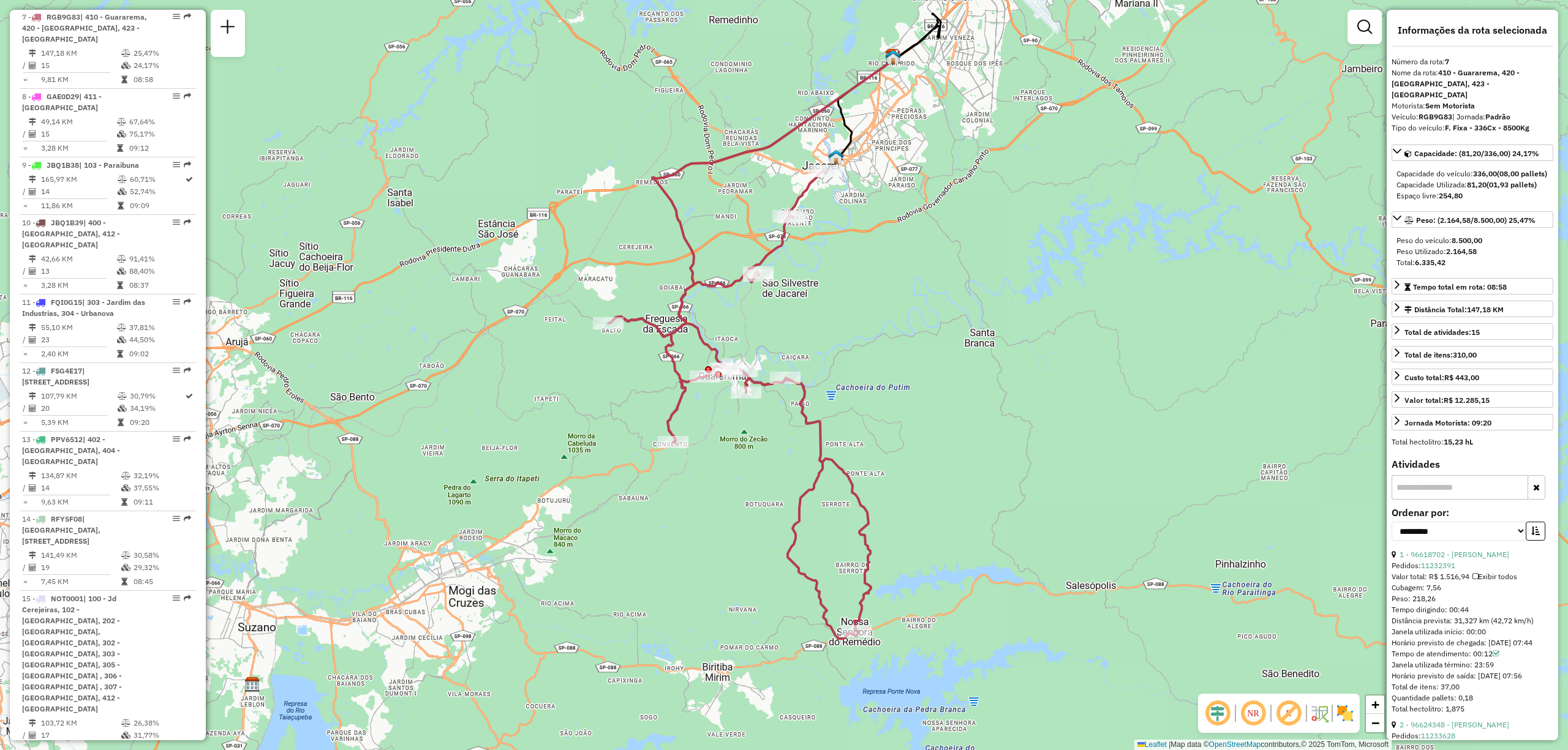
drag, startPoint x: 1044, startPoint y: 508, endPoint x: 1034, endPoint y: 460, distance: 49.0
click at [1034, 460] on div "Janela de atendimento Grade de atendimento Capacidade Transportadoras Veículos …" at bounding box center [784, 375] width 1568 height 750
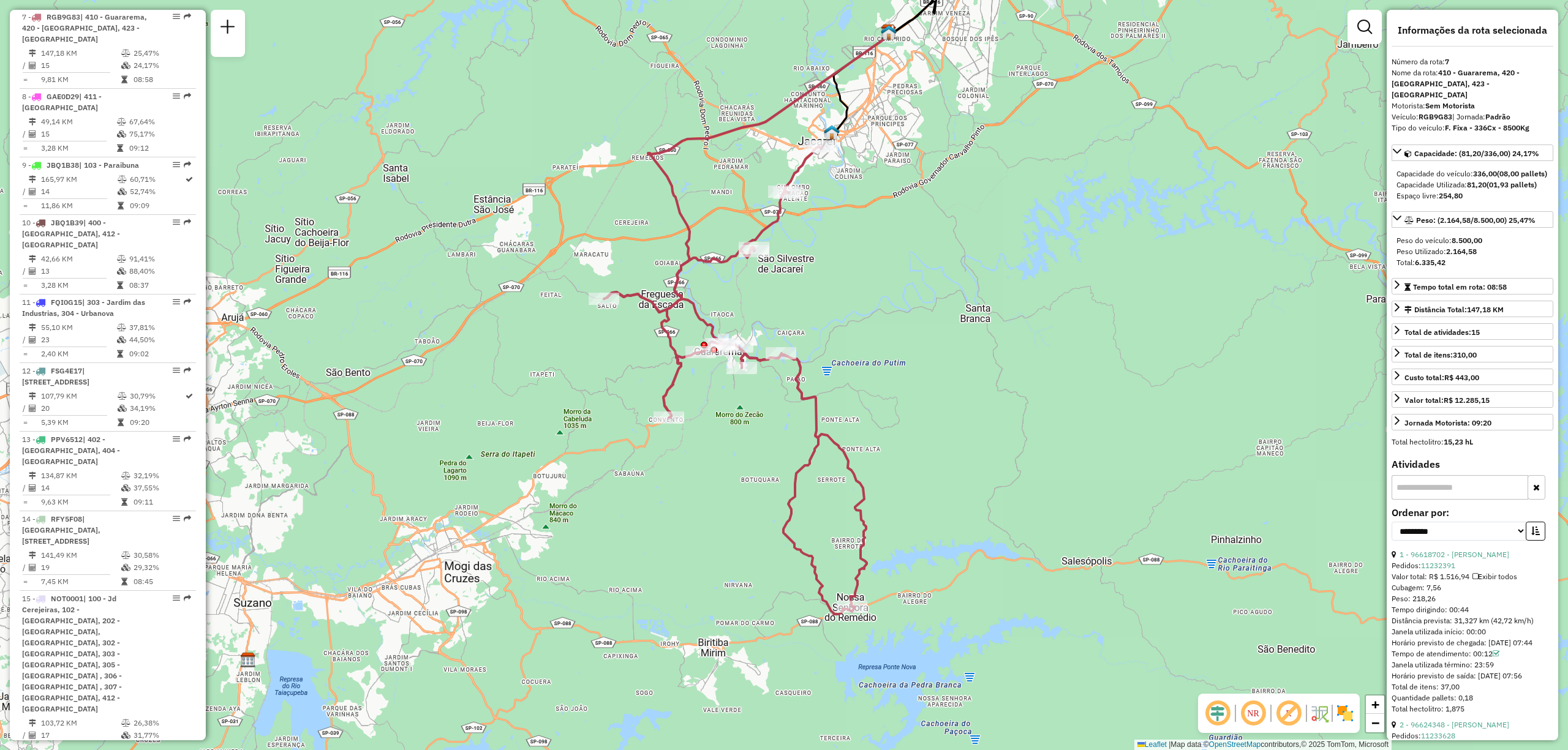
drag, startPoint x: 919, startPoint y: 612, endPoint x: 912, endPoint y: 582, distance: 30.8
click at [912, 582] on div "Janela de atendimento Grade de atendimento Capacidade Transportadoras Veículos …" at bounding box center [784, 375] width 1568 height 750
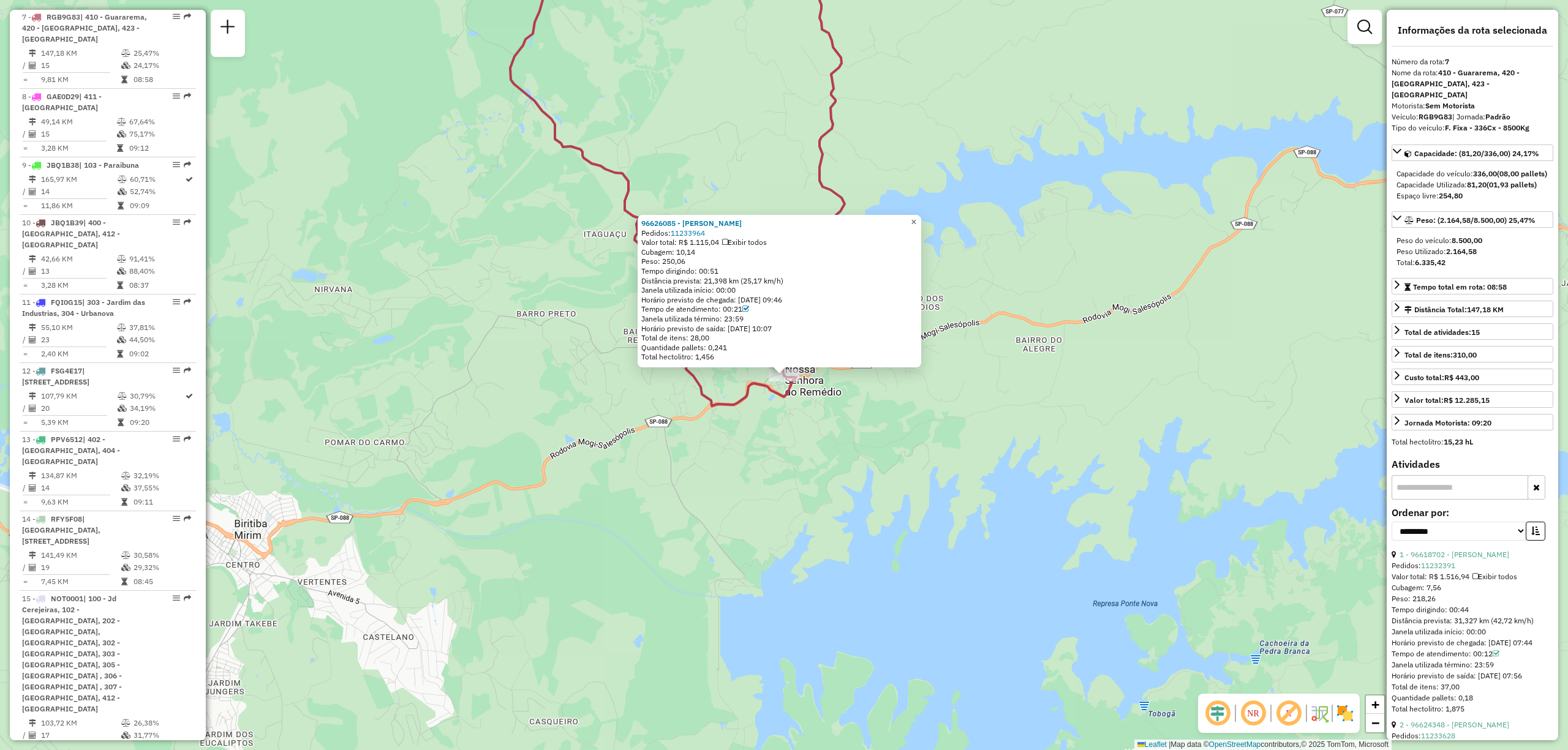
click at [917, 217] on span "×" at bounding box center [914, 222] width 6 height 11
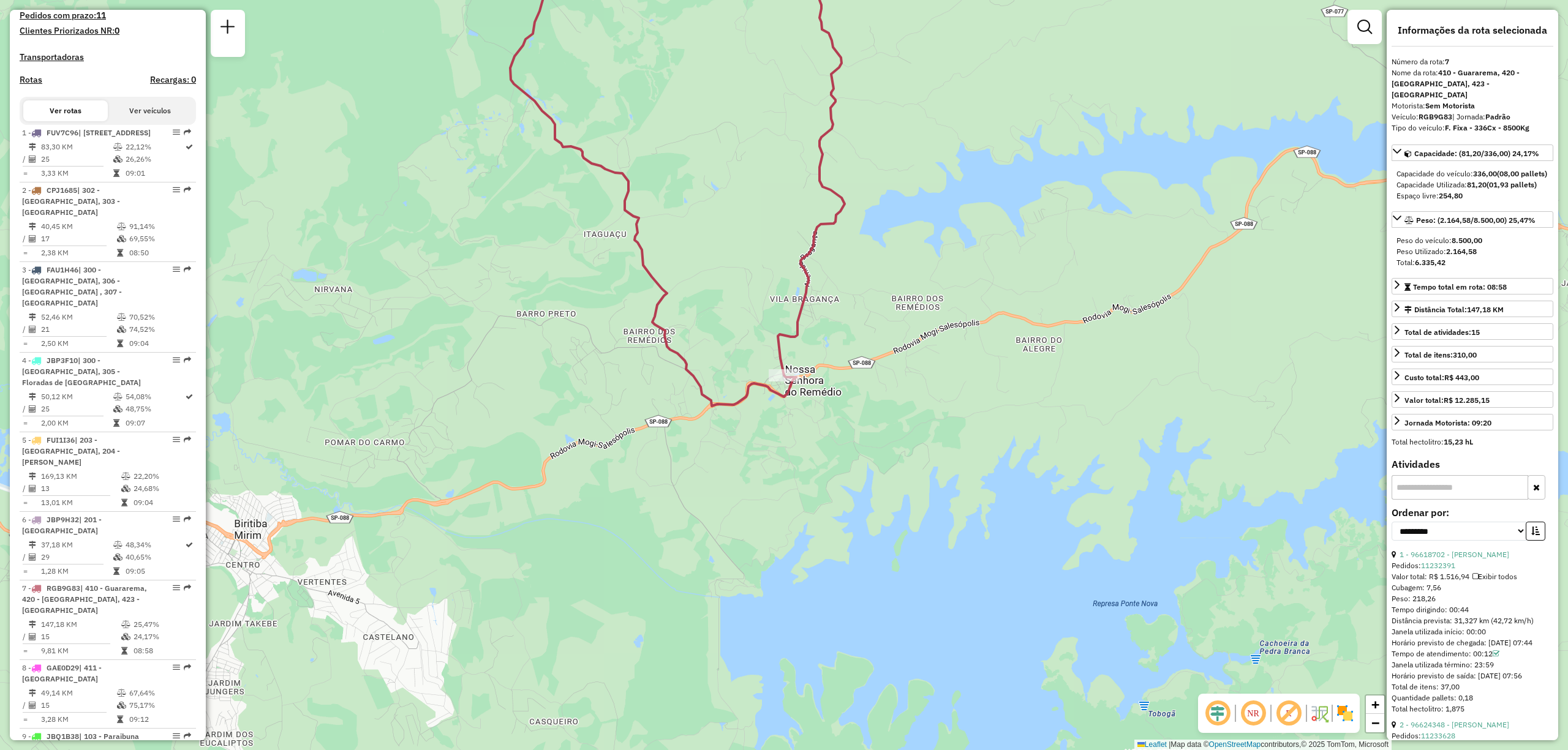
scroll to position [988, 0]
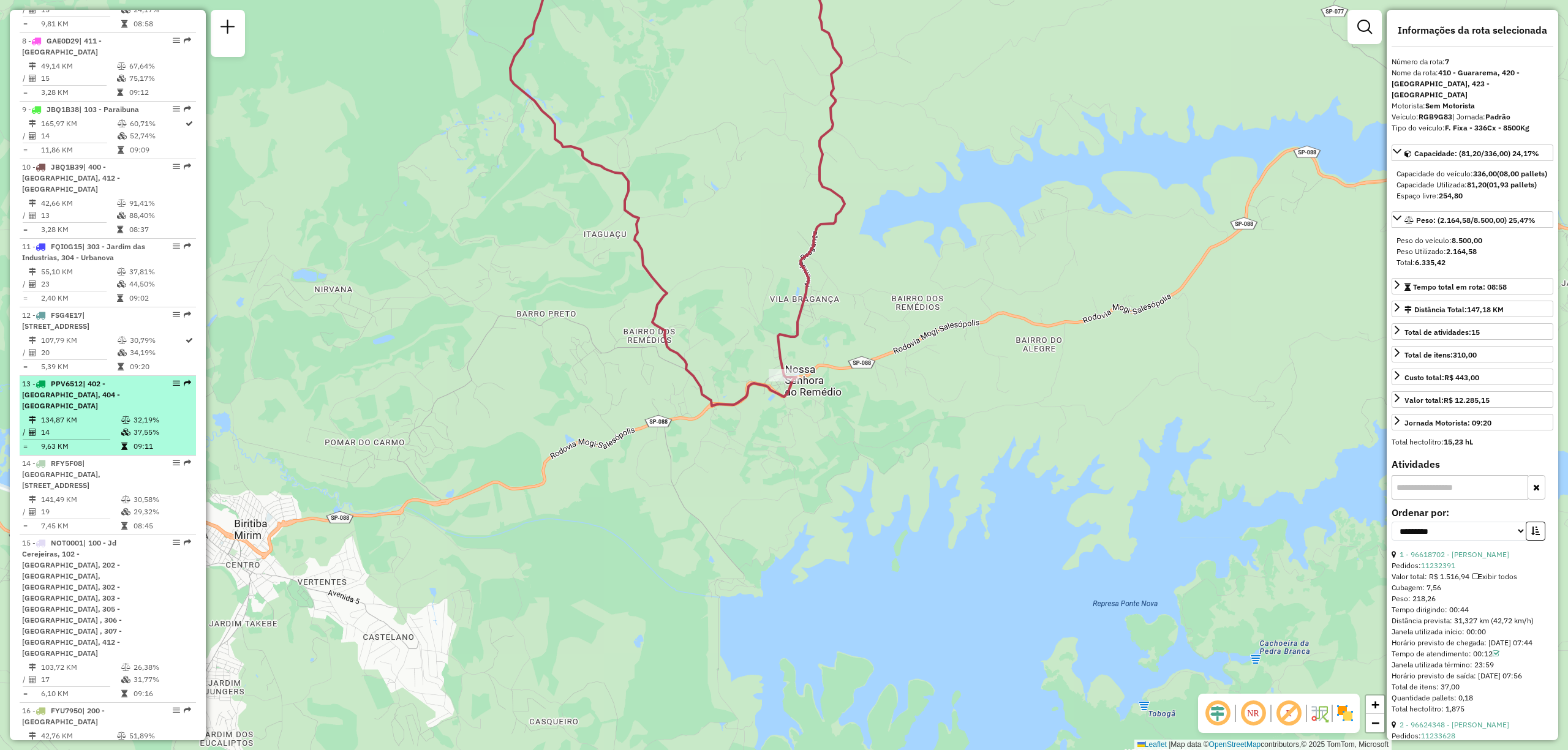
click at [96, 414] on td "134,87 KM" at bounding box center [80, 419] width 80 height 12
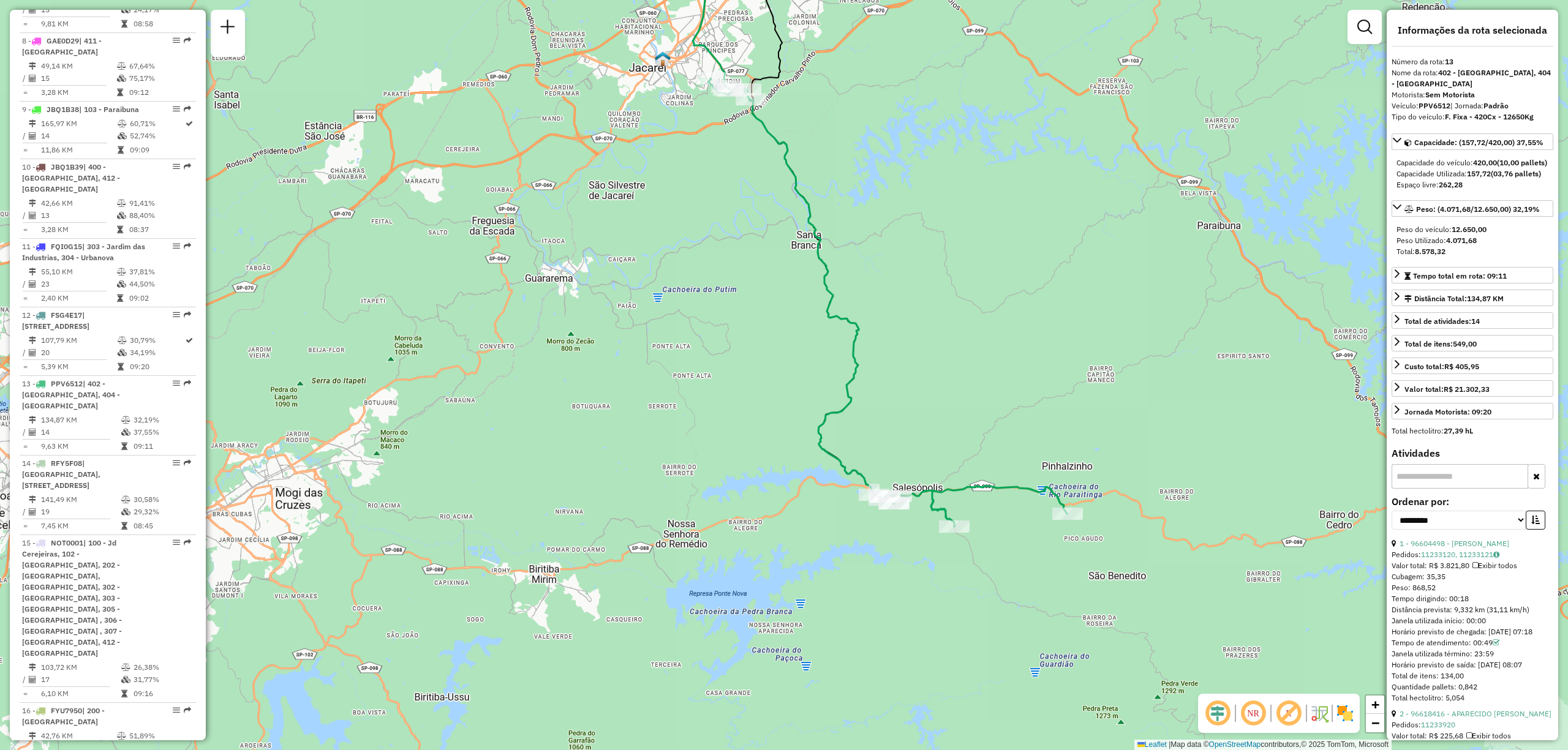
drag, startPoint x: 726, startPoint y: 673, endPoint x: 821, endPoint y: 520, distance: 180.1
click at [821, 520] on div "Janela de atendimento Grade de atendimento Capacidade Transportadoras Veículos …" at bounding box center [784, 375] width 1568 height 750
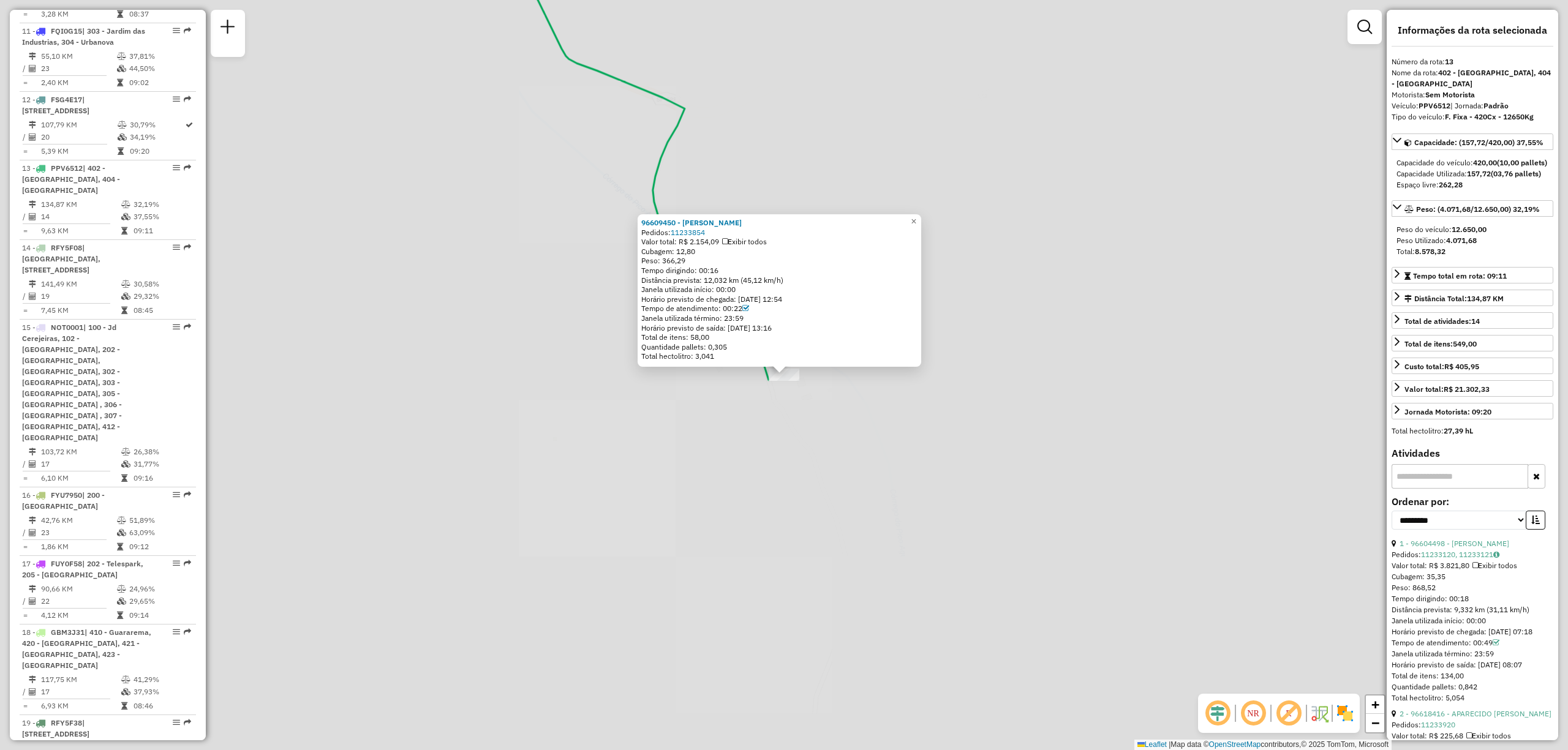
scroll to position [1284, 0]
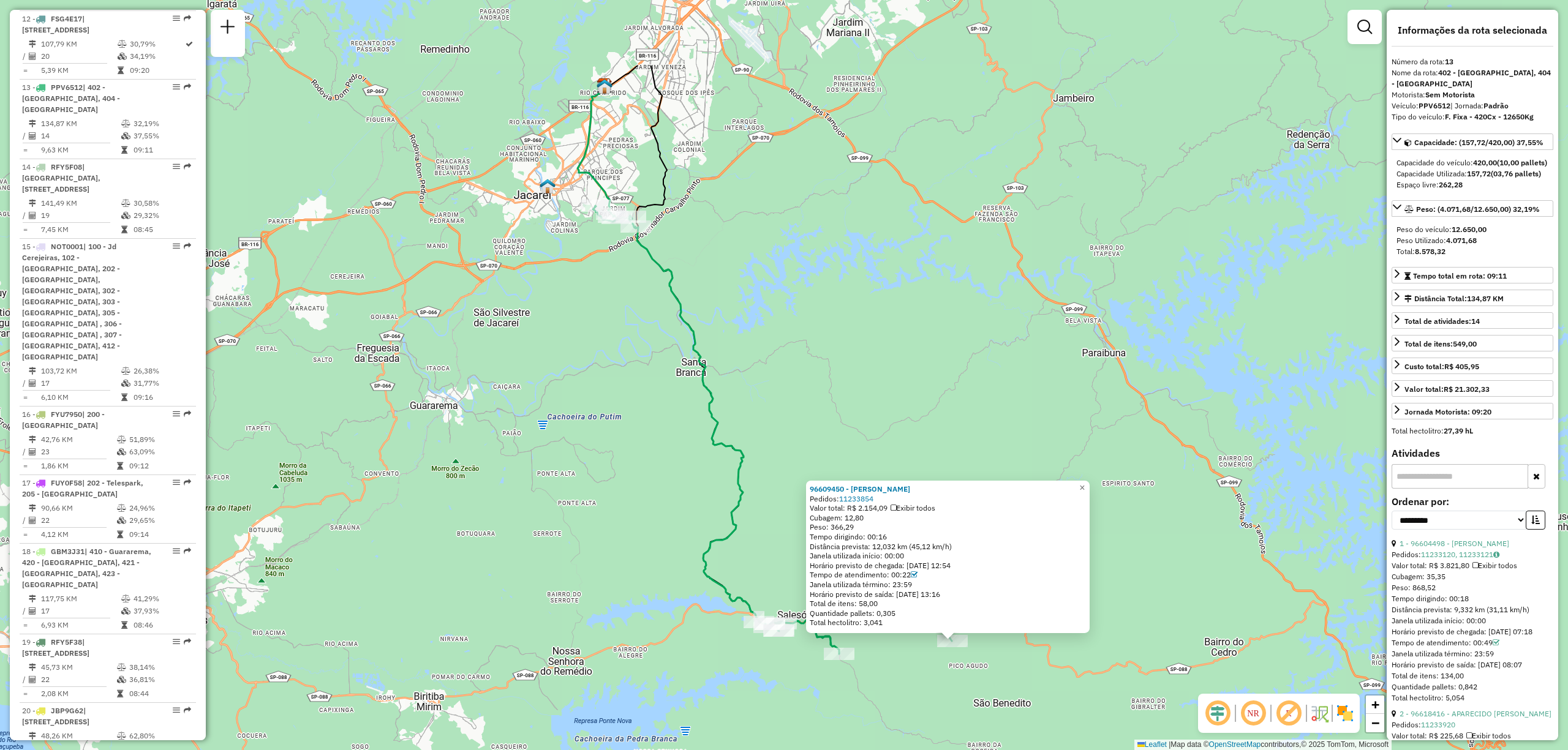
drag, startPoint x: 757, startPoint y: 231, endPoint x: 755, endPoint y: 371, distance: 140.0
click at [755, 371] on div "96609450 - JOSE MANOEL DOS SANT Pedidos: 11233854 Valor total: R$ 2.154,09 Exib…" at bounding box center [784, 375] width 1568 height 750
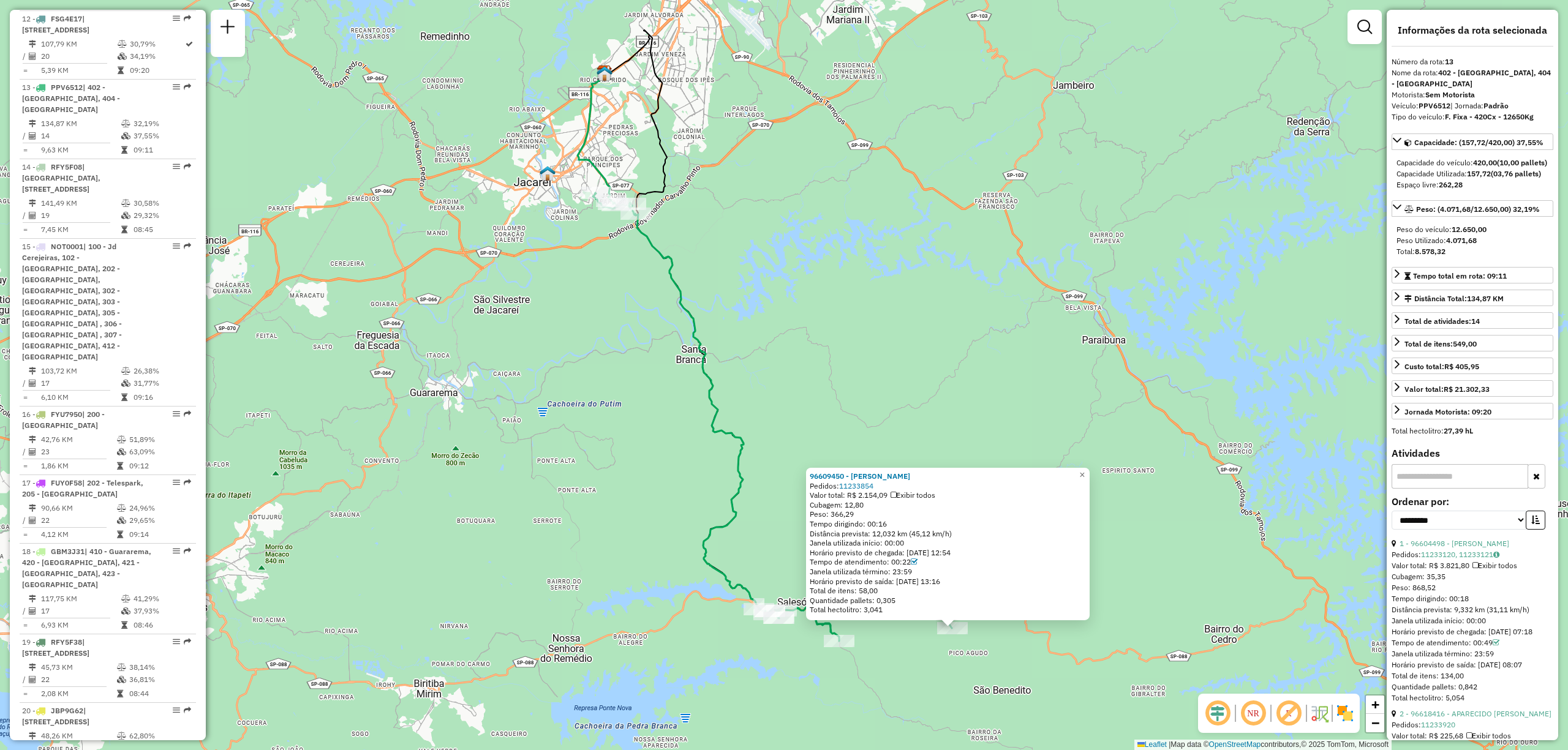
drag, startPoint x: 745, startPoint y: 430, endPoint x: 745, endPoint y: 417, distance: 13.0
click at [745, 417] on div "96609450 - JOSE MANOEL DOS SANT Pedidos: 11233854 Valor total: R$ 2.154,09 Exib…" at bounding box center [784, 375] width 1568 height 750
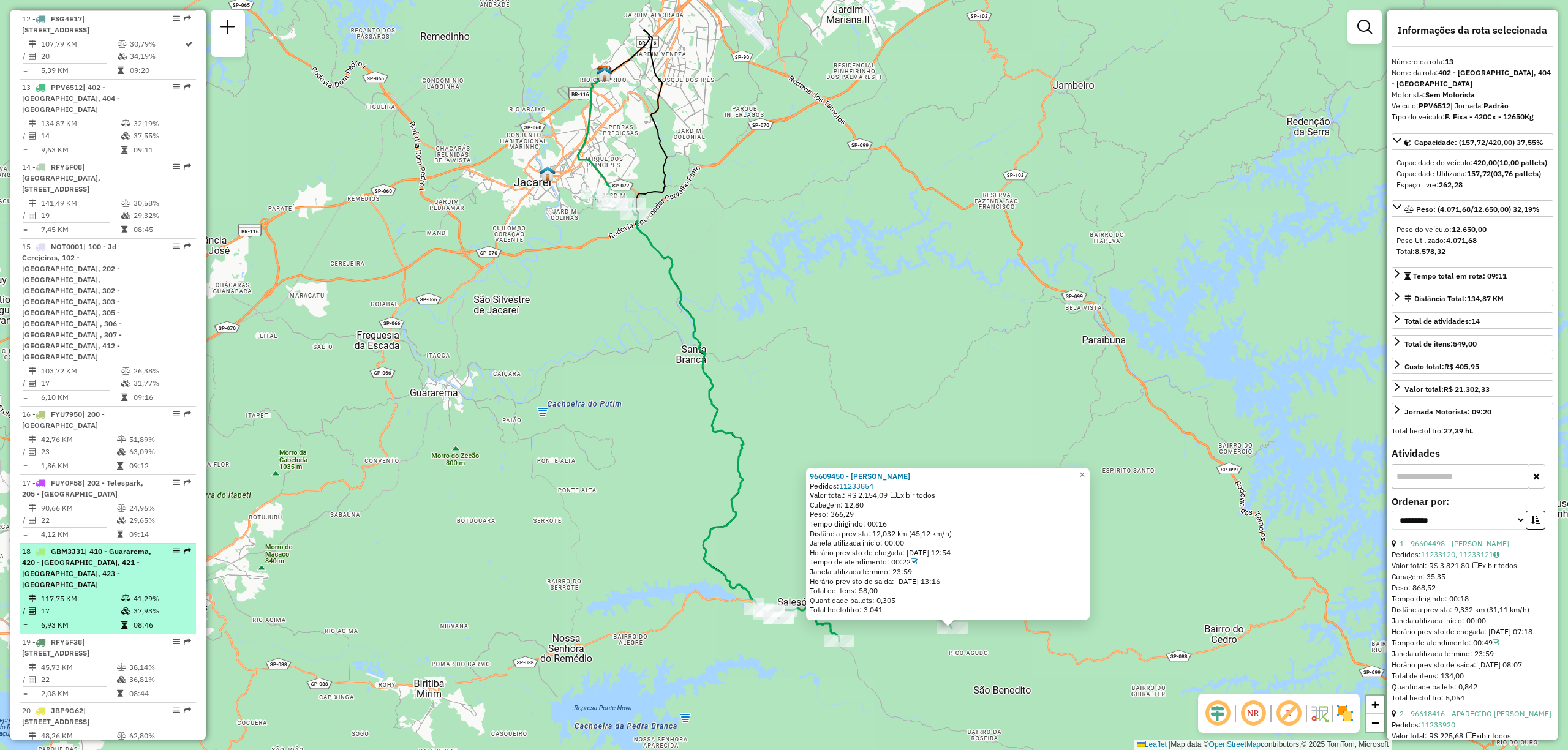
click at [74, 547] on span "| 410 - Guararema, 420 - Santa Isabel, 421 - Igarata, 423 - Arujá" at bounding box center [87, 568] width 129 height 42
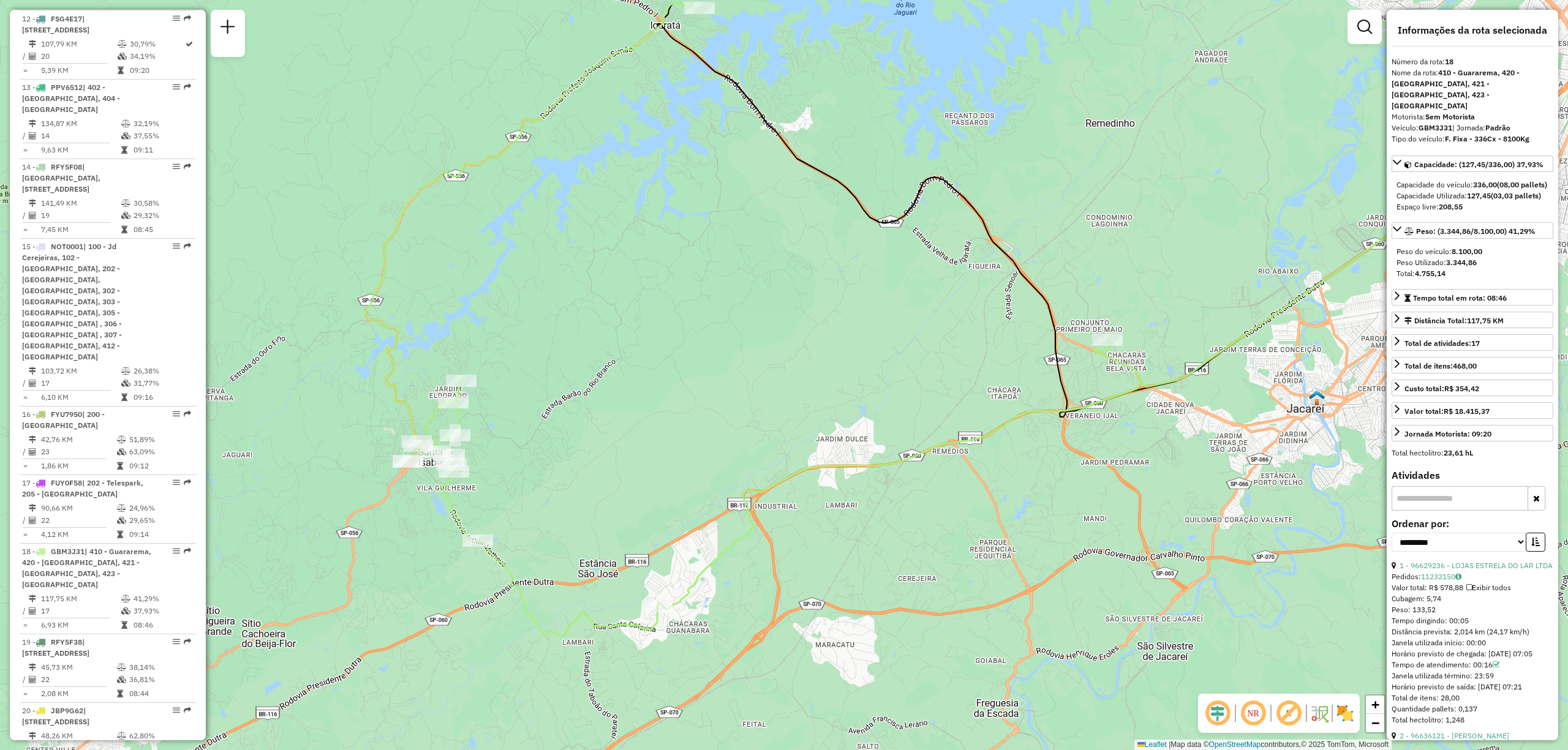
drag, startPoint x: 758, startPoint y: 202, endPoint x: 735, endPoint y: 250, distance: 53.2
click at [735, 250] on div "Janela de atendimento Grade de atendimento Capacidade Transportadoras Veículos …" at bounding box center [784, 375] width 1568 height 750
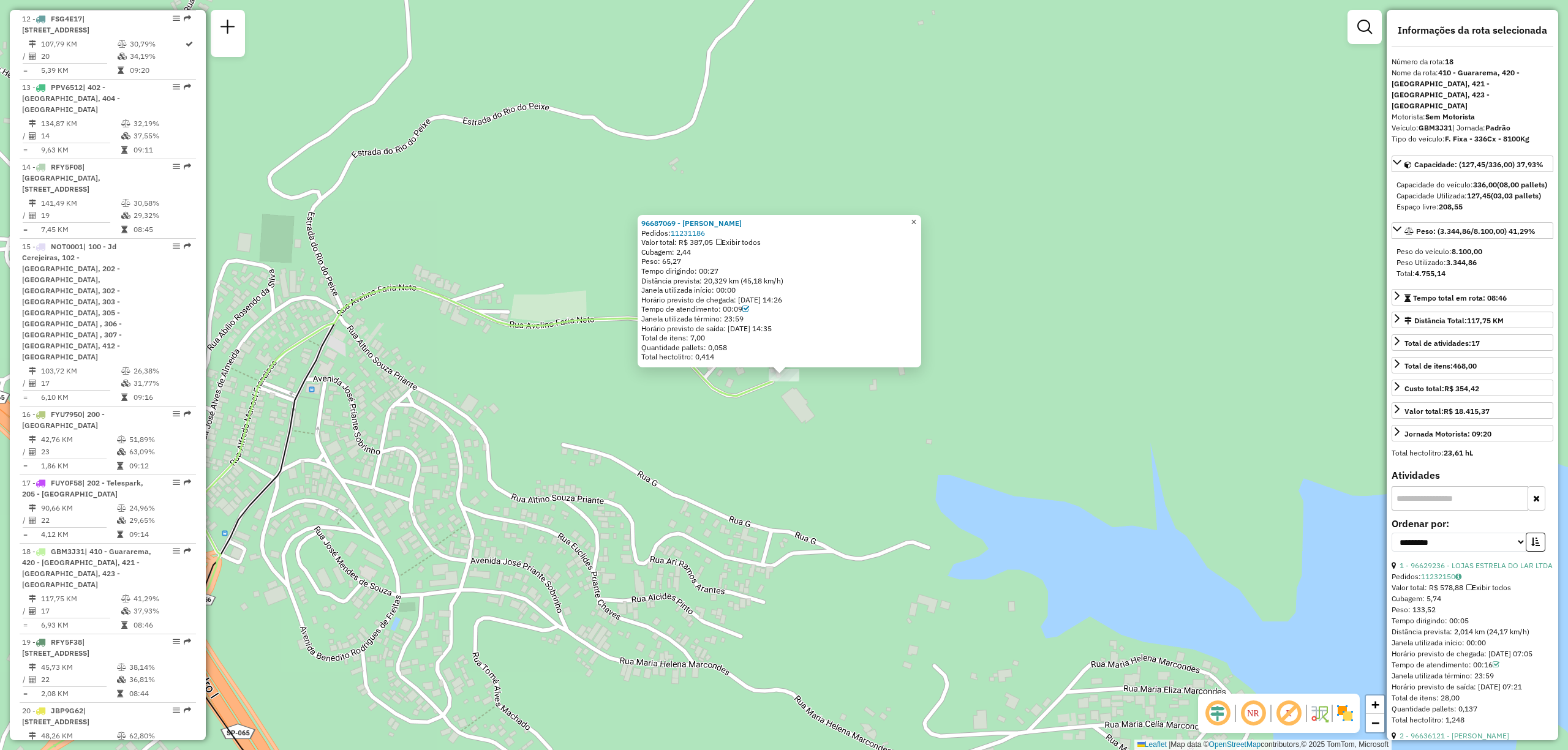
click at [917, 217] on span "×" at bounding box center [914, 222] width 6 height 11
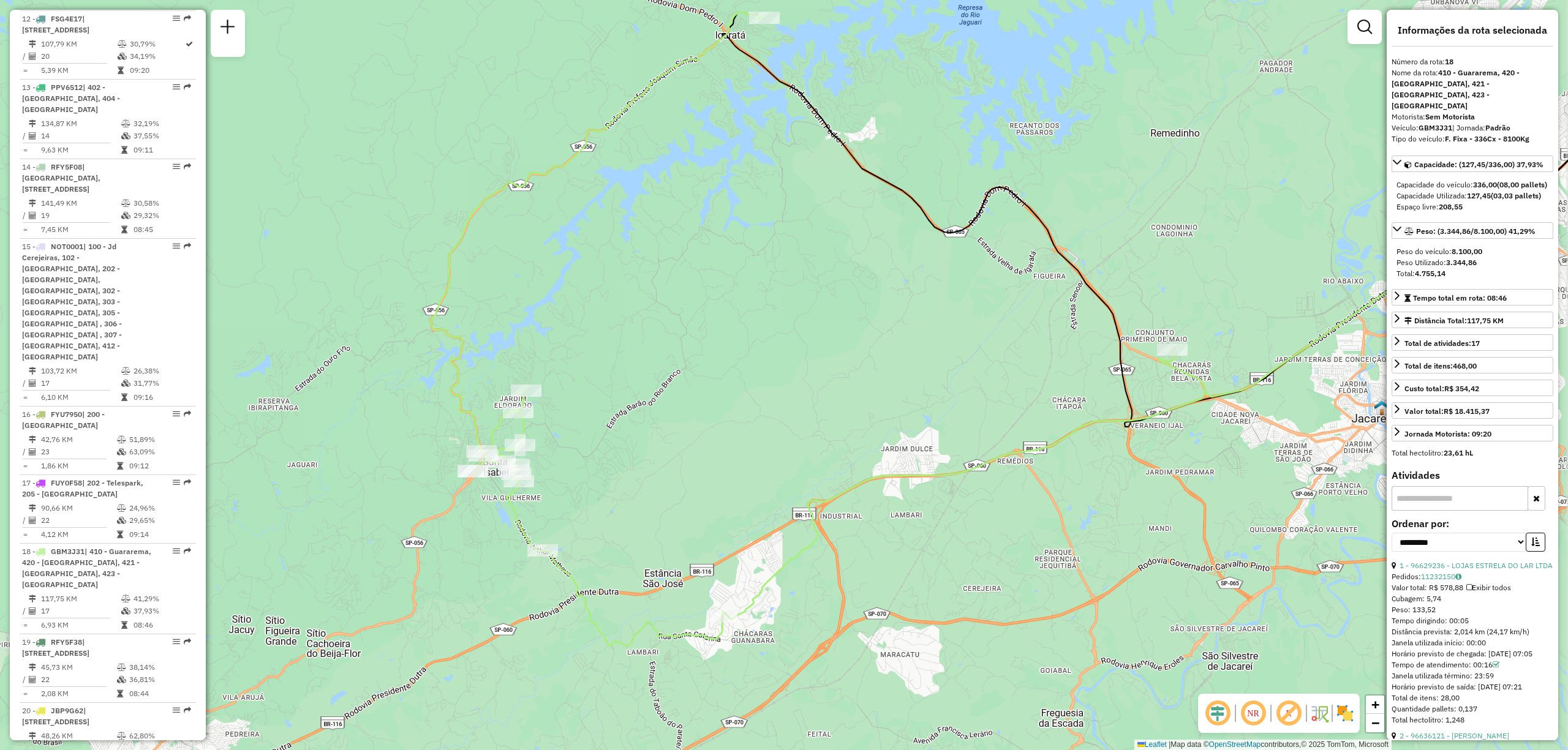
drag, startPoint x: 913, startPoint y: 491, endPoint x: 863, endPoint y: 353, distance: 146.8
click at [863, 353] on div "Janela de atendimento Grade de atendimento Capacidade Transportadoras Veículos …" at bounding box center [784, 375] width 1568 height 750
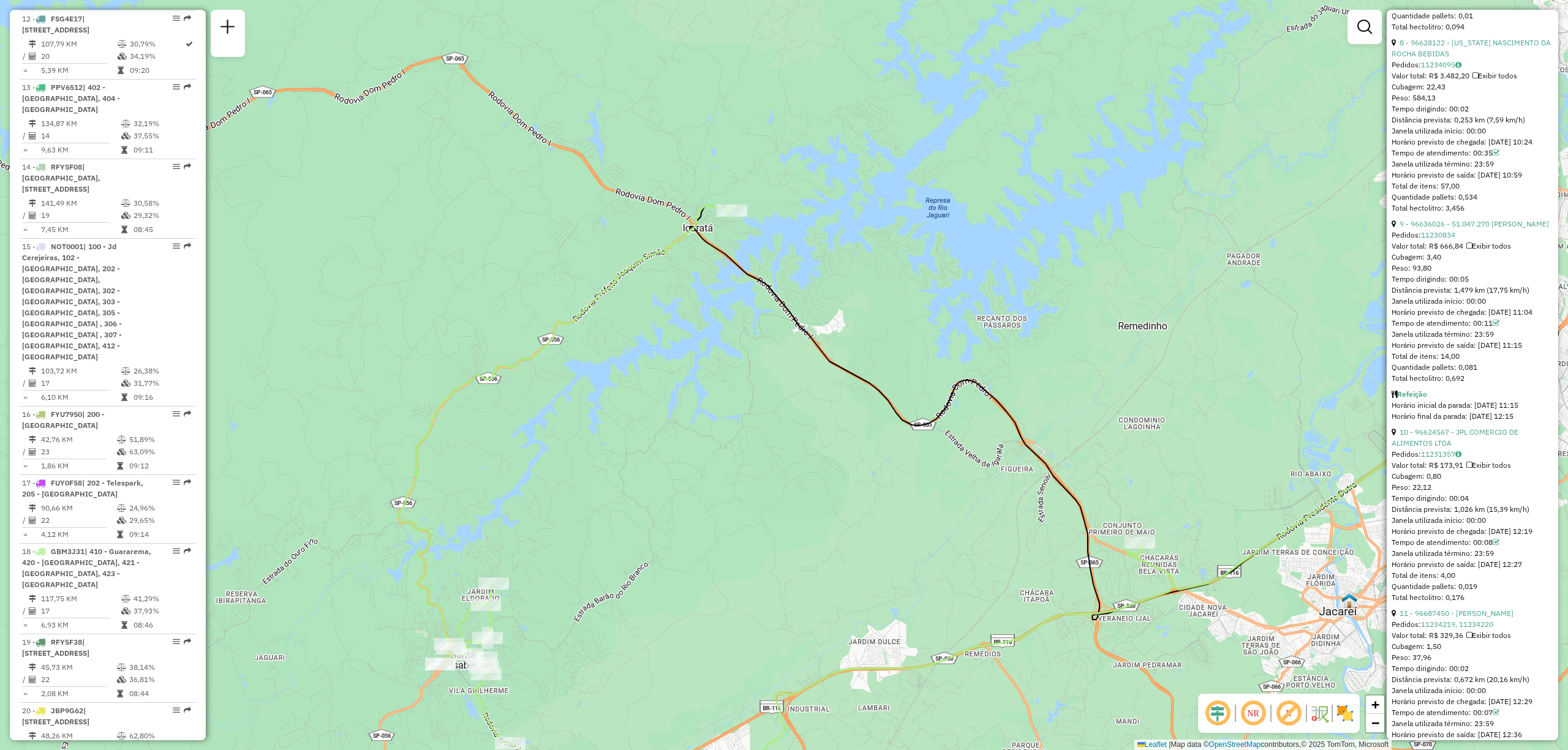
scroll to position [1877, 0]
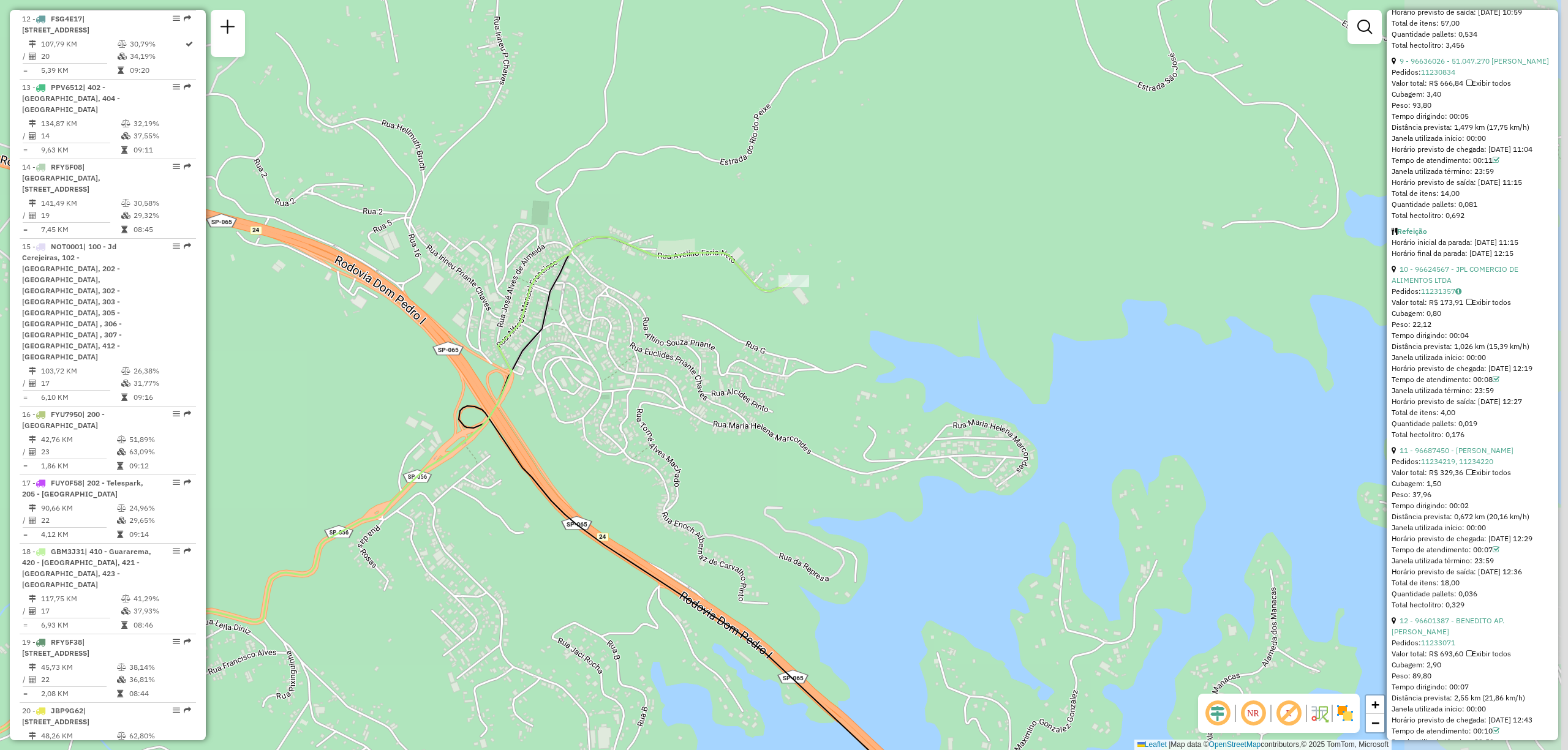
drag, startPoint x: 1181, startPoint y: 241, endPoint x: 926, endPoint y: 255, distance: 255.4
click at [926, 255] on div "Janela de atendimento Grade de atendimento Capacidade Transportadoras Veículos …" at bounding box center [784, 375] width 1568 height 750
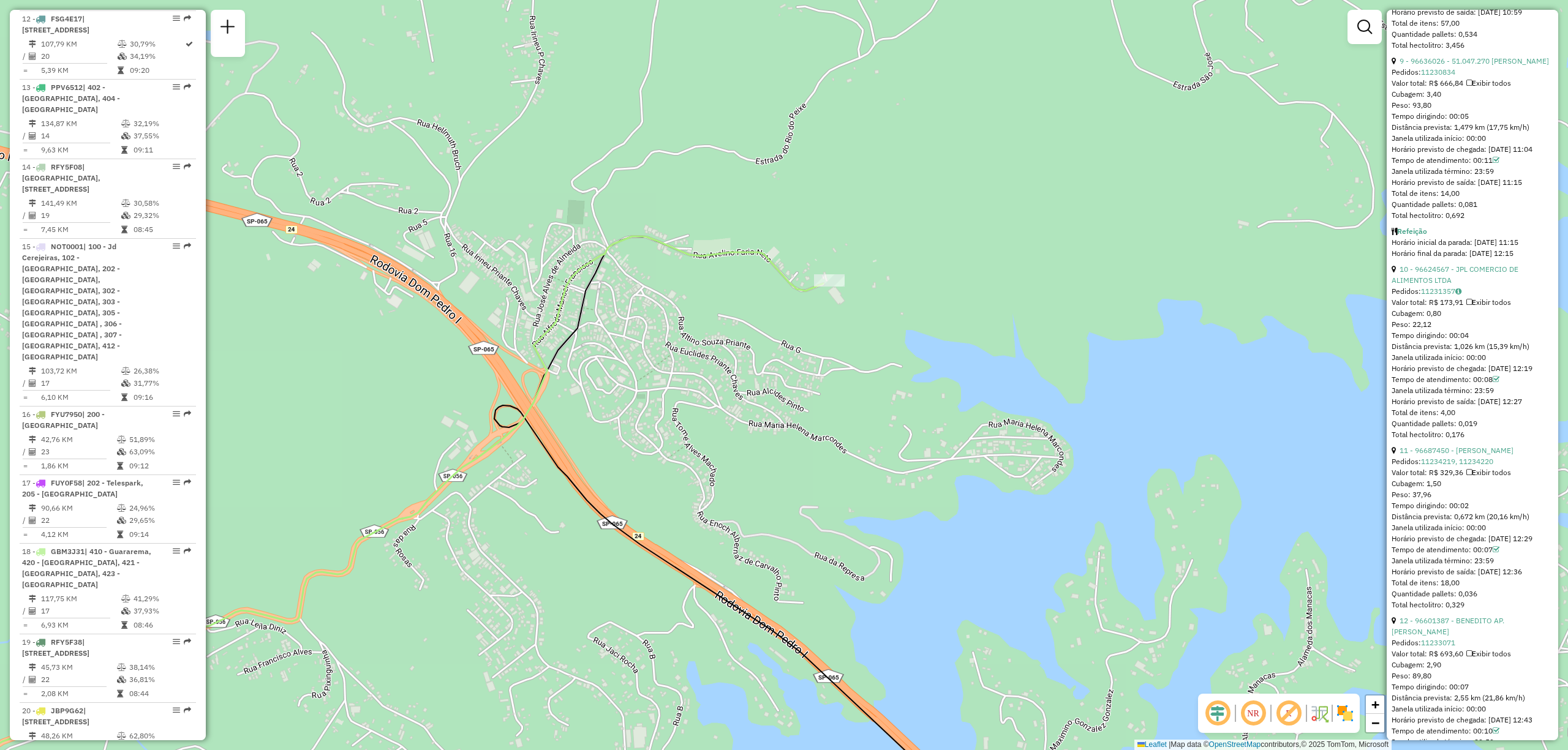
drag, startPoint x: 447, startPoint y: 262, endPoint x: 500, endPoint y: 260, distance: 53.0
click at [500, 260] on div "Janela de atendimento Grade de atendimento Capacidade Transportadoras Veículos …" at bounding box center [784, 375] width 1568 height 750
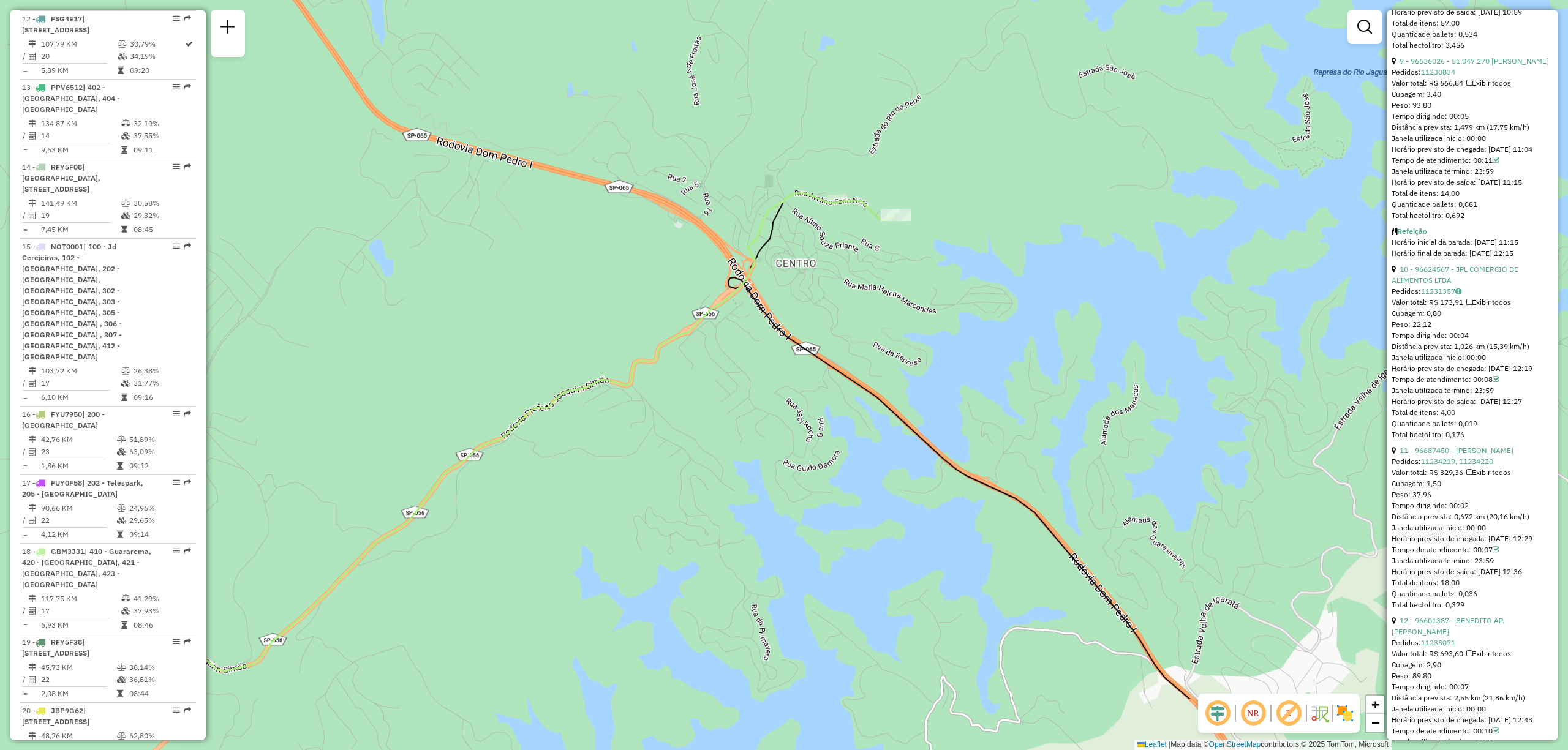
drag, startPoint x: 702, startPoint y: 429, endPoint x: 793, endPoint y: 309, distance: 150.6
click at [794, 308] on div "Janela de atendimento Grade de atendimento Capacidade Transportadoras Veículos …" at bounding box center [784, 375] width 1568 height 750
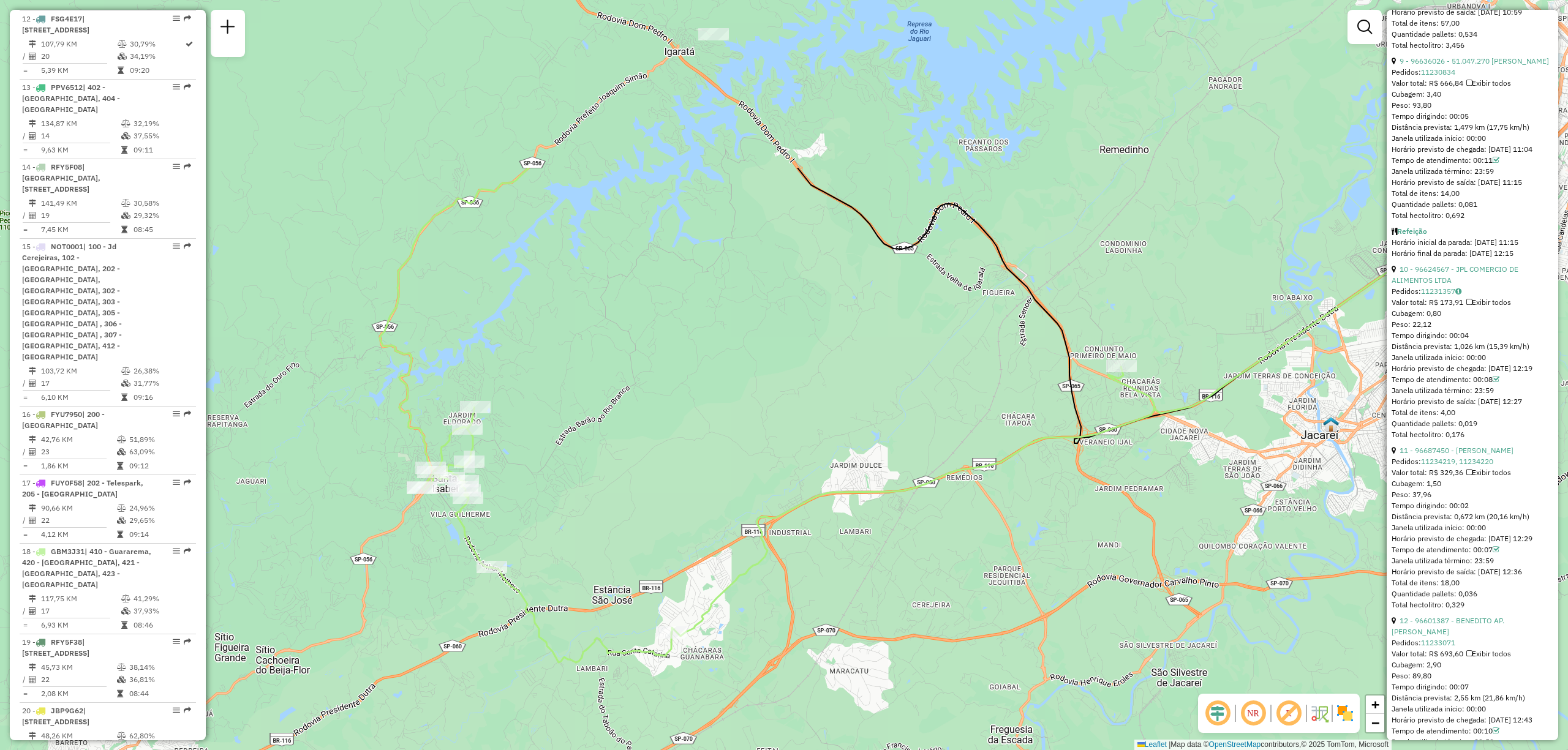
drag, startPoint x: 851, startPoint y: 106, endPoint x: 657, endPoint y: 349, distance: 310.9
click at [657, 349] on div "Janela de atendimento Grade de atendimento Capacidade Transportadoras Veículos …" at bounding box center [784, 375] width 1568 height 750
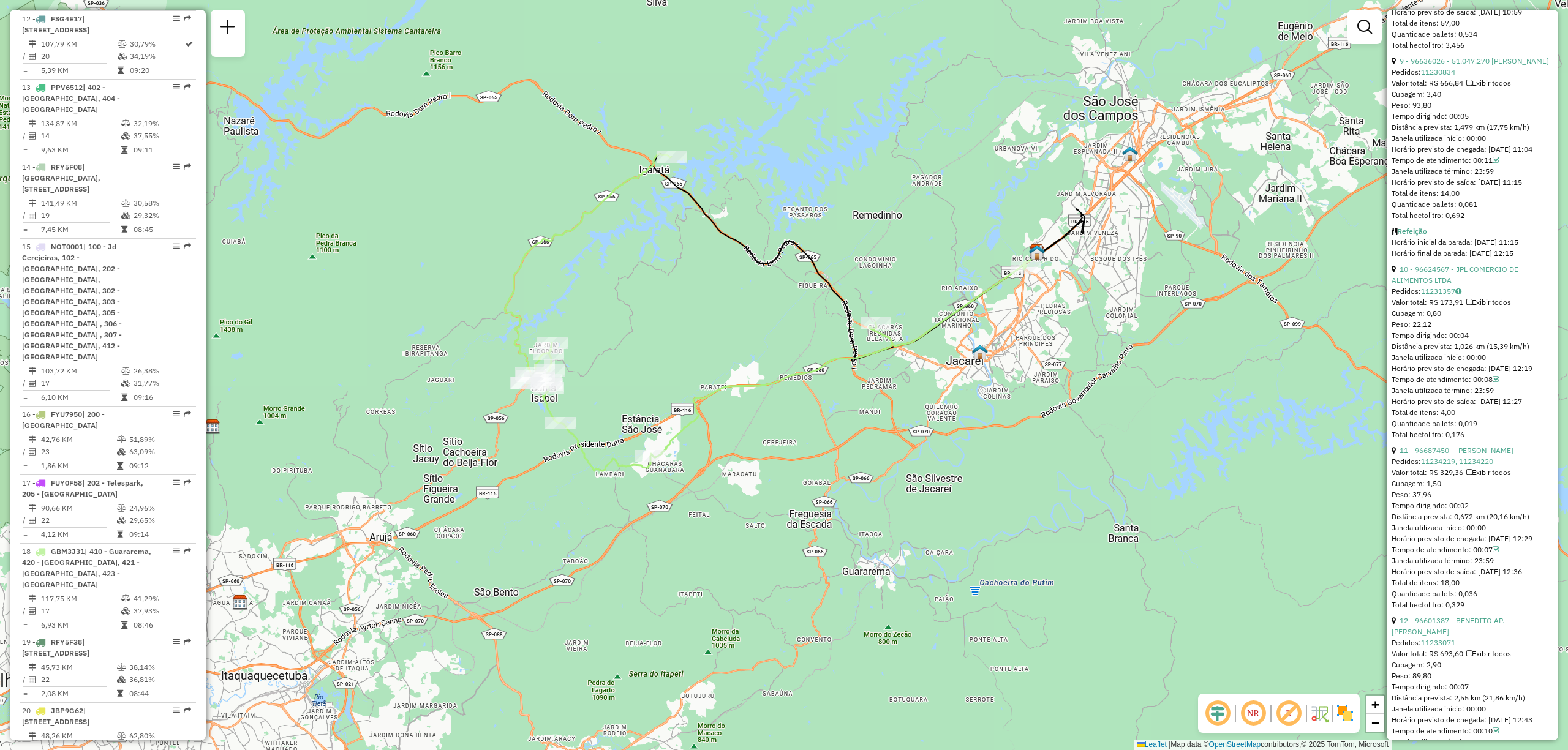
drag, startPoint x: 599, startPoint y: 306, endPoint x: 630, endPoint y: 304, distance: 31.1
click at [630, 304] on div "Janela de atendimento Grade de atendimento Capacidade Transportadoras Veículos …" at bounding box center [784, 375] width 1568 height 750
